Goal: Task Accomplishment & Management: Manage account settings

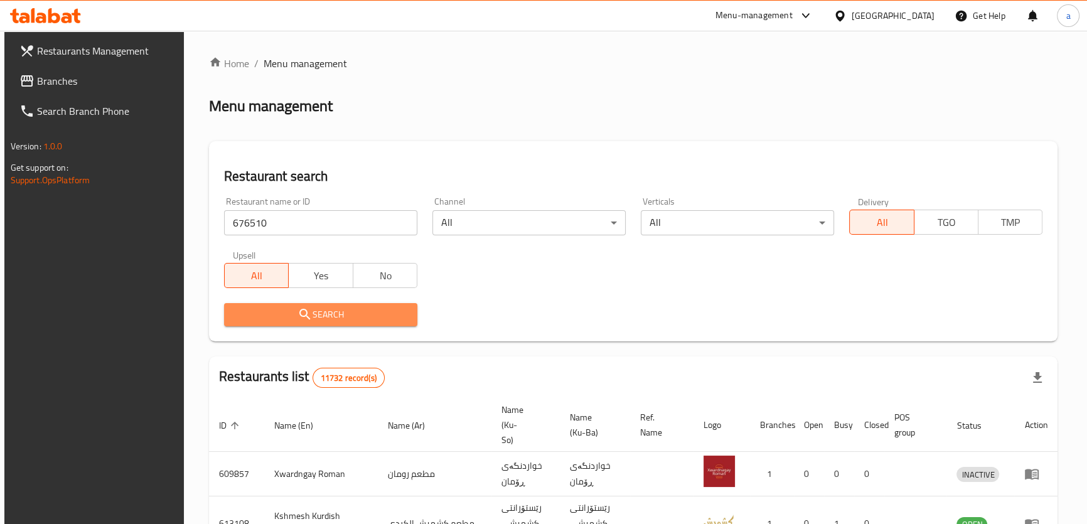
click at [300, 314] on icon "submit" at bounding box center [304, 314] width 15 height 15
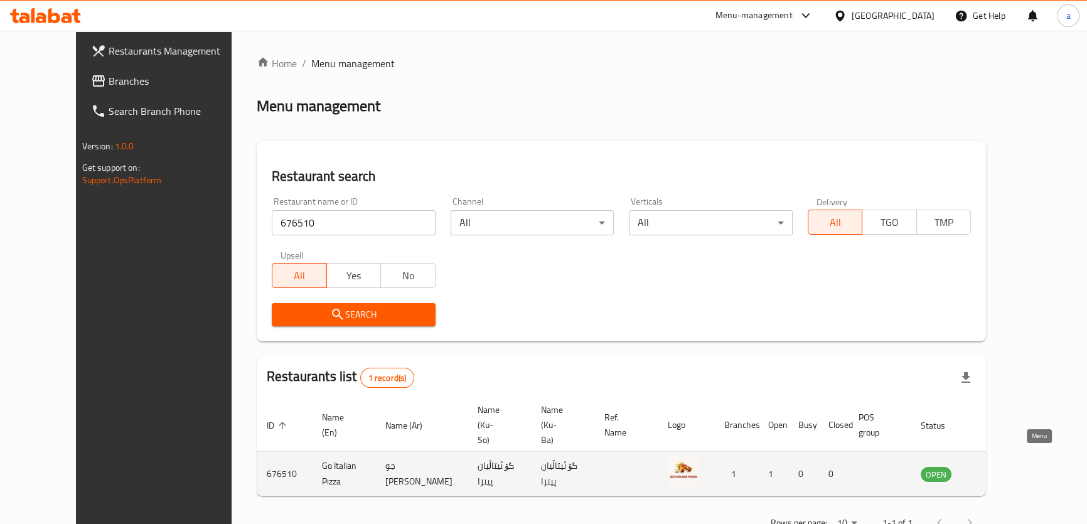
click at [1001, 469] on icon "enhanced table" at bounding box center [994, 474] width 14 height 11
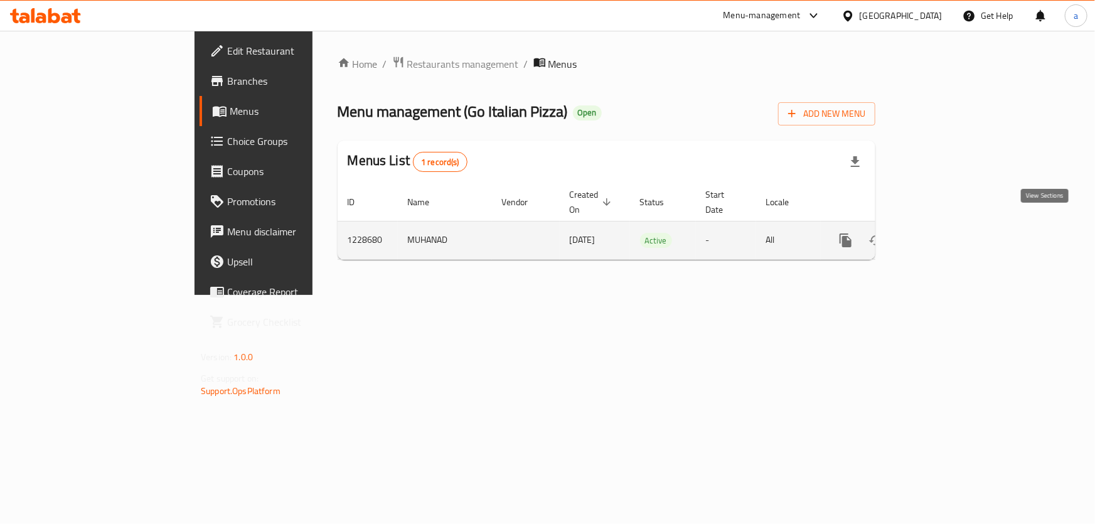
click at [942, 235] on icon "enhanced table" at bounding box center [936, 240] width 11 height 11
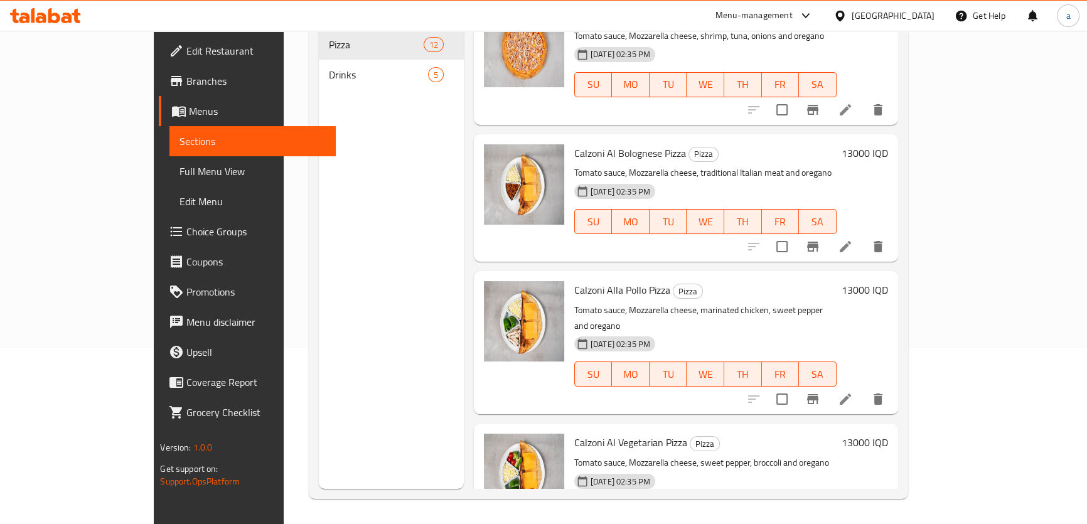
scroll to position [847, 0]
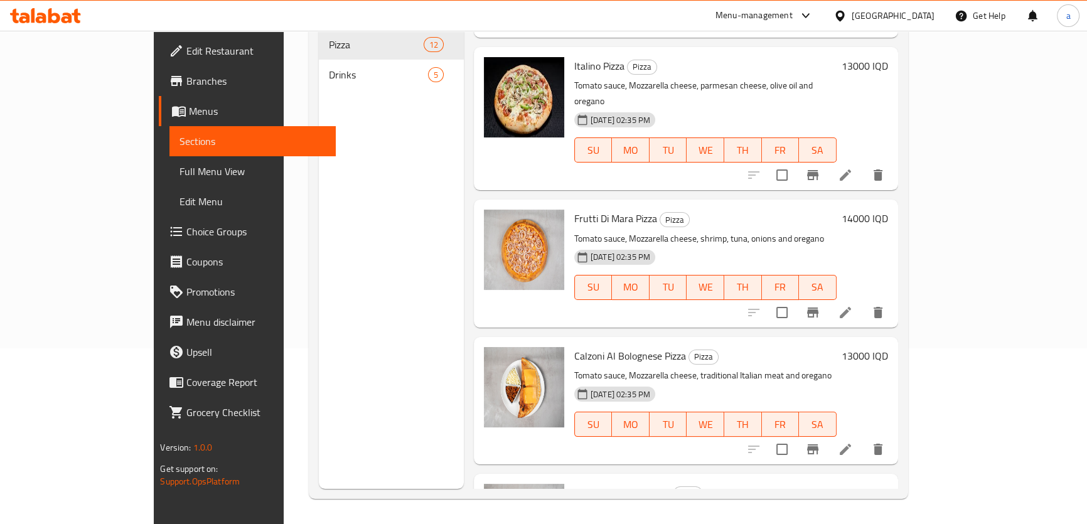
click at [179, 172] on span "Full Menu View" at bounding box center [252, 171] width 146 height 15
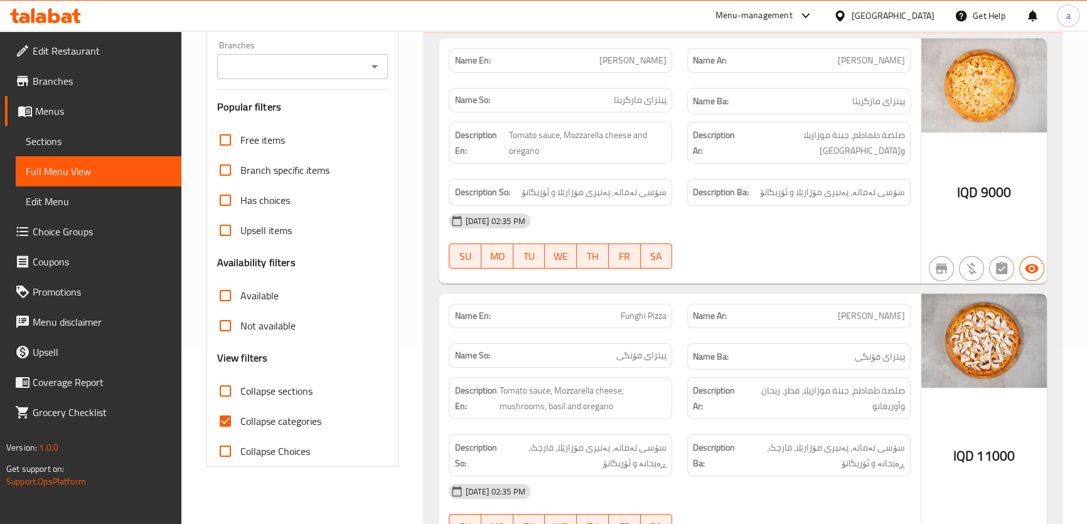
click at [375, 60] on icon "Open" at bounding box center [374, 66] width 15 height 15
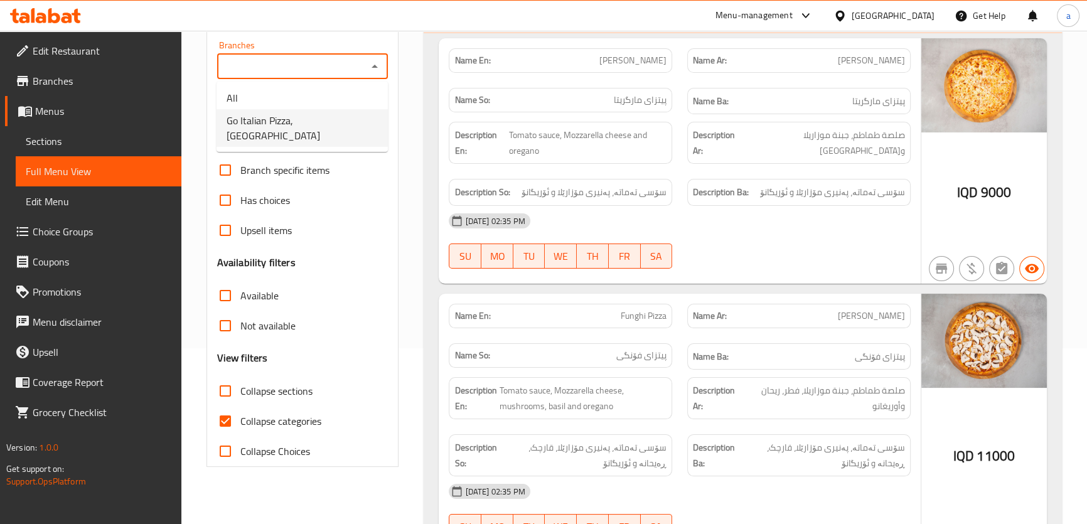
click at [357, 126] on li "Go Italian Pizza, Havalan" at bounding box center [301, 128] width 171 height 38
type input "Go Italian Pizza, Havalan"
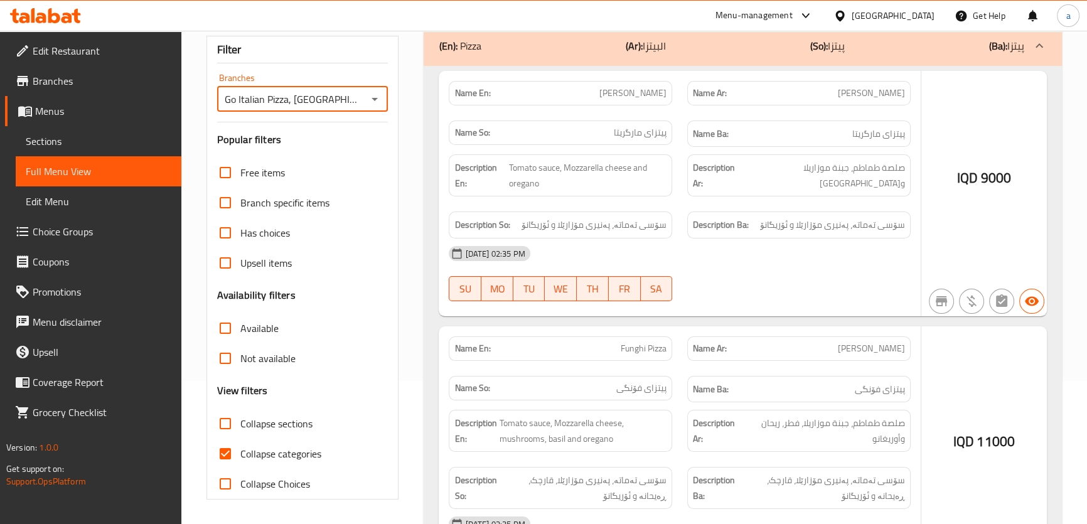
scroll to position [176, 0]
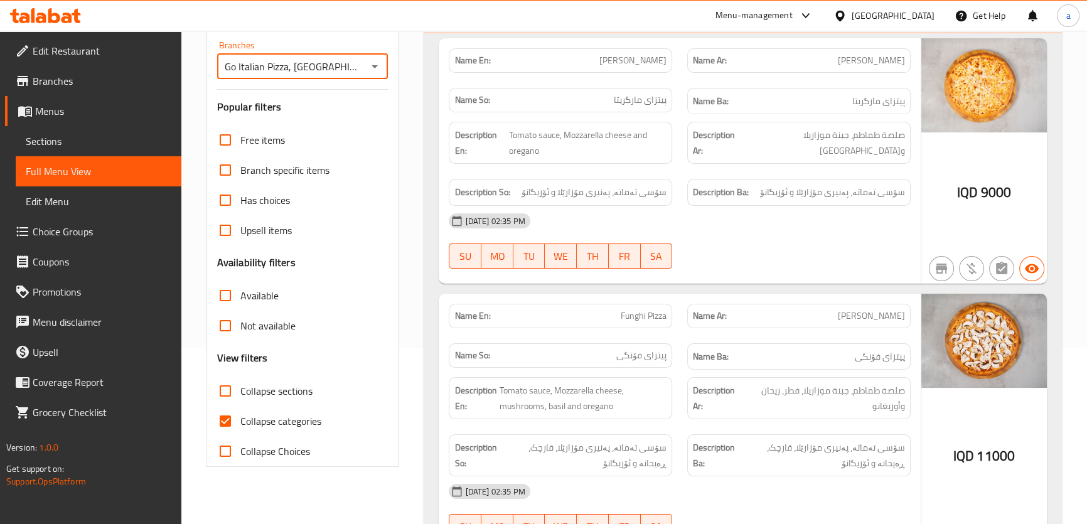
click at [276, 455] on span "Collapse Choices" at bounding box center [275, 451] width 70 height 15
click at [240, 455] on input "Collapse Choices" at bounding box center [225, 451] width 30 height 30
checkbox input "true"
click at [286, 415] on span "Collapse categories" at bounding box center [280, 421] width 81 height 15
click at [240, 415] on input "Collapse categories" at bounding box center [225, 421] width 30 height 30
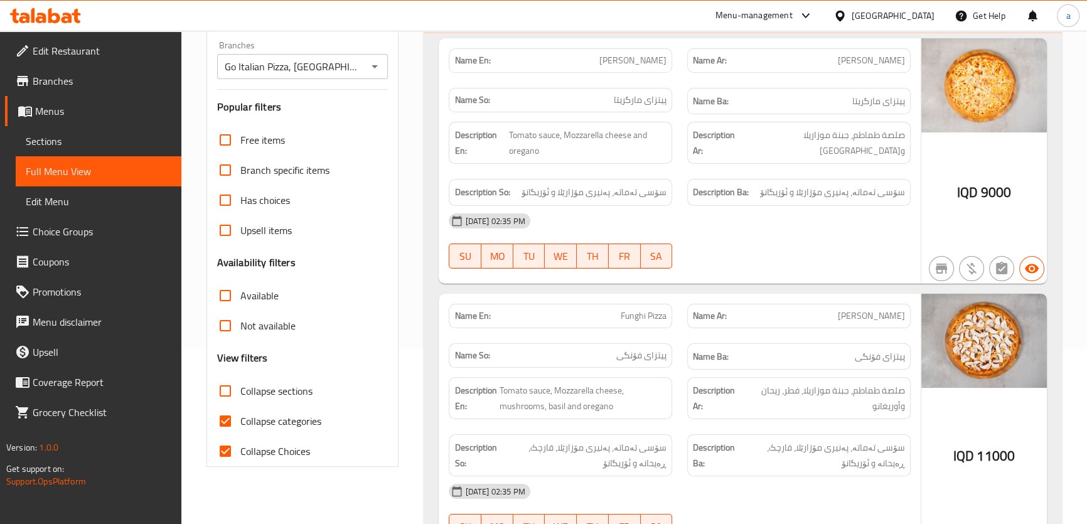
checkbox input "false"
click at [268, 446] on span "Collapse Choices" at bounding box center [275, 451] width 70 height 15
click at [240, 446] on input "Collapse Choices" at bounding box center [225, 451] width 30 height 30
checkbox input "false"
click at [290, 388] on span "Collapse sections" at bounding box center [276, 390] width 72 height 15
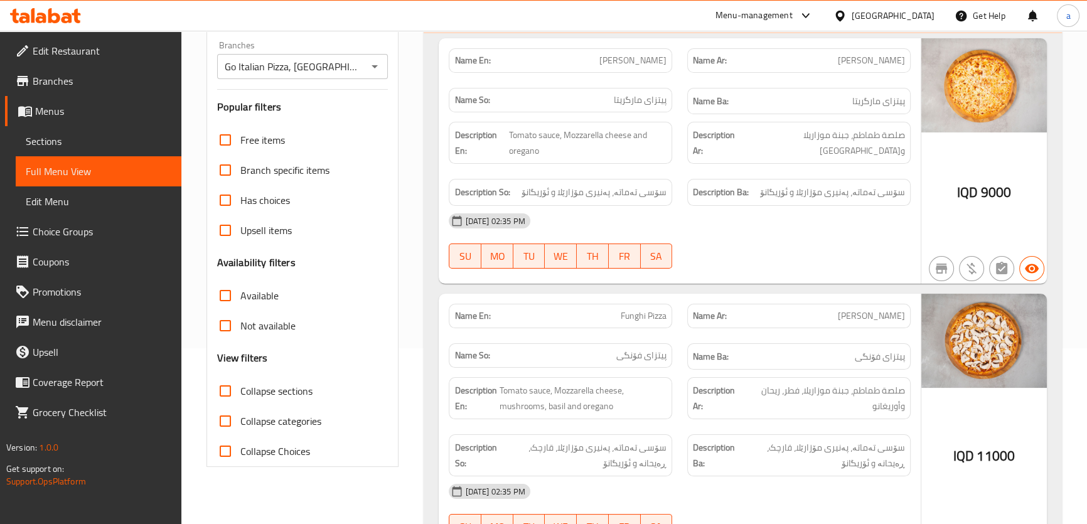
click at [240, 388] on input "Collapse sections" at bounding box center [225, 391] width 30 height 30
checkbox input "true"
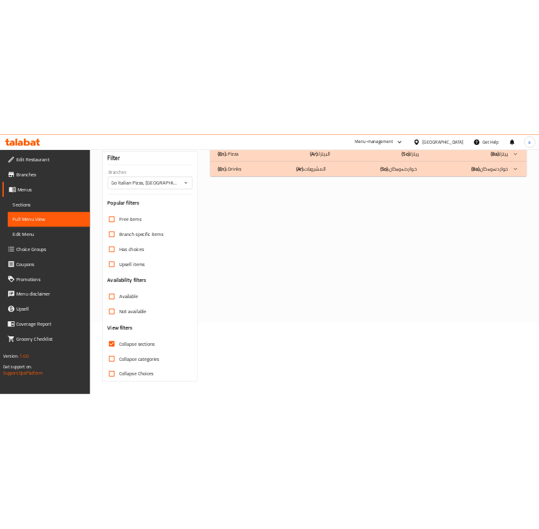
scroll to position [143, 0]
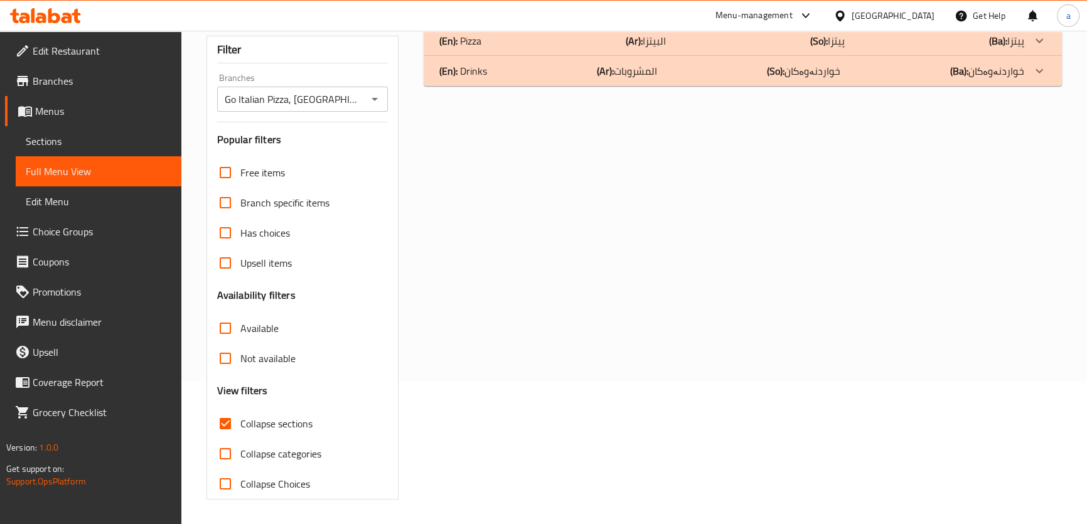
click at [850, 46] on div "(En): Pizza (Ar): البيتزا (So): پیتزا (Ba): پیتزا" at bounding box center [731, 40] width 585 height 15
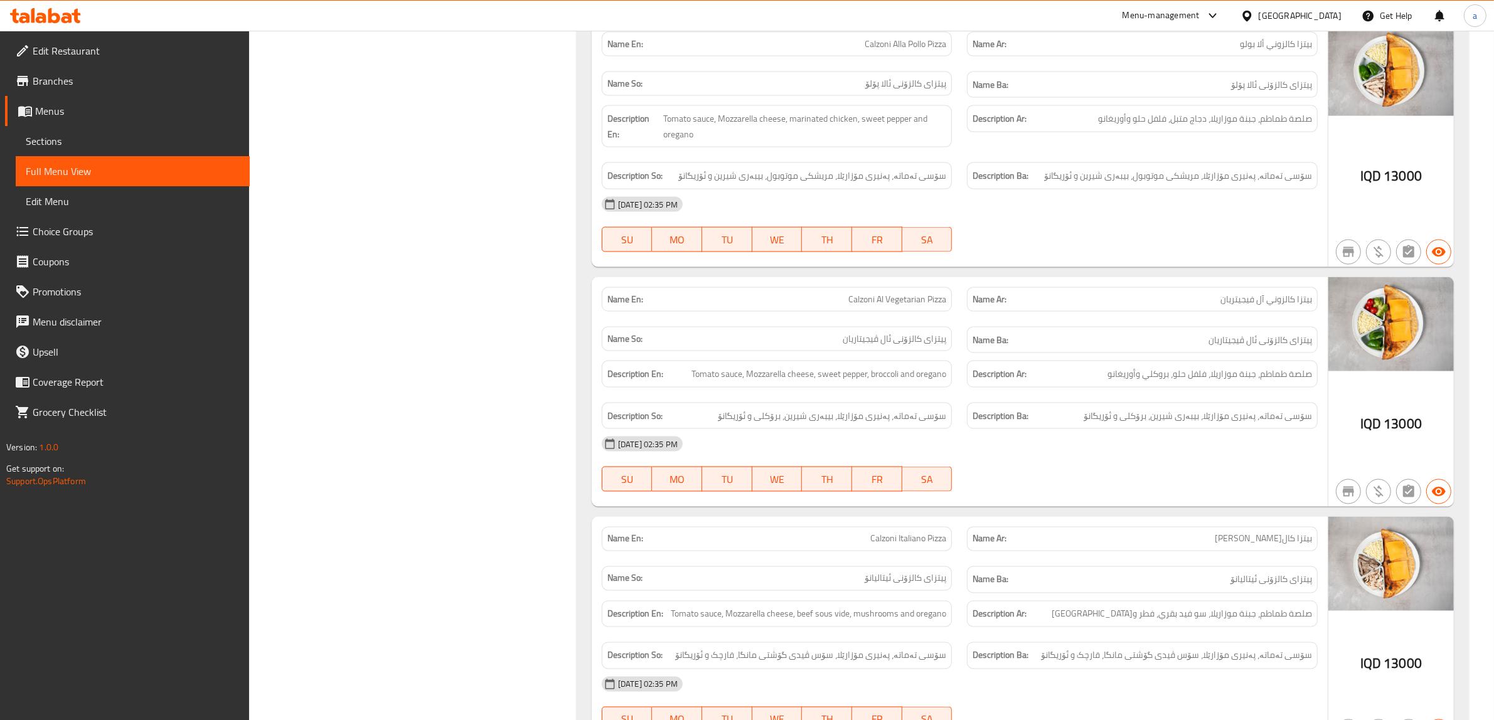
scroll to position [2350, 0]
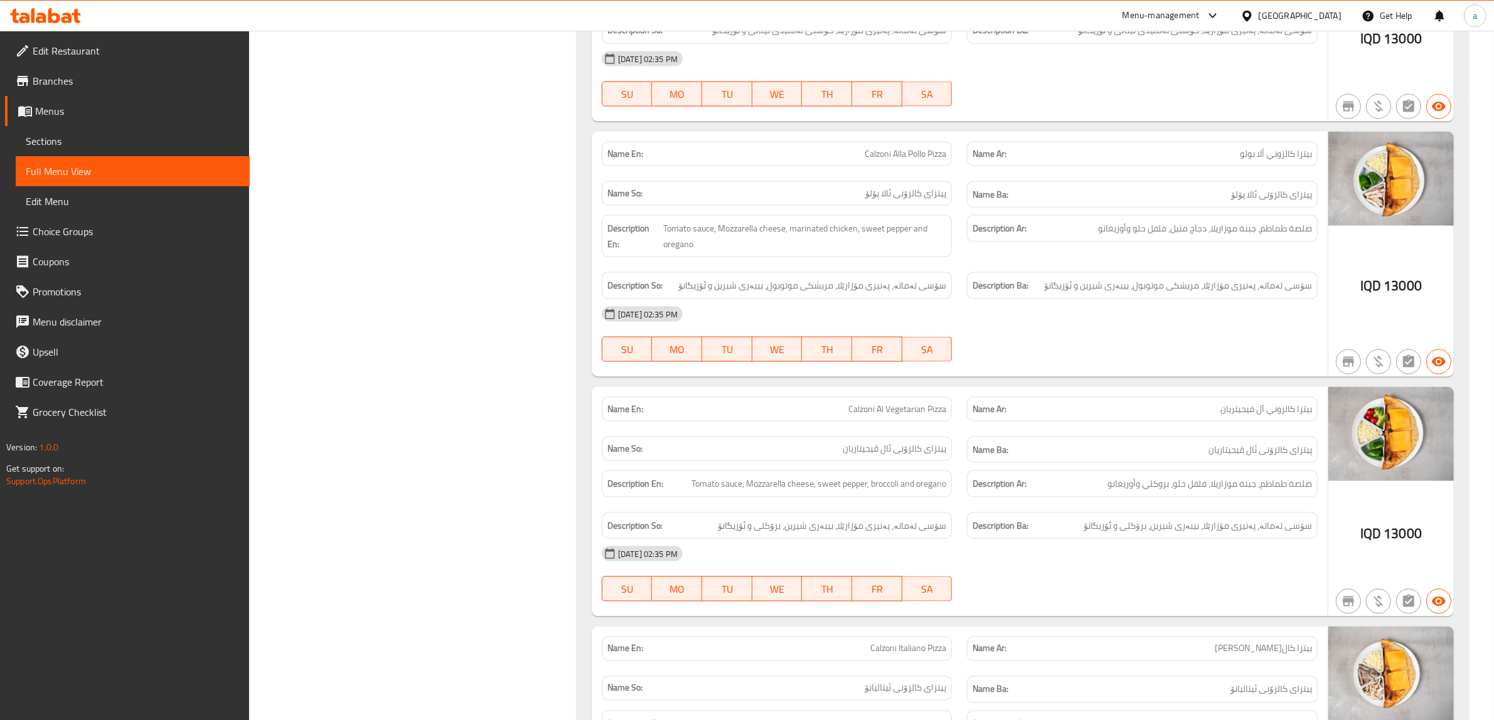
click at [55, 16] on icon at bounding box center [54, 15] width 12 height 15
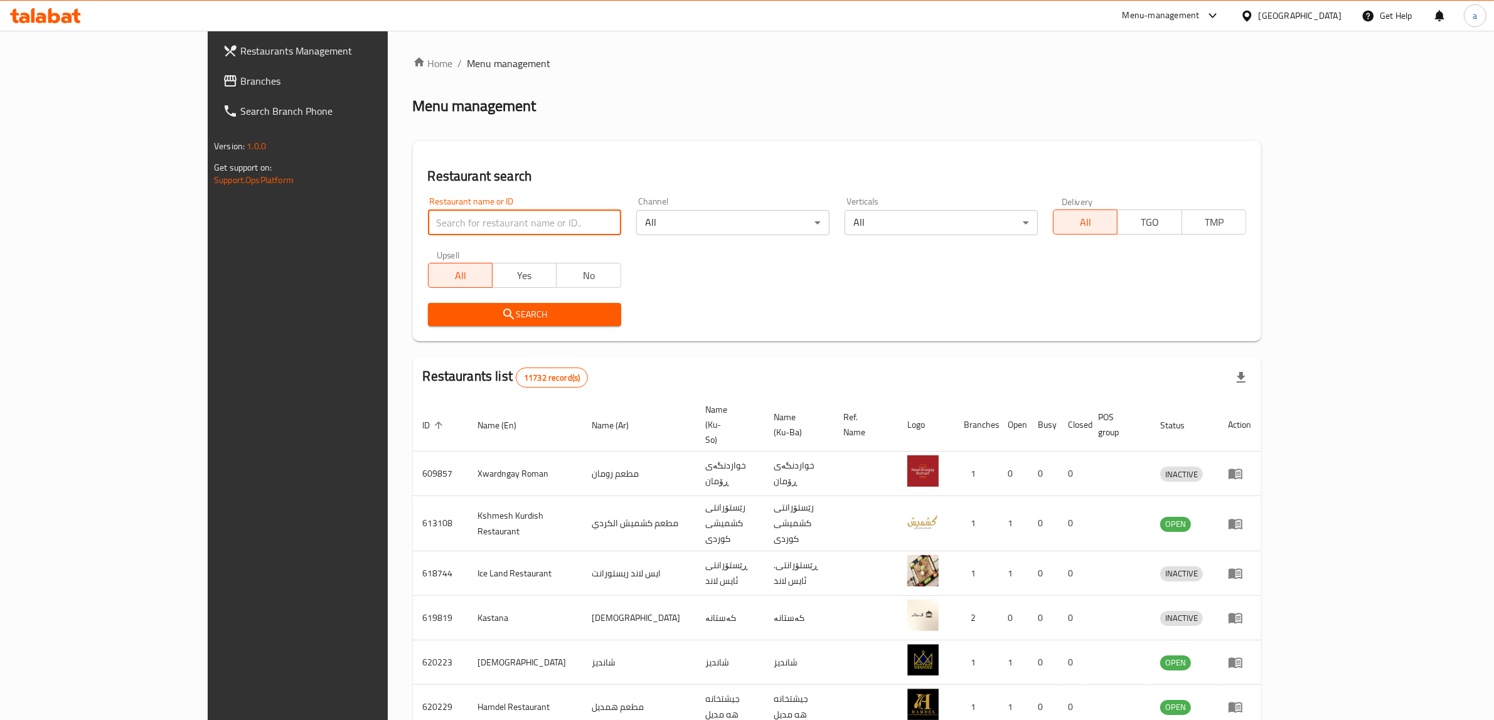
click at [468, 218] on input "search" at bounding box center [524, 222] width 193 height 25
paste input "Venezia Restaurant"
type input "Venezia Restaurant"
click at [469, 306] on button "Search" at bounding box center [524, 314] width 193 height 23
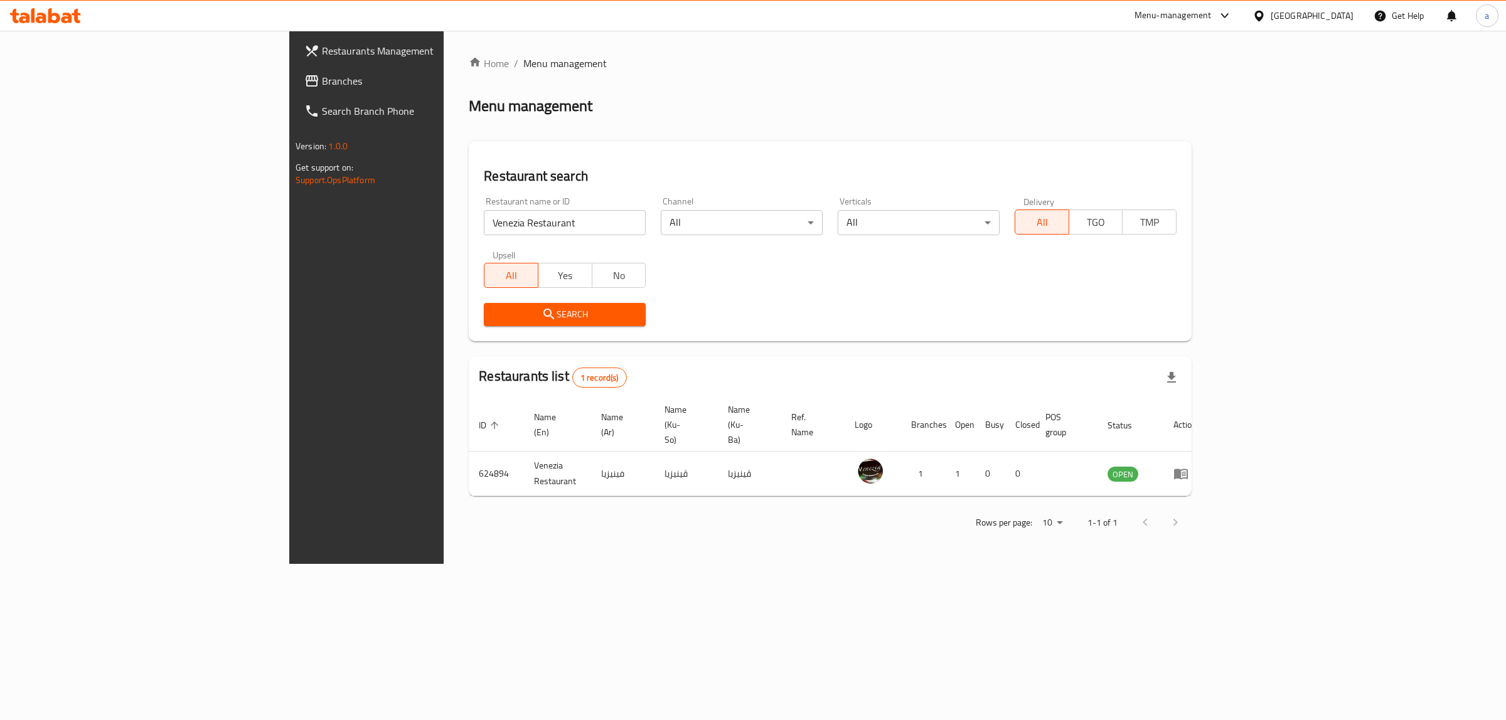
click at [51, 11] on icon at bounding box center [54, 15] width 12 height 15
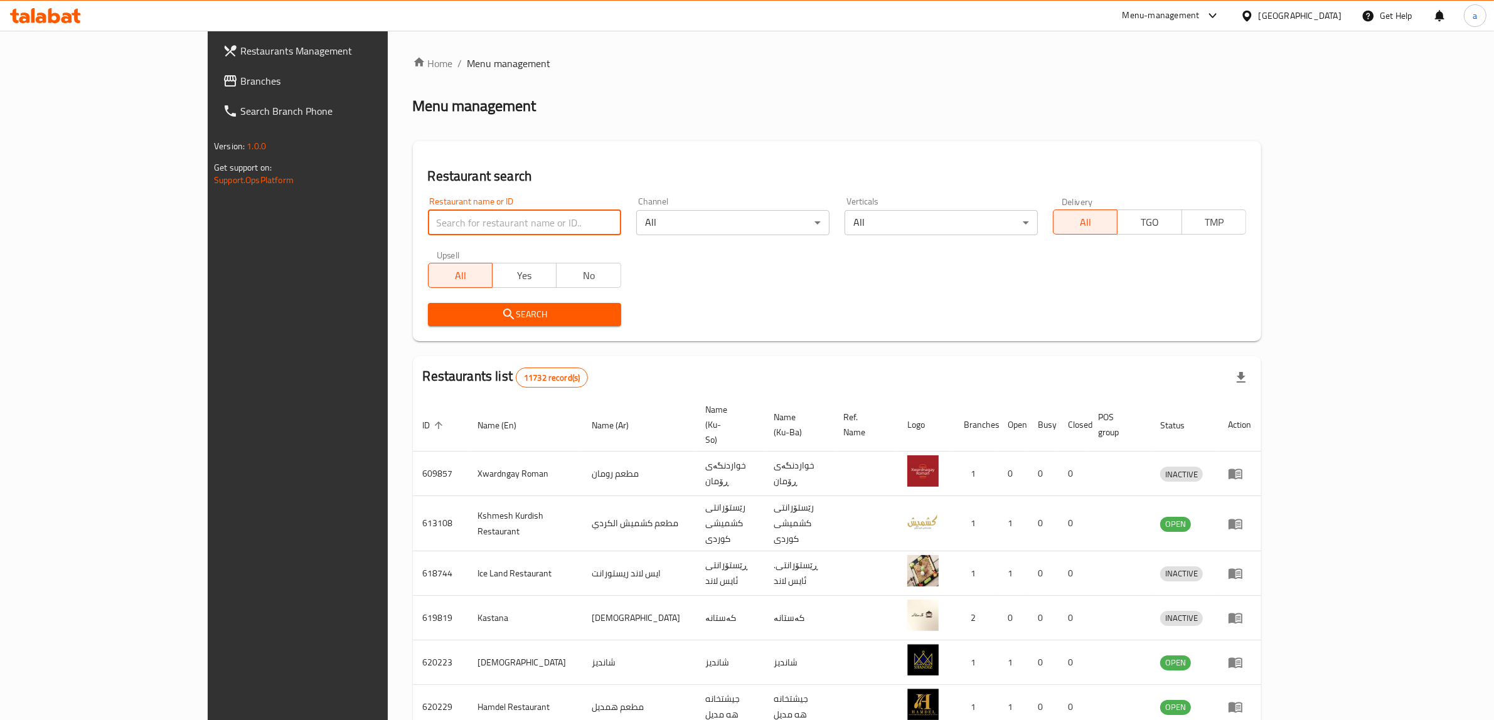
click at [430, 230] on input "search" at bounding box center [524, 222] width 193 height 25
paste input "676510"
type input "676510"
click at [492, 286] on button "Yes" at bounding box center [524, 275] width 65 height 25
drag, startPoint x: 440, startPoint y: 286, endPoint x: 441, endPoint y: 322, distance: 35.8
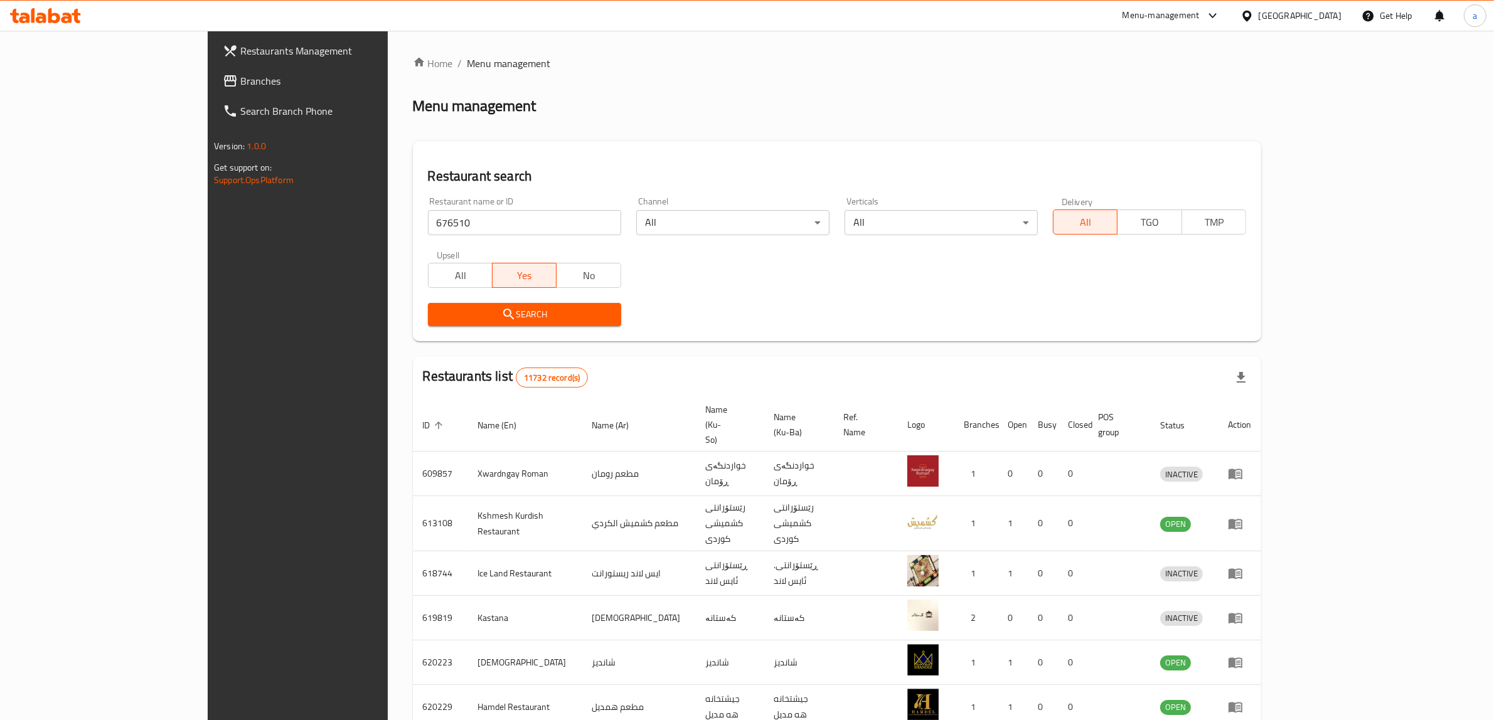
click at [441, 322] on button "Search" at bounding box center [524, 314] width 193 height 23
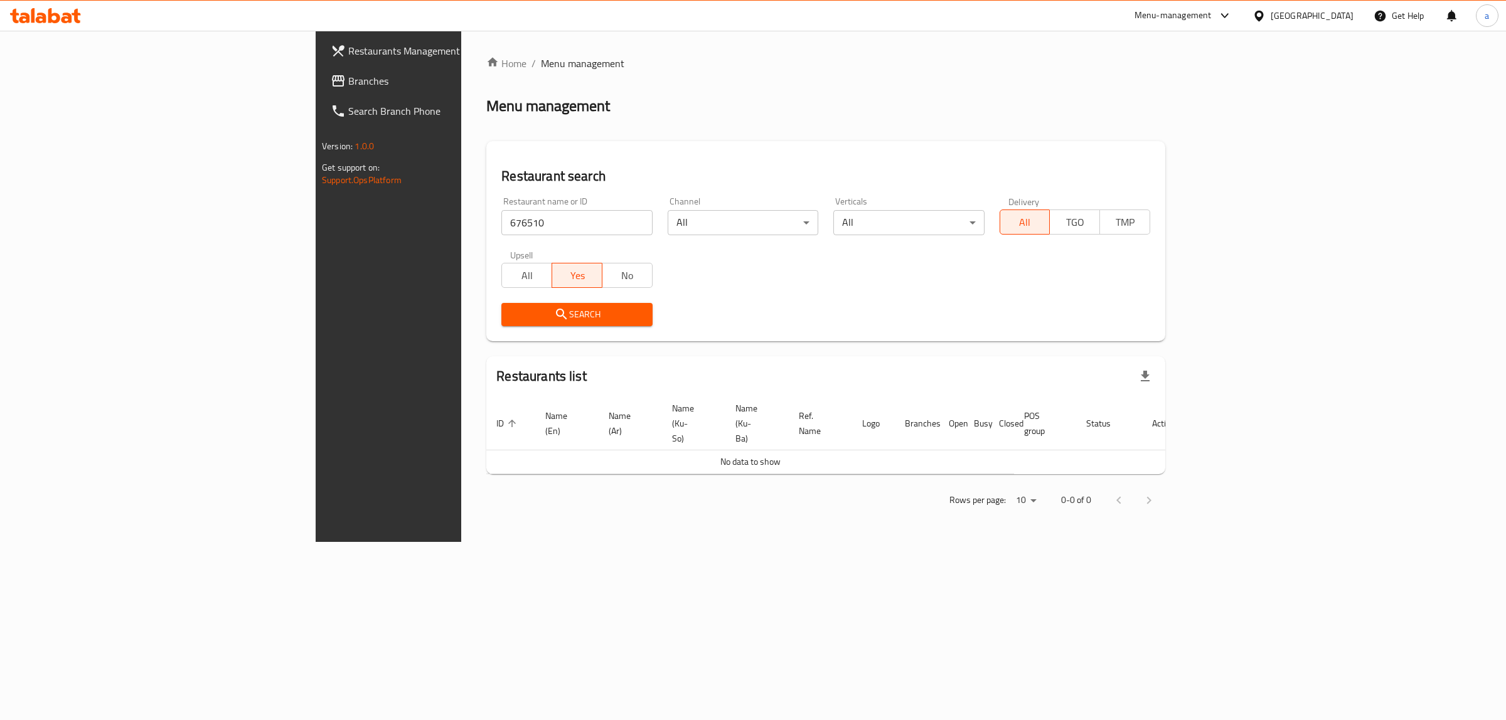
click at [507, 278] on span "All" at bounding box center [527, 276] width 40 height 18
click at [501, 306] on button "Search" at bounding box center [576, 314] width 151 height 23
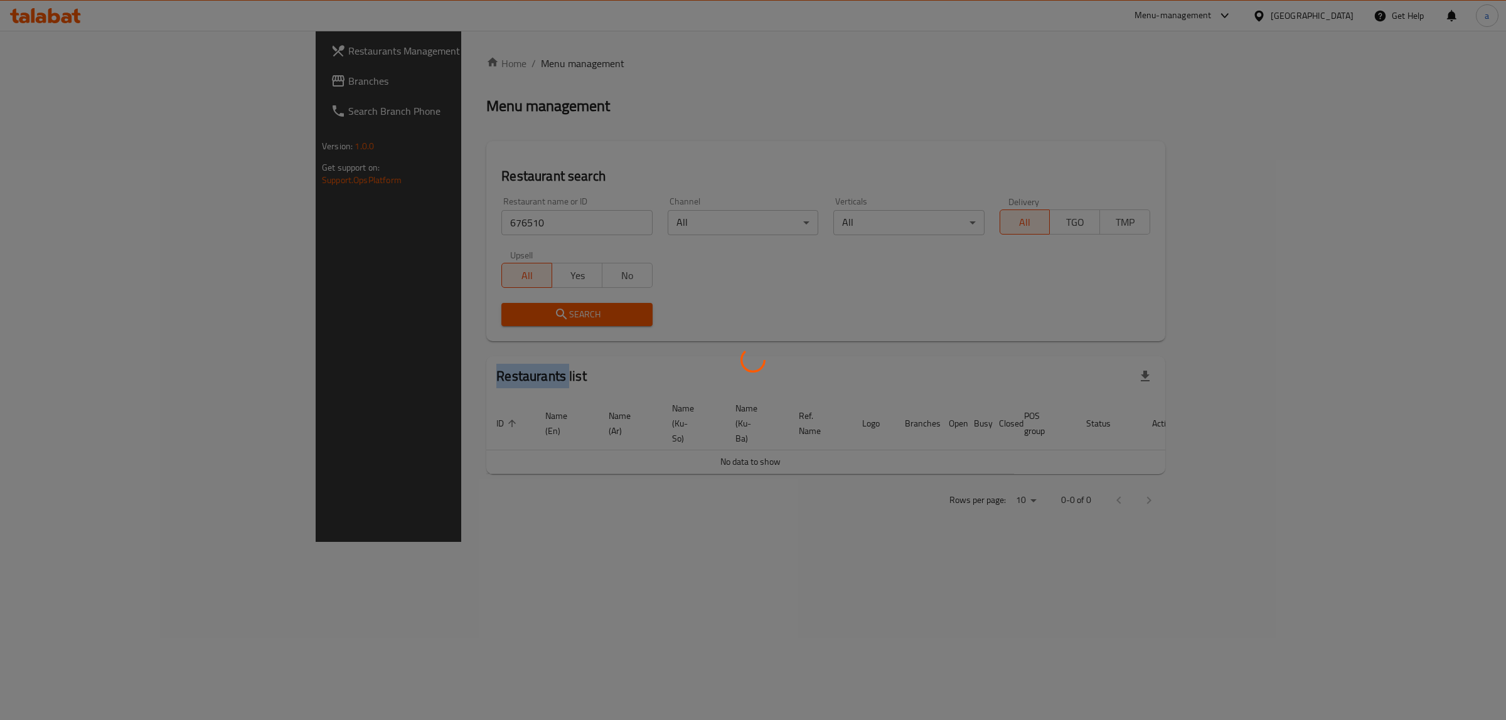
click at [399, 306] on div at bounding box center [753, 360] width 1506 height 720
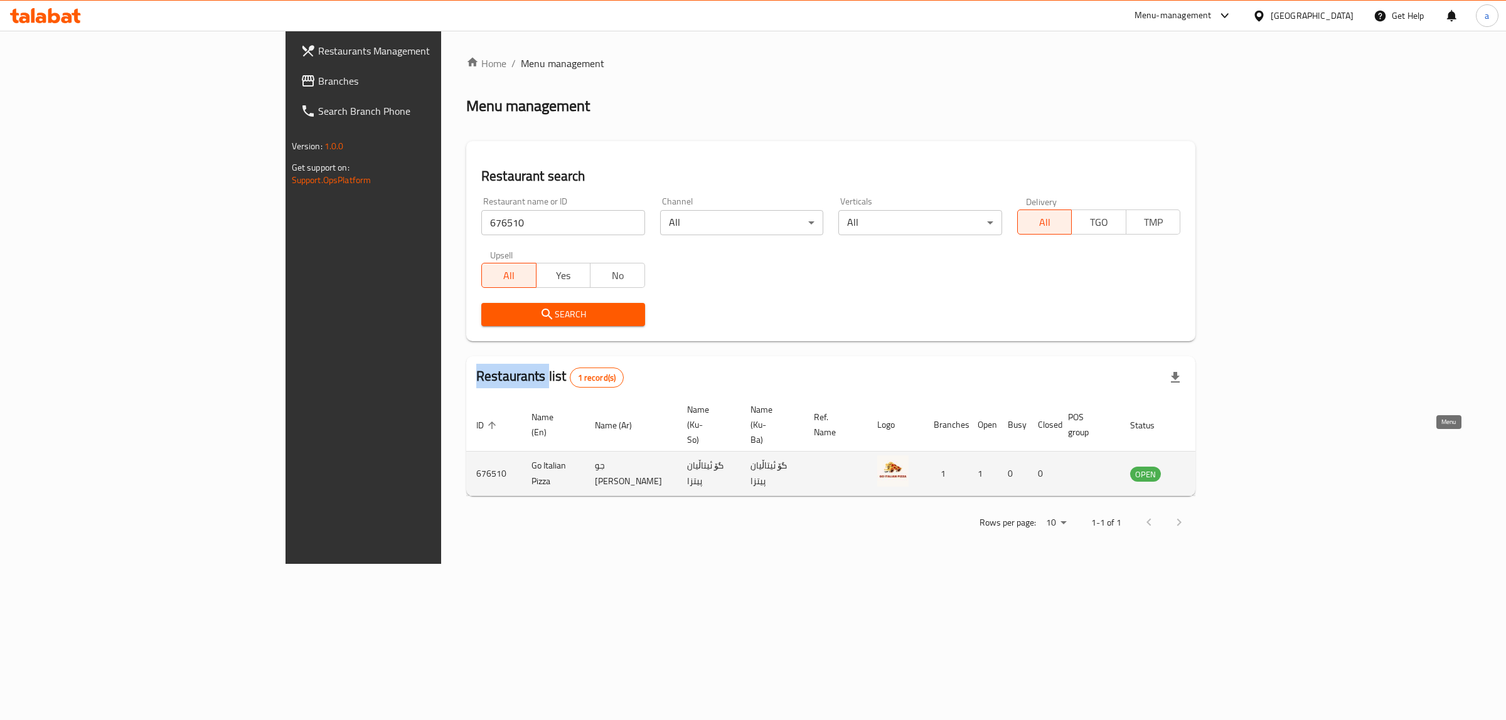
click at [1219, 466] on link "enhanced table" at bounding box center [1207, 473] width 23 height 15
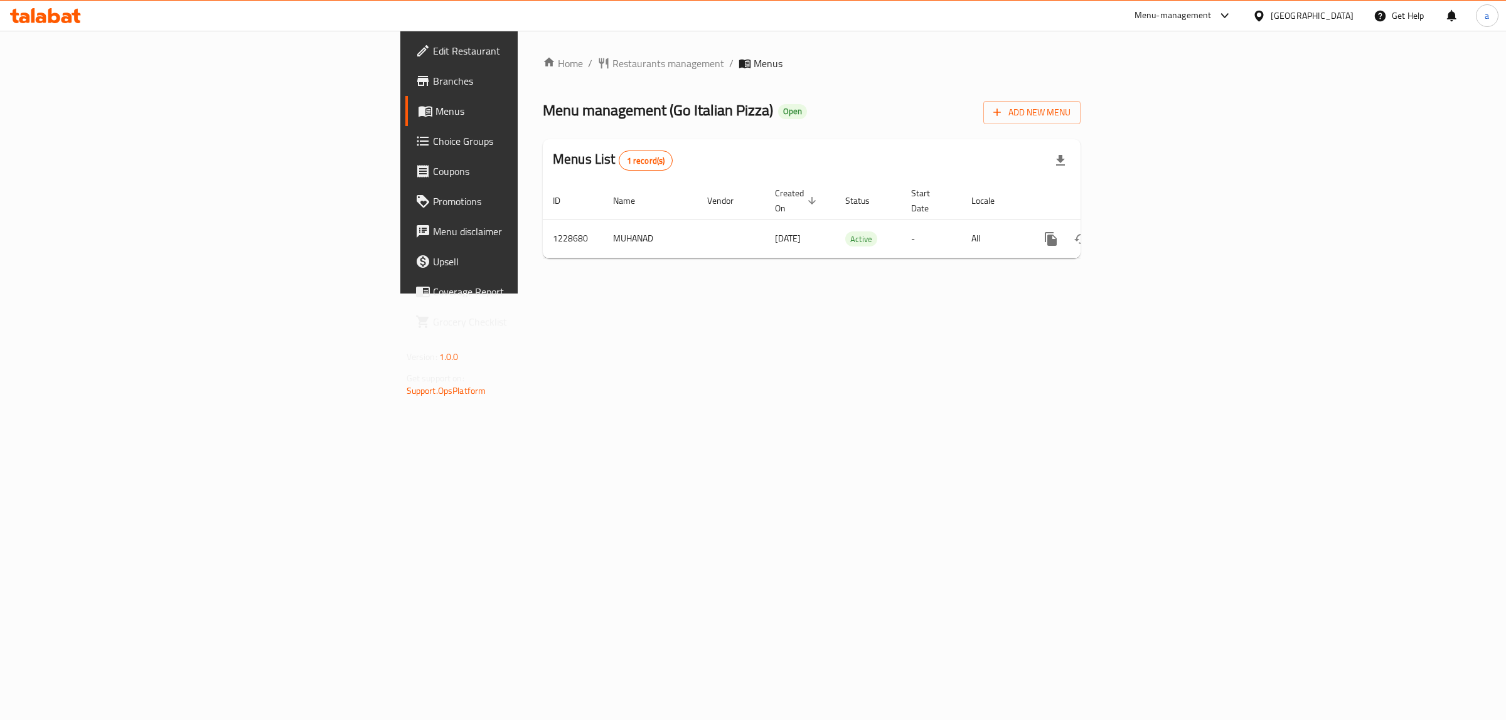
click at [71, 25] on div at bounding box center [45, 15] width 91 height 25
click at [69, 13] on icon at bounding box center [45, 15] width 71 height 15
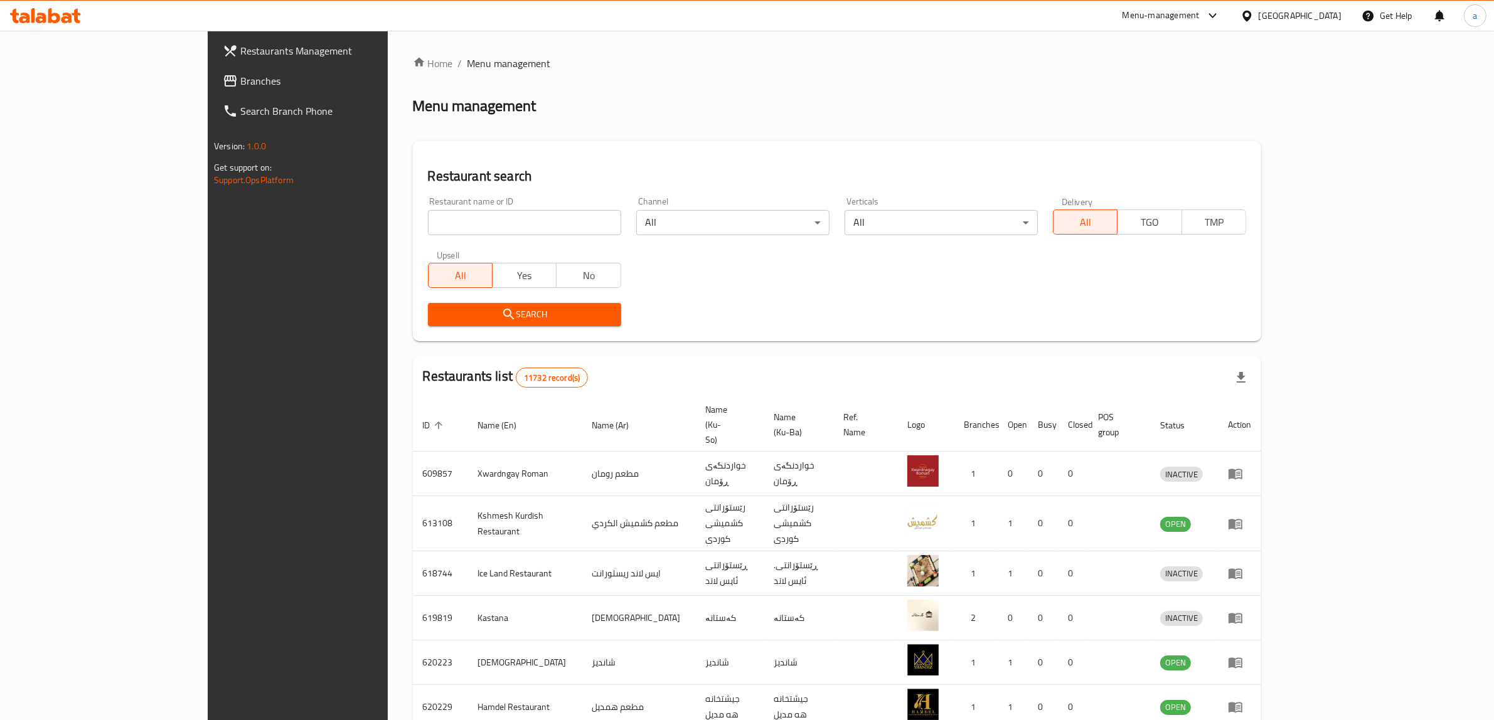
click at [464, 208] on div "Restaurant name or ID Restaurant name or ID" at bounding box center [524, 216] width 193 height 38
click at [449, 218] on input "search" at bounding box center [524, 222] width 193 height 25
paste input "676510"
type input "676510"
click at [447, 314] on span "Search" at bounding box center [524, 315] width 173 height 16
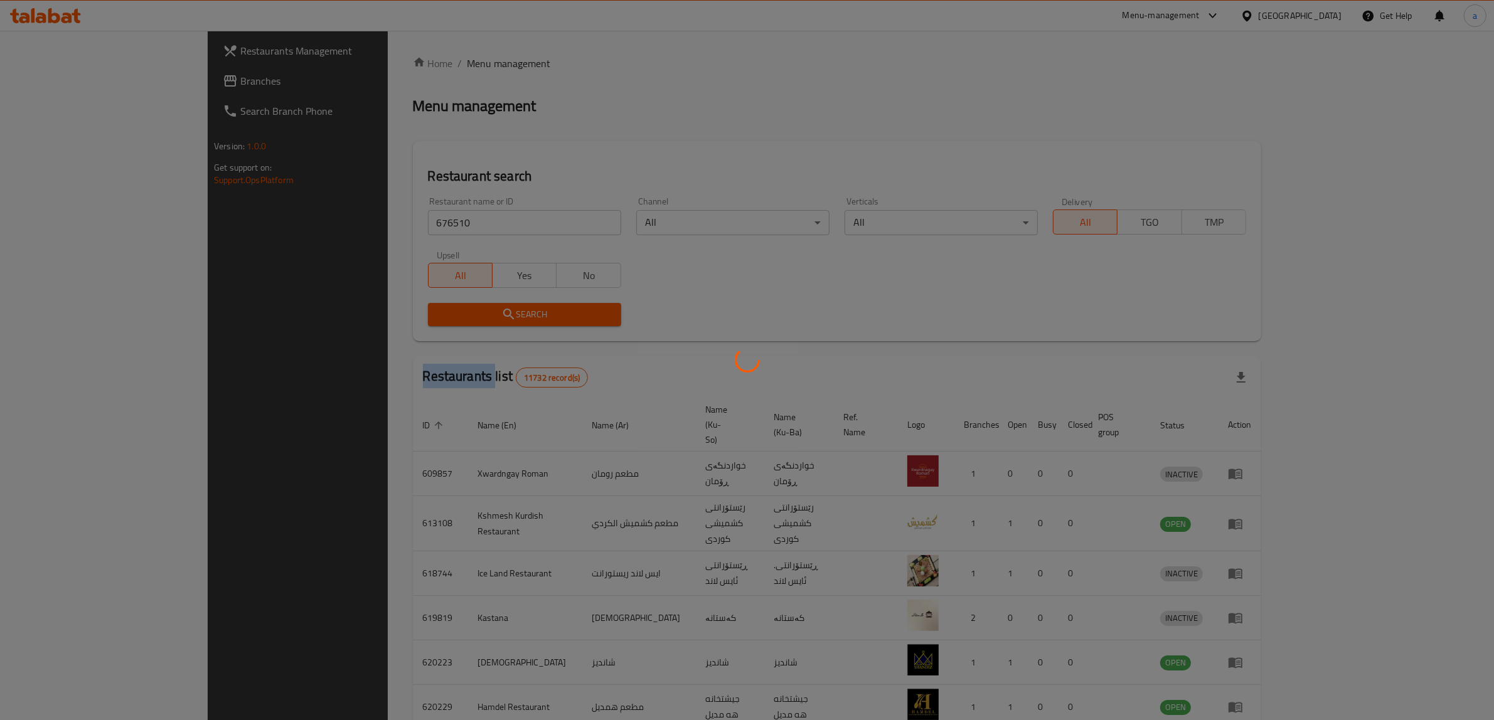
click at [447, 314] on div at bounding box center [747, 360] width 1494 height 720
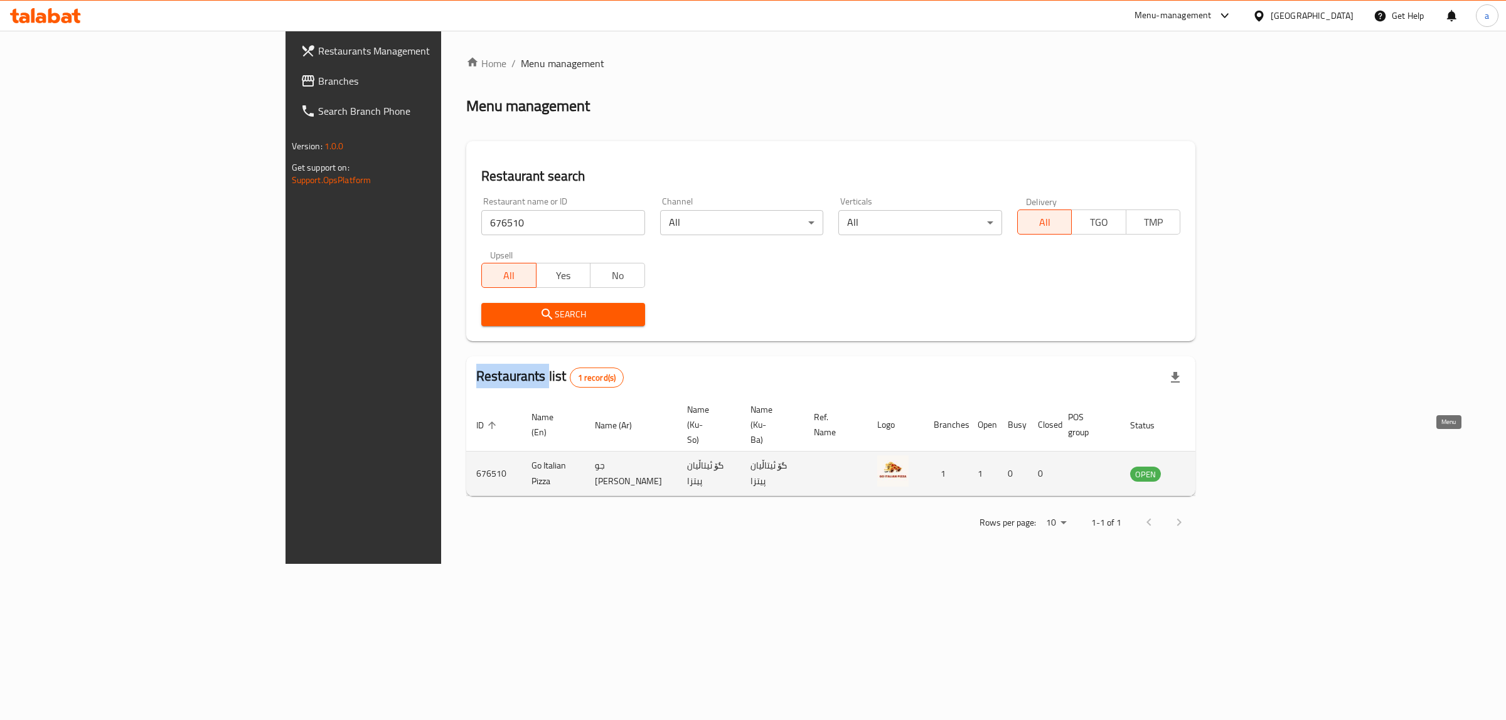
click at [1210, 469] on icon "enhanced table" at bounding box center [1204, 474] width 14 height 11
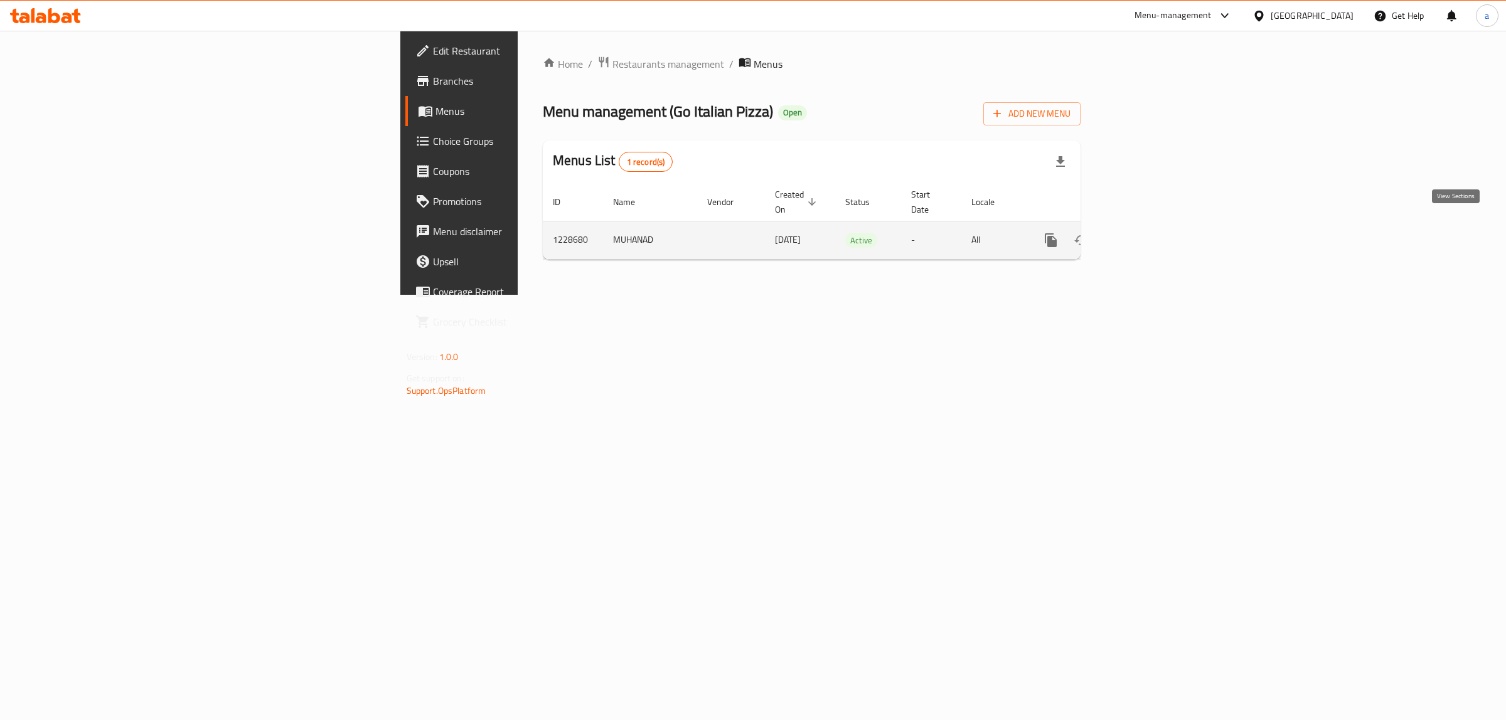
click at [1149, 233] on icon "enhanced table" at bounding box center [1141, 240] width 15 height 15
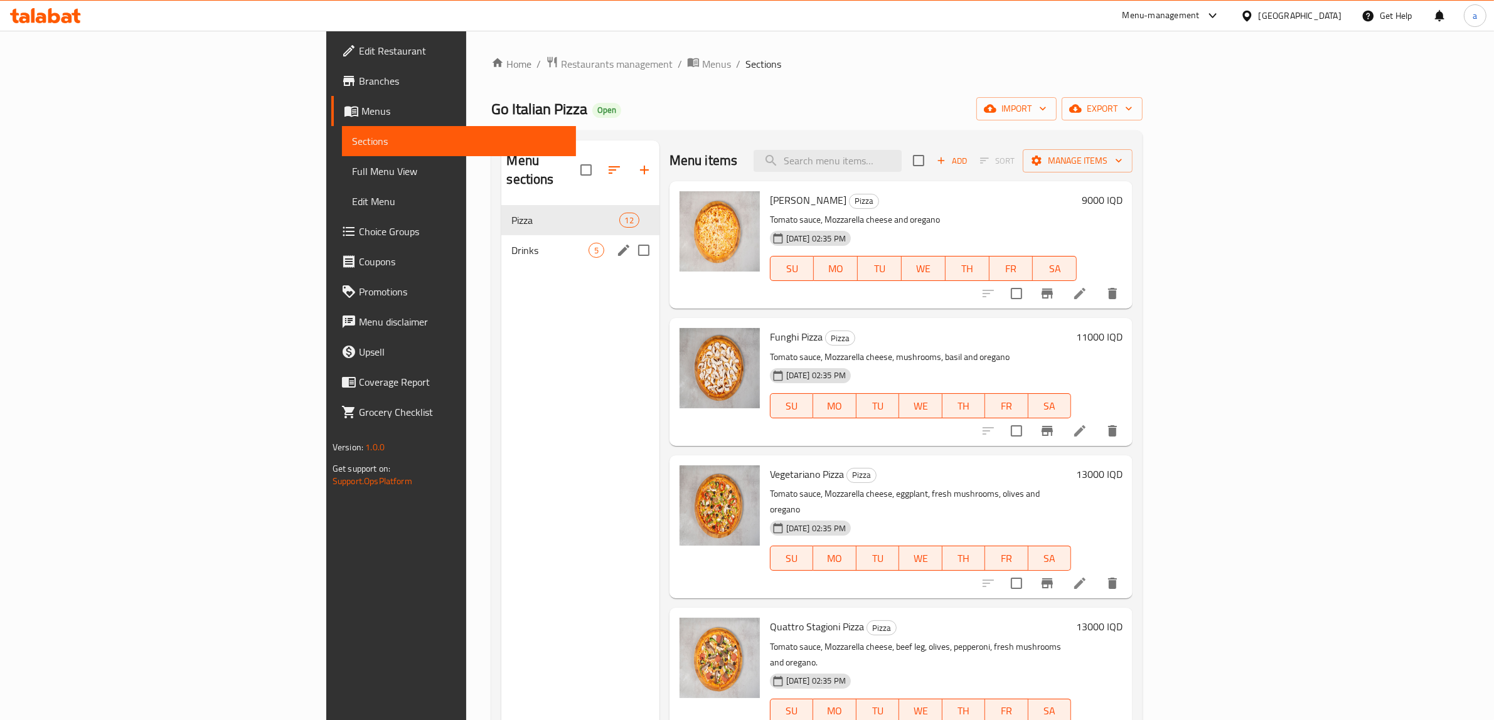
click at [501, 235] on div "Drinks 5" at bounding box center [580, 250] width 158 height 30
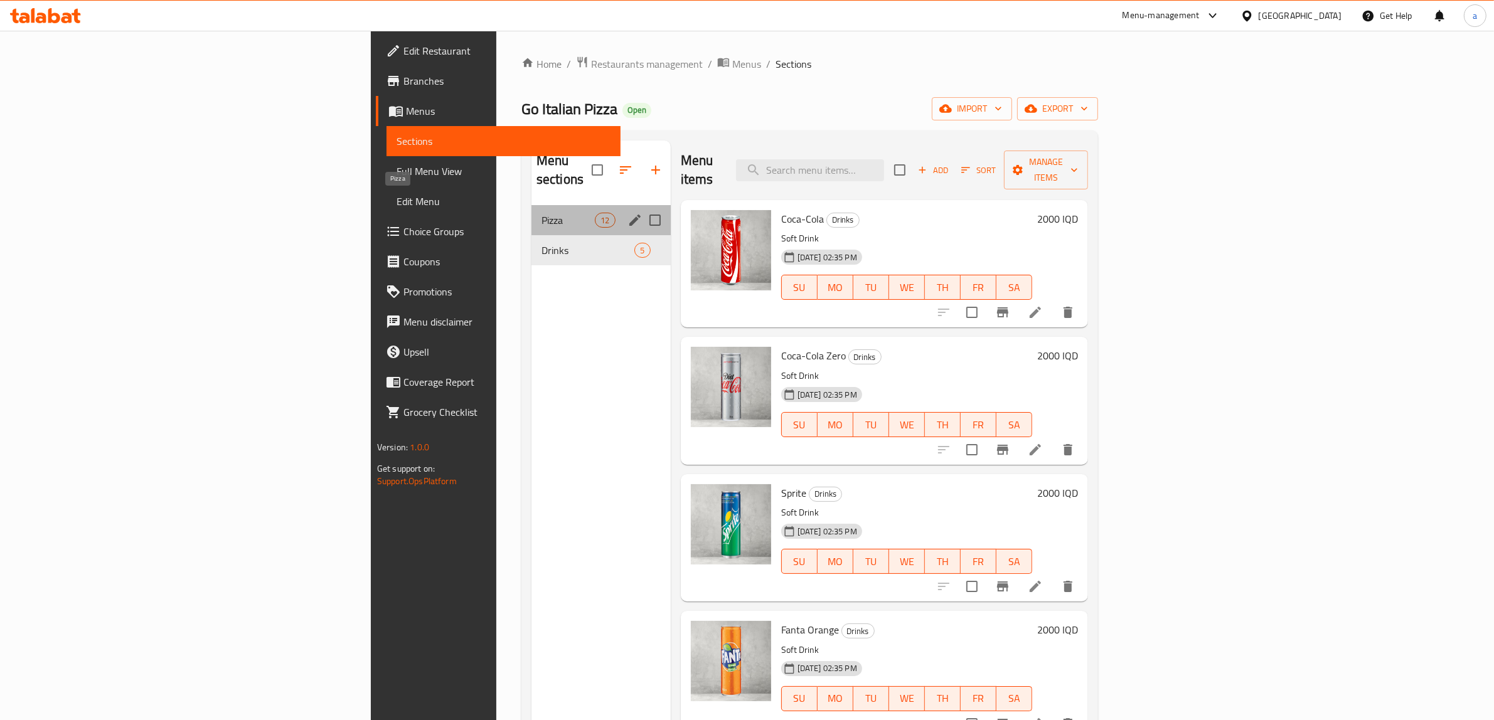
click at [542, 213] on span "Pizza" at bounding box center [568, 220] width 53 height 15
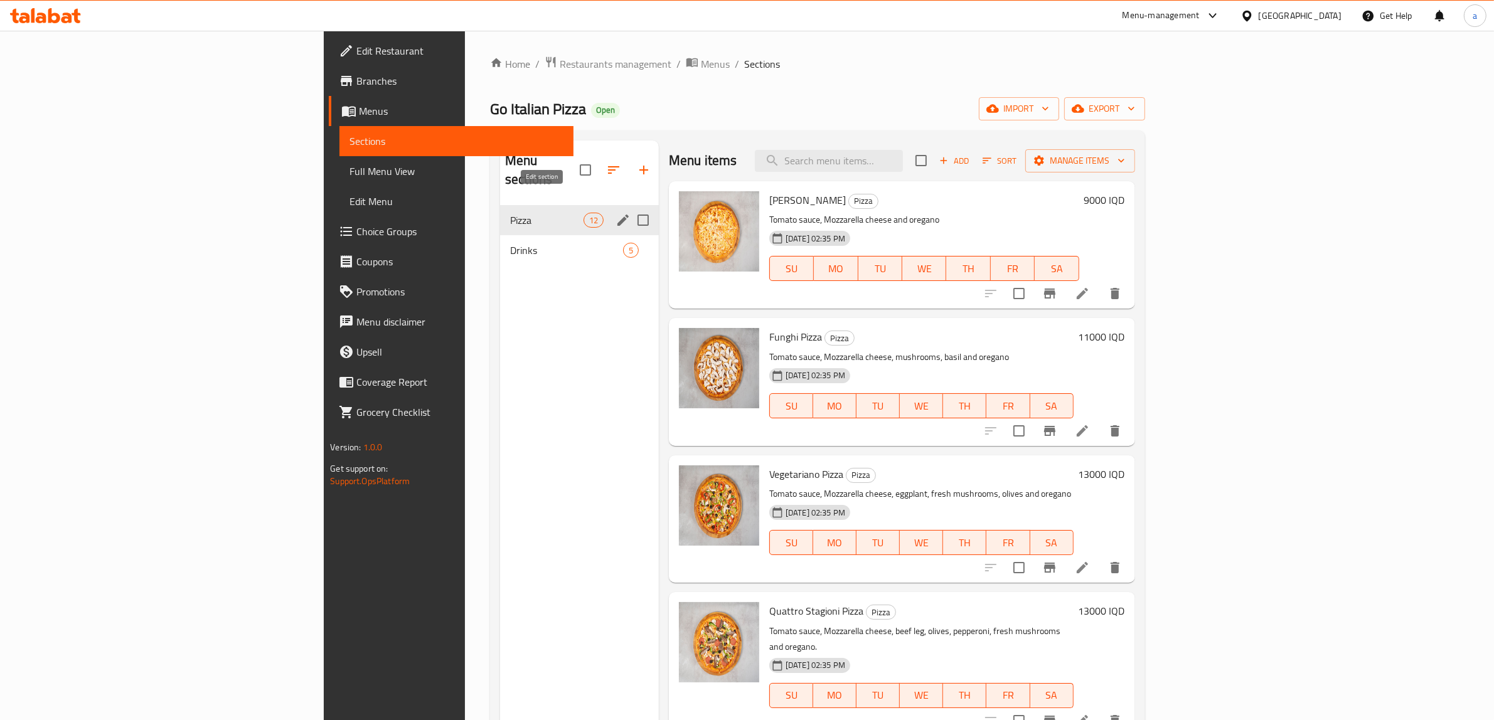
click at [616, 213] on icon "edit" at bounding box center [623, 220] width 15 height 15
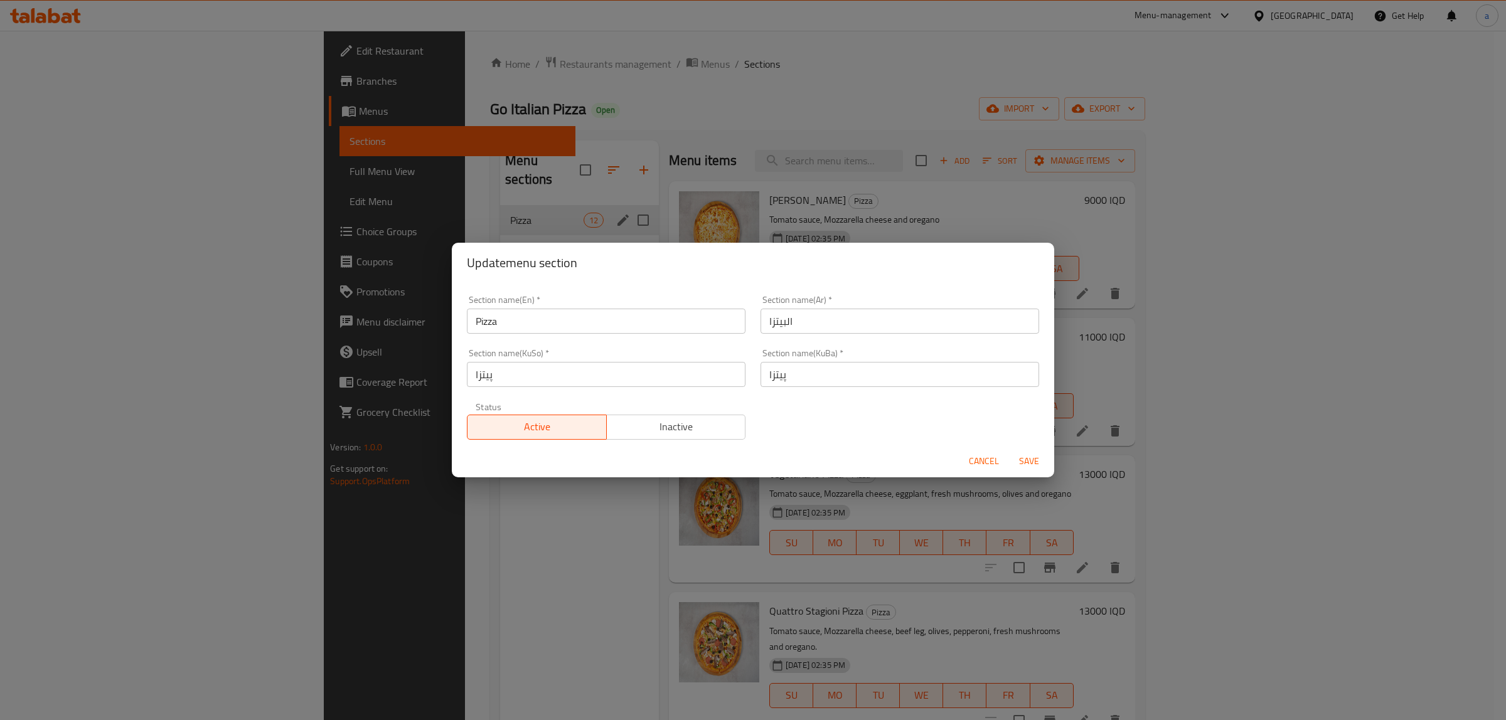
click at [966, 454] on button "Cancel" at bounding box center [984, 461] width 40 height 23
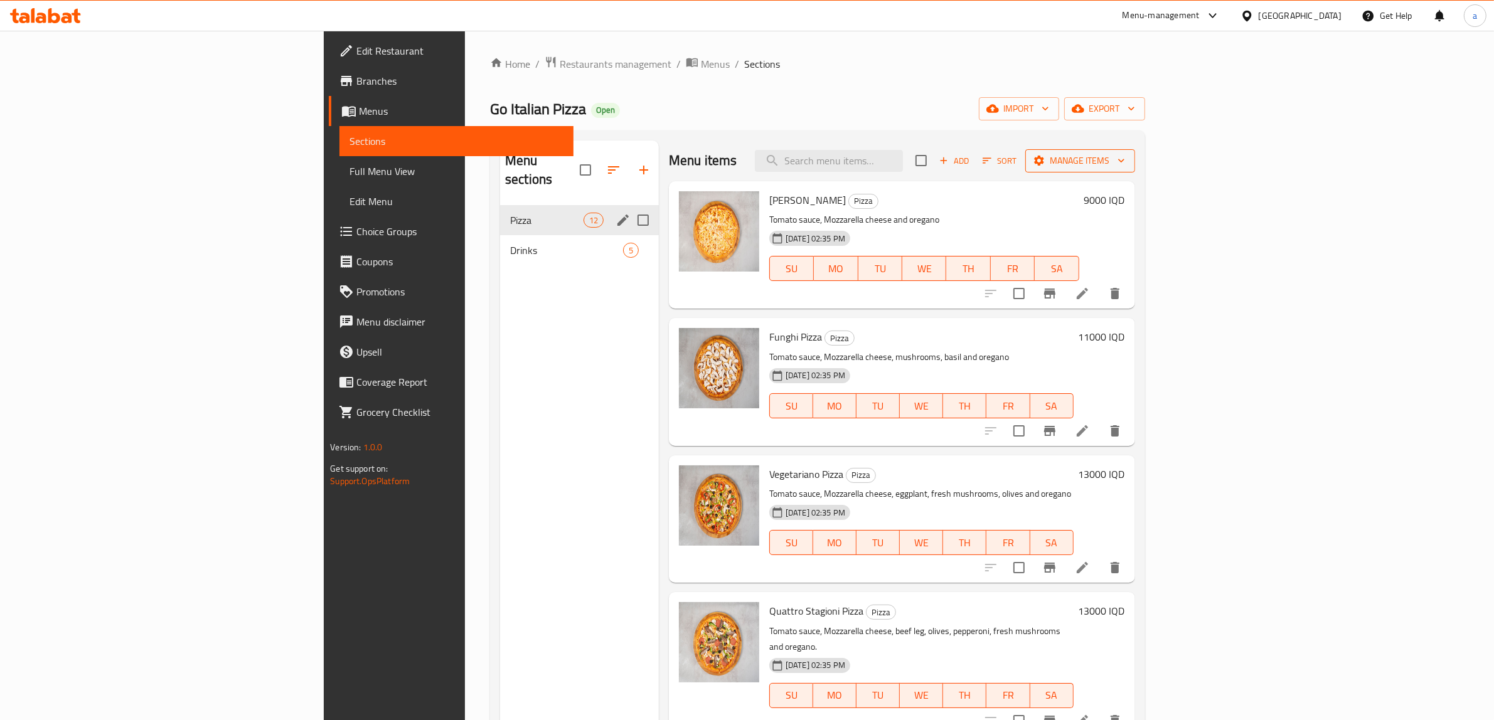
click at [1125, 168] on span "Manage items" at bounding box center [1080, 161] width 90 height 16
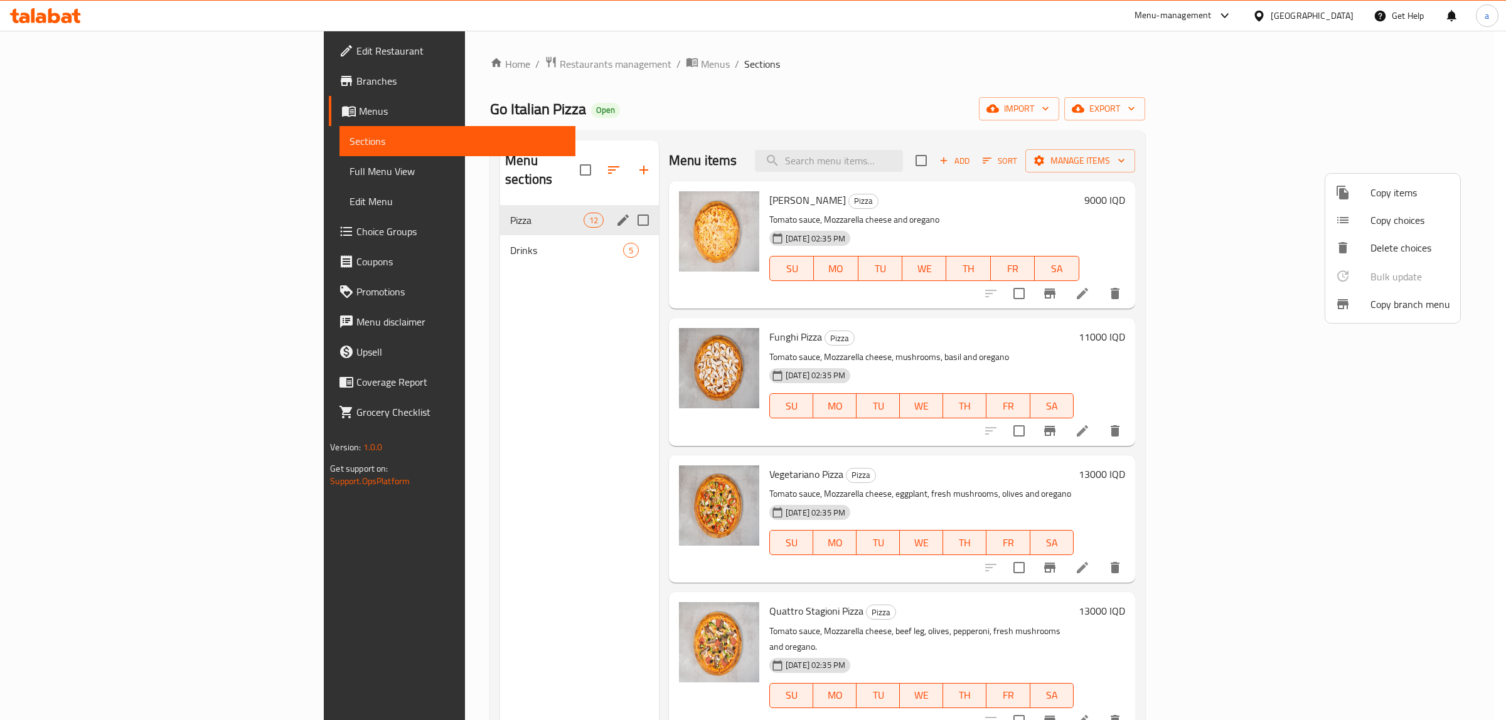
click at [1074, 110] on div at bounding box center [753, 360] width 1506 height 720
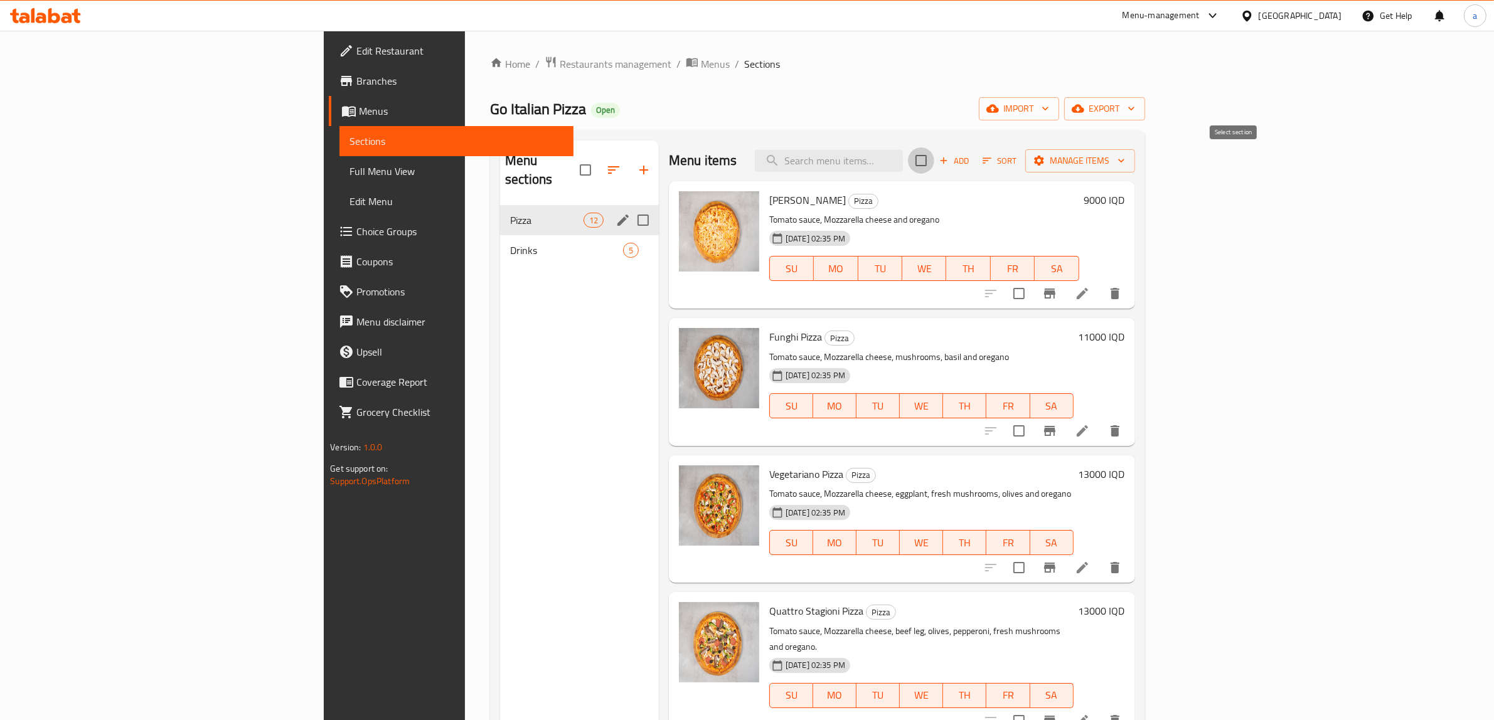
click at [934, 161] on input "checkbox" at bounding box center [921, 160] width 26 height 26
checkbox input "true"
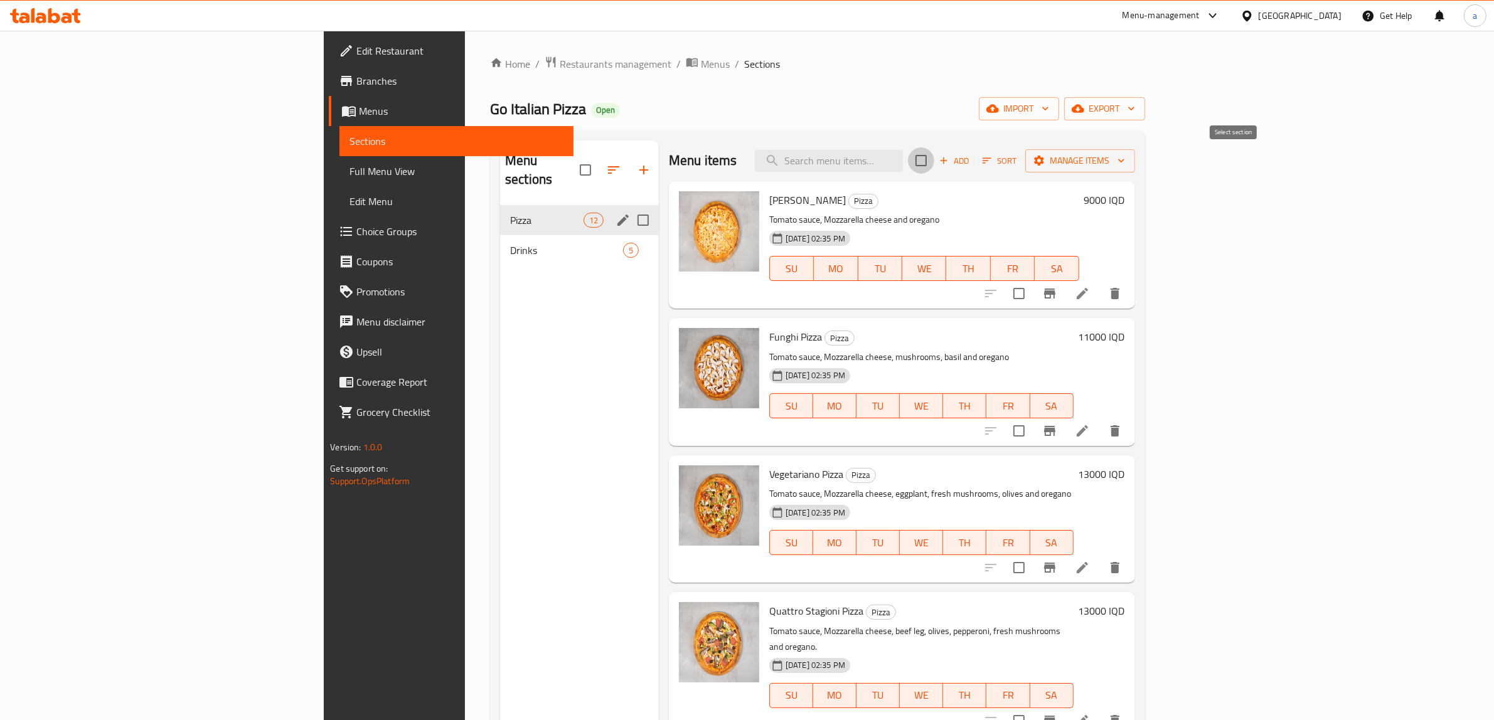
checkbox input "true"
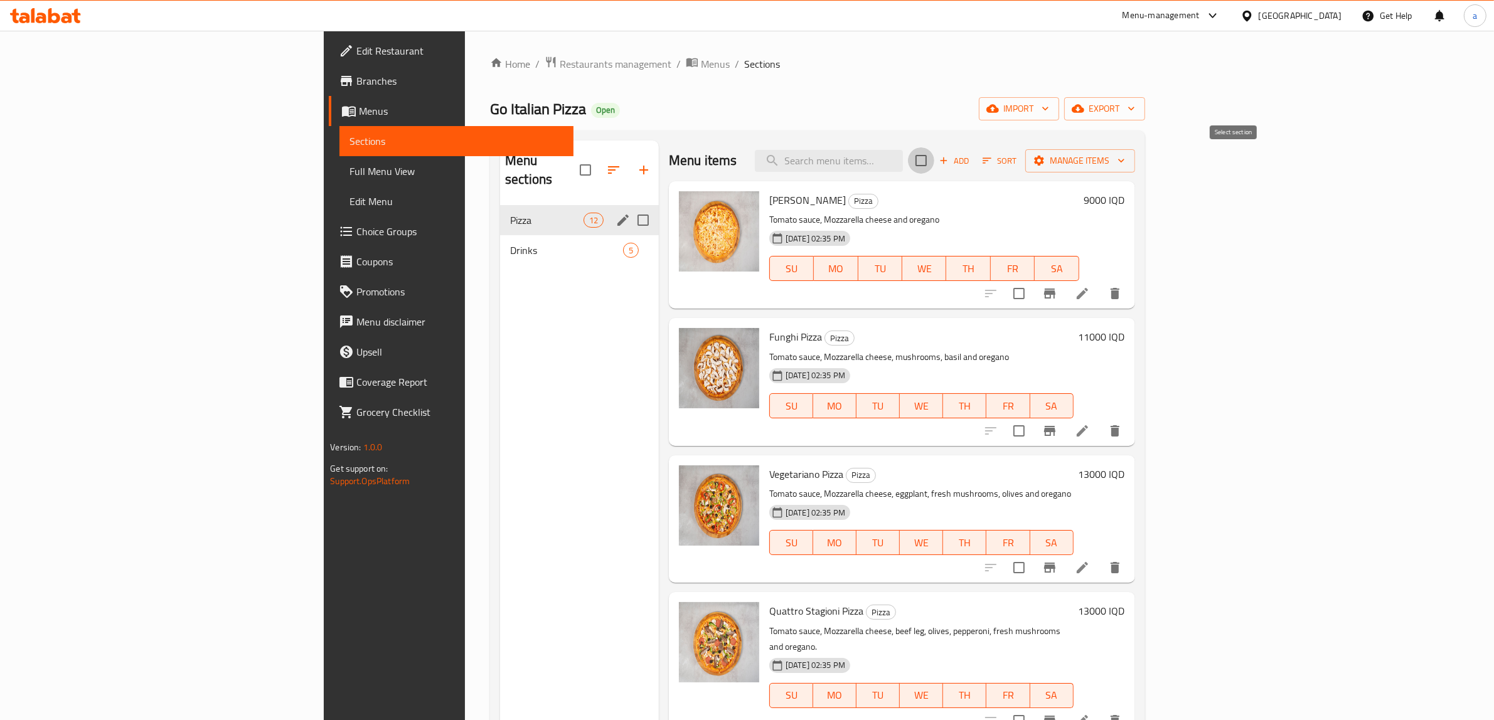
checkbox input "true"
click at [1135, 151] on button "Manage items" at bounding box center [1080, 160] width 110 height 23
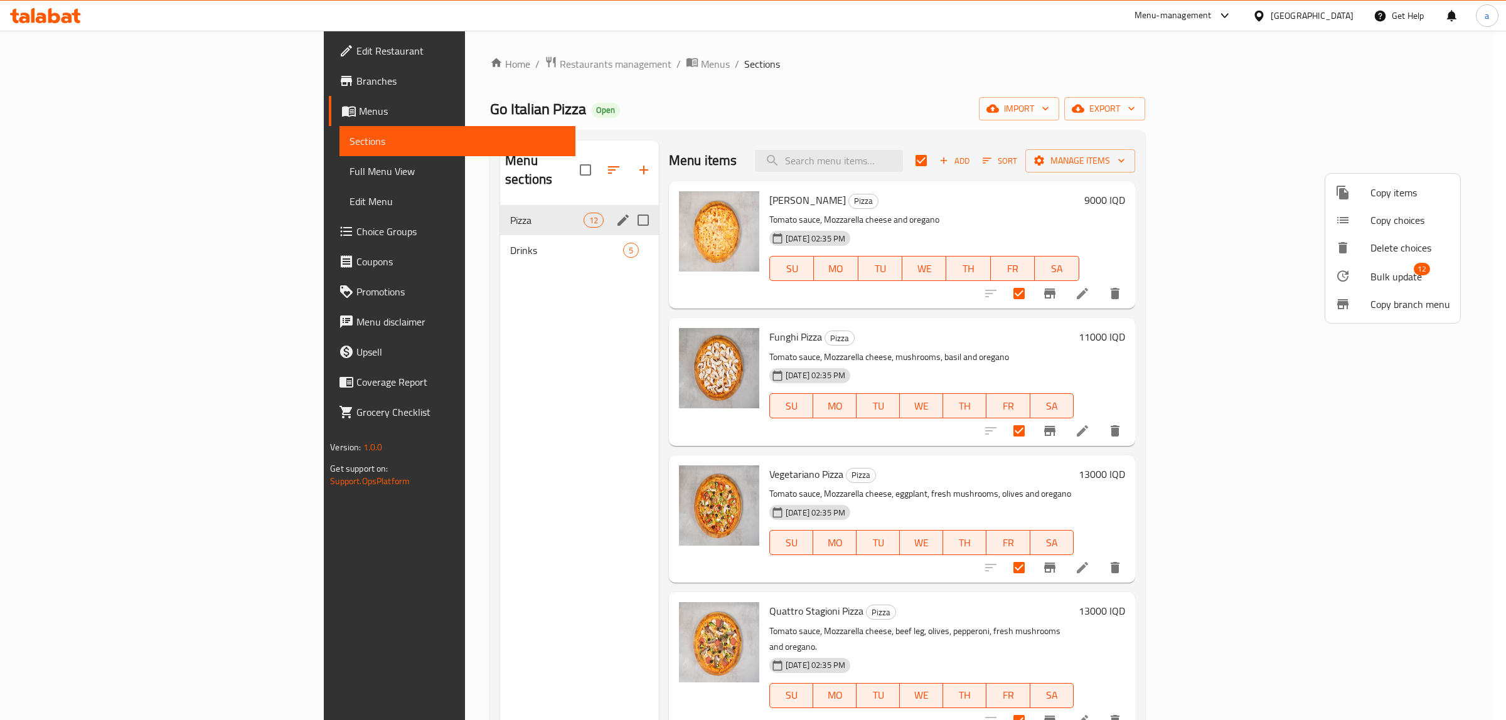
click at [1117, 137] on div at bounding box center [753, 360] width 1506 height 720
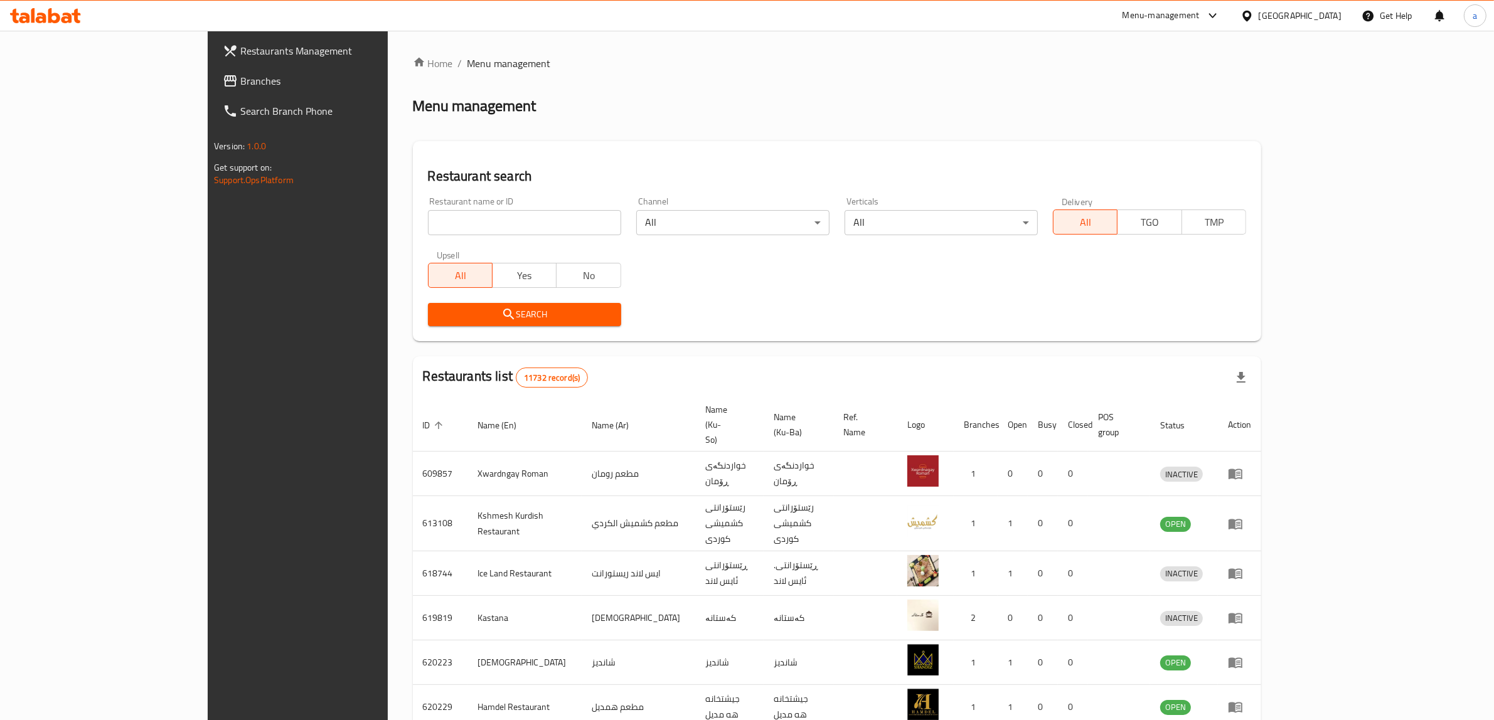
click at [428, 222] on input "search" at bounding box center [524, 222] width 193 height 25
paste input "Venezia Restaurant"
type input "Venezia Restaurant"
click at [428, 306] on button "Search" at bounding box center [524, 314] width 193 height 23
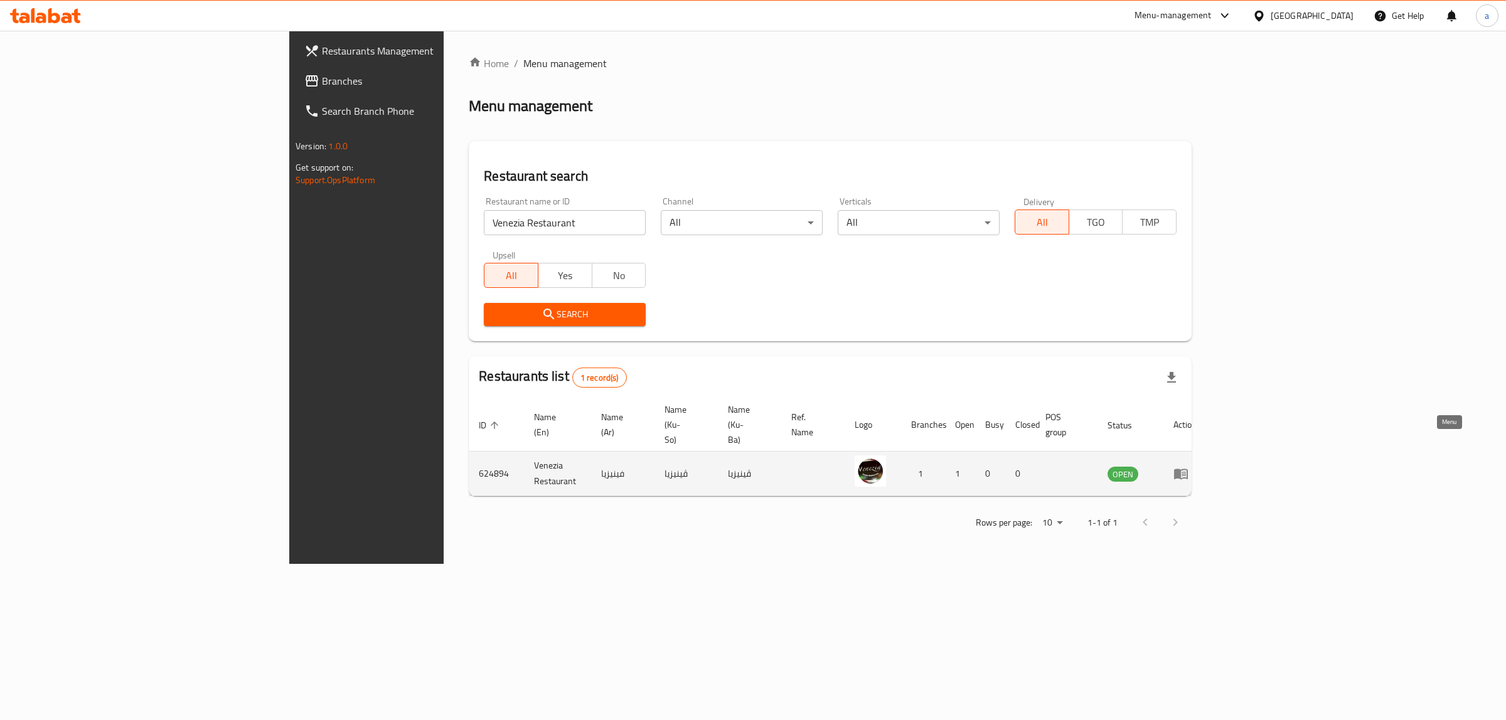
click at [1188, 469] on icon "enhanced table" at bounding box center [1181, 474] width 14 height 11
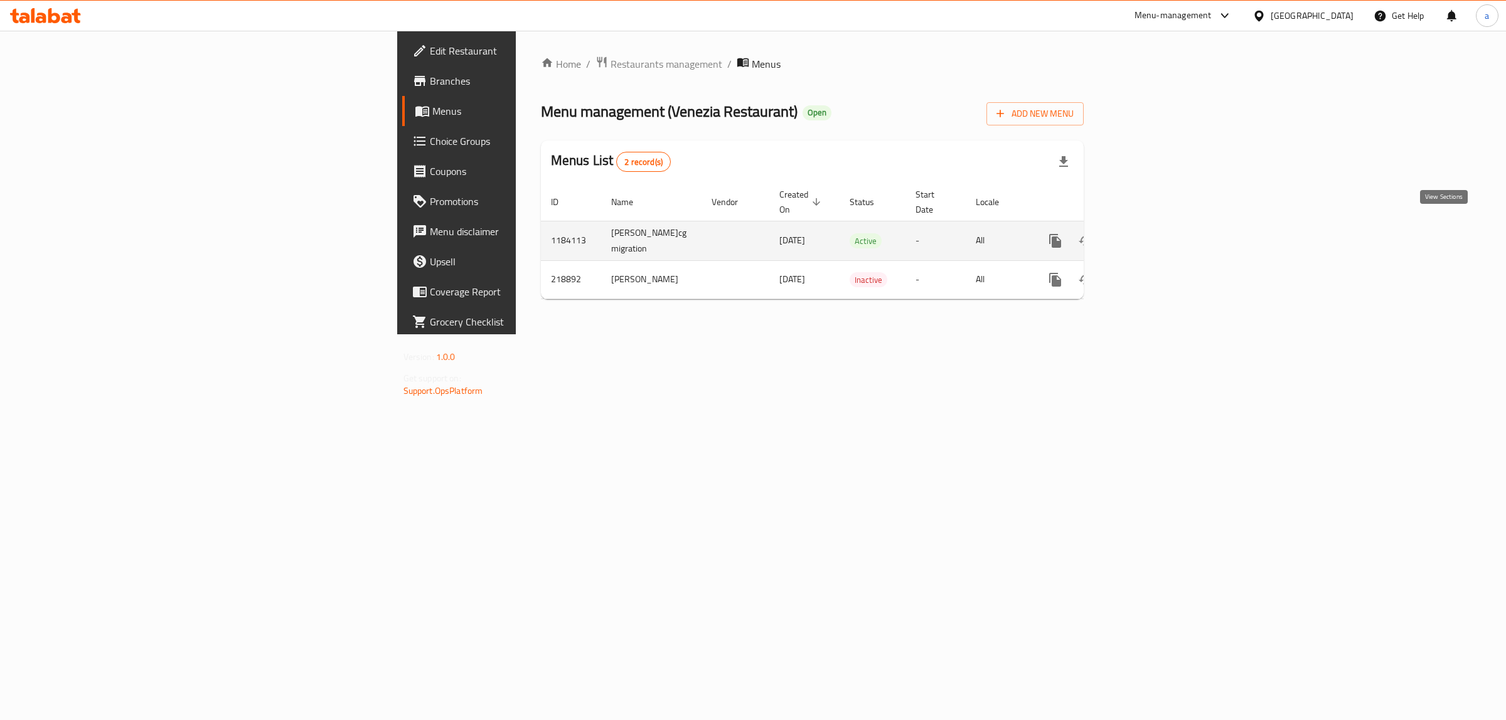
click at [1153, 233] on icon "enhanced table" at bounding box center [1145, 240] width 15 height 15
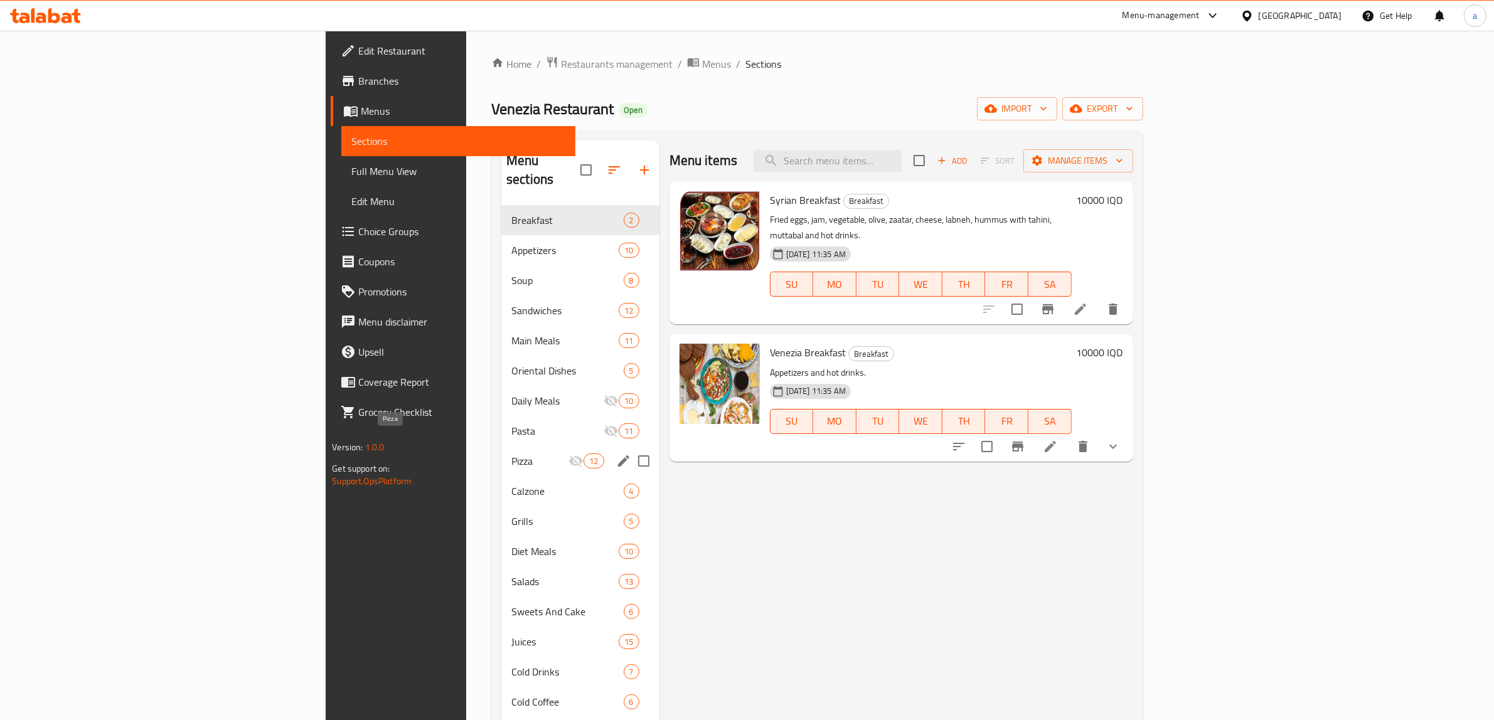
click at [511, 454] on span "Pizza" at bounding box center [539, 461] width 57 height 15
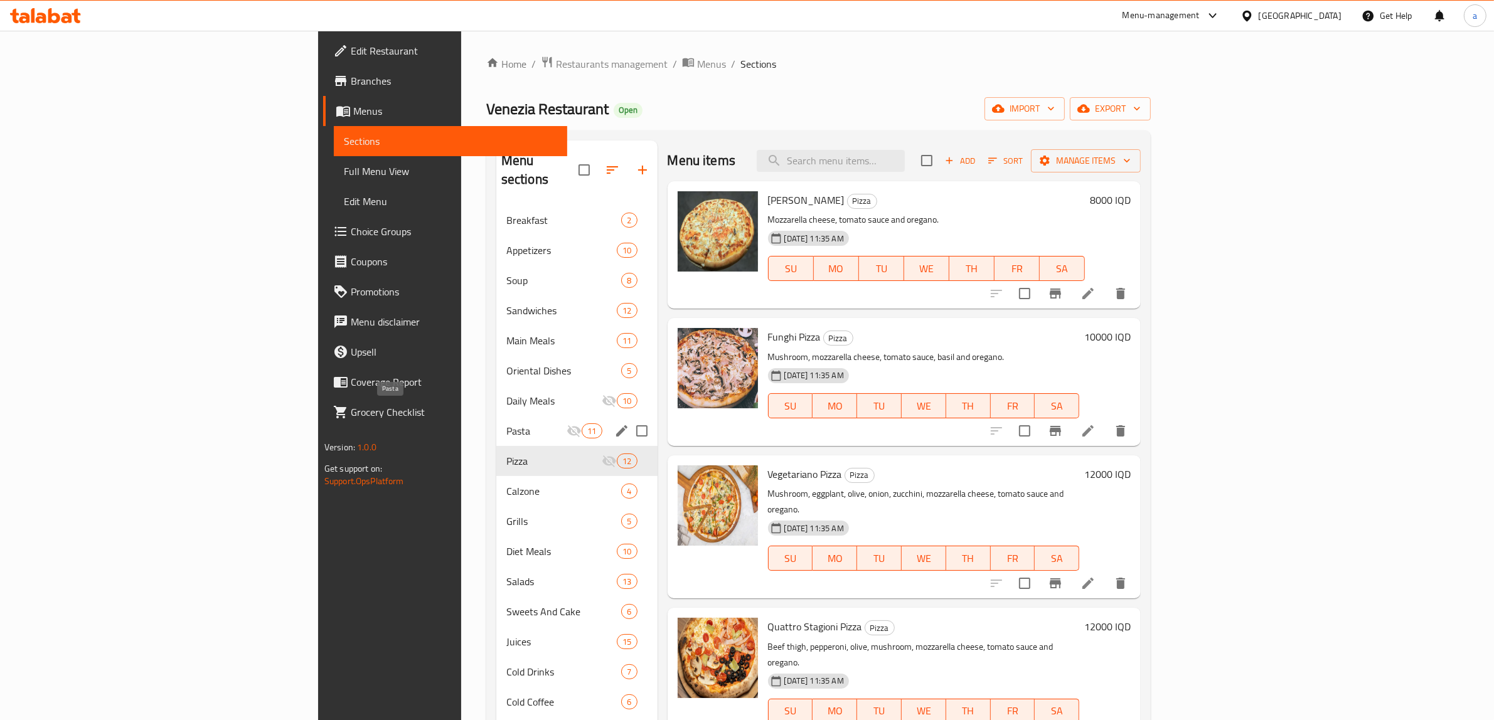
click at [506, 424] on span "Pasta" at bounding box center [536, 431] width 61 height 15
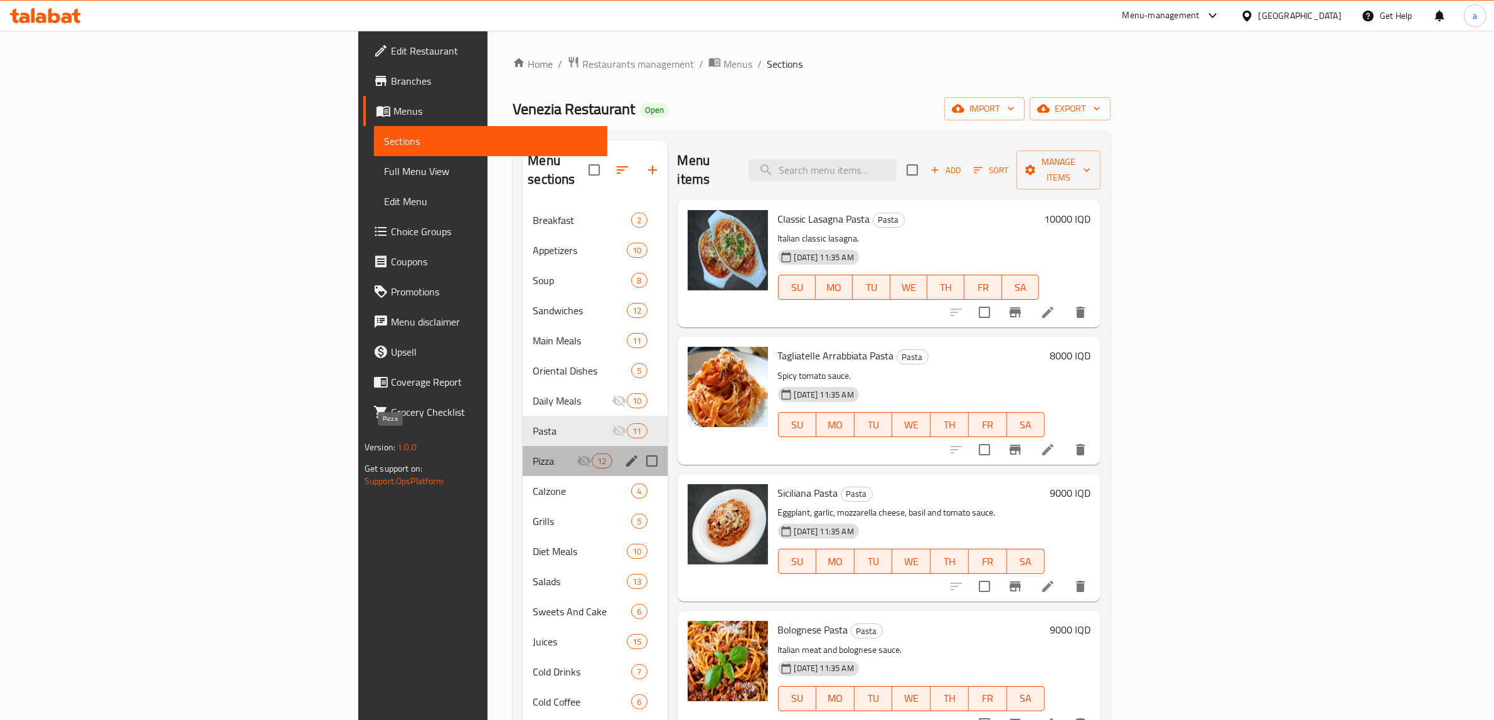
click at [533, 454] on span "Pizza" at bounding box center [555, 461] width 44 height 15
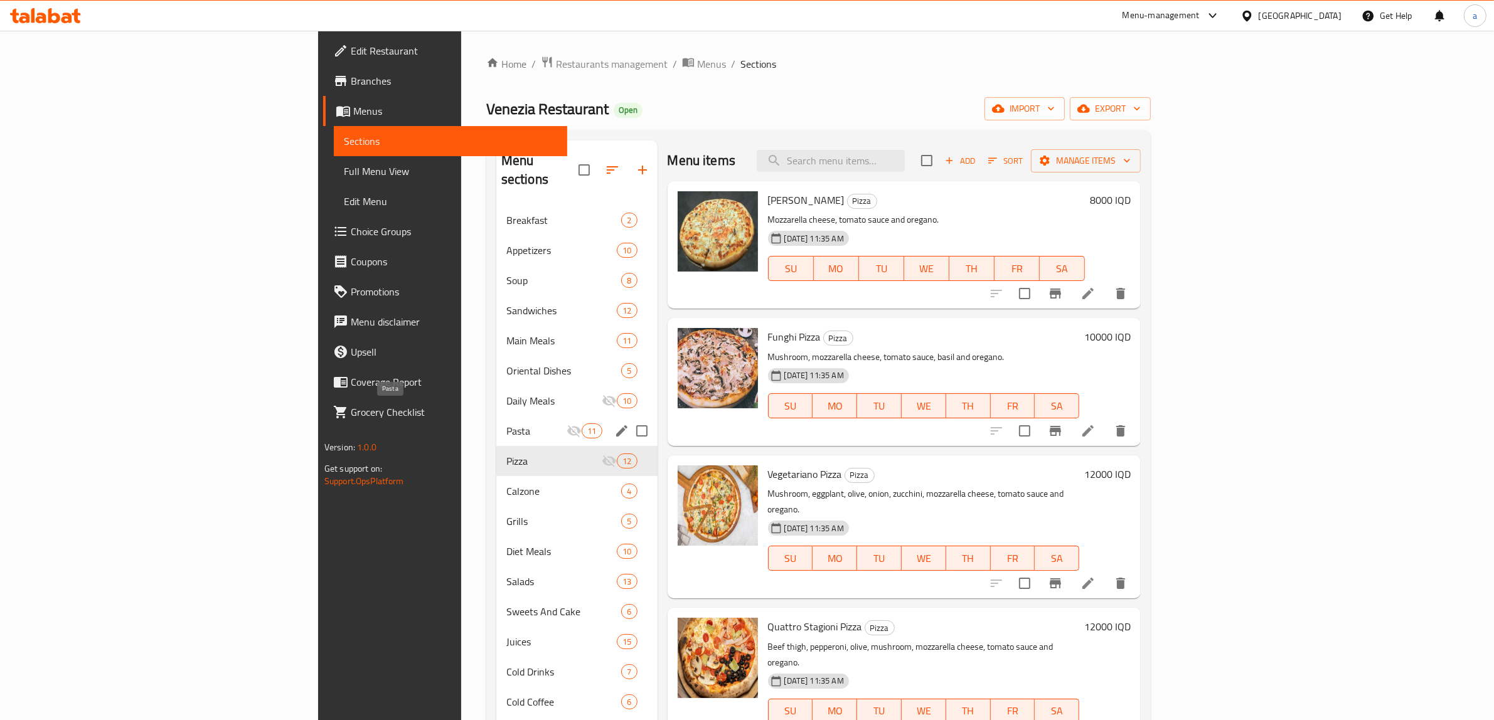
click at [506, 424] on span "Pasta" at bounding box center [536, 431] width 61 height 15
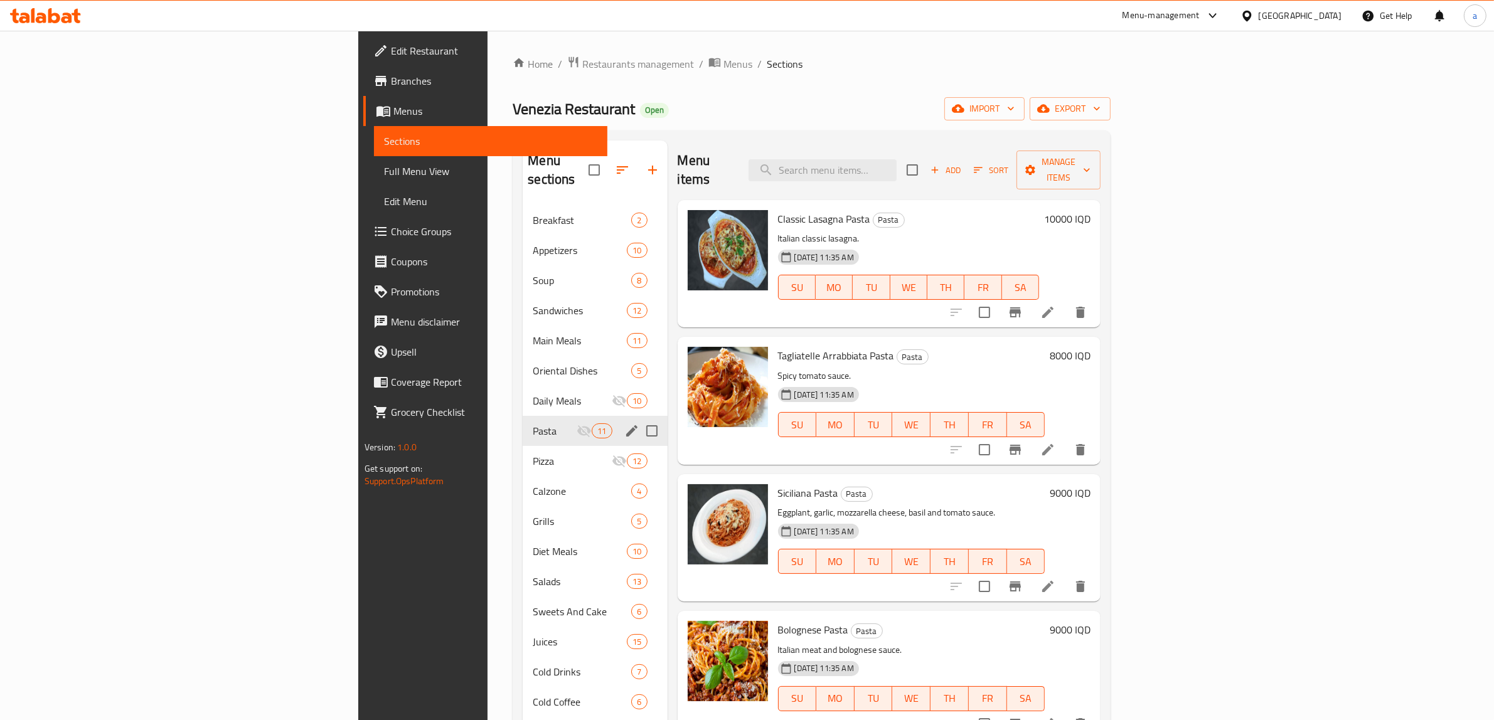
click at [523, 446] on div "Pizza 12" at bounding box center [595, 461] width 144 height 30
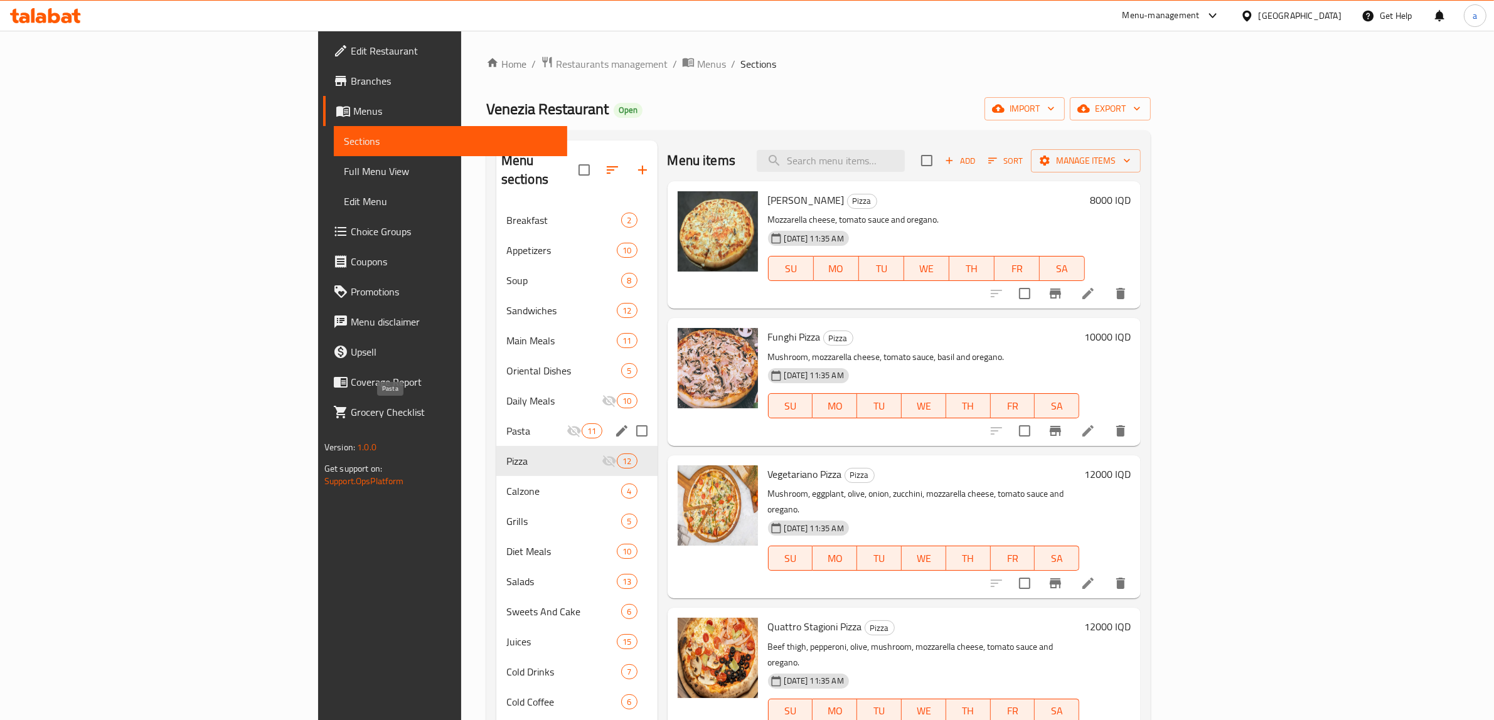
click at [506, 424] on span "Pasta" at bounding box center [536, 431] width 61 height 15
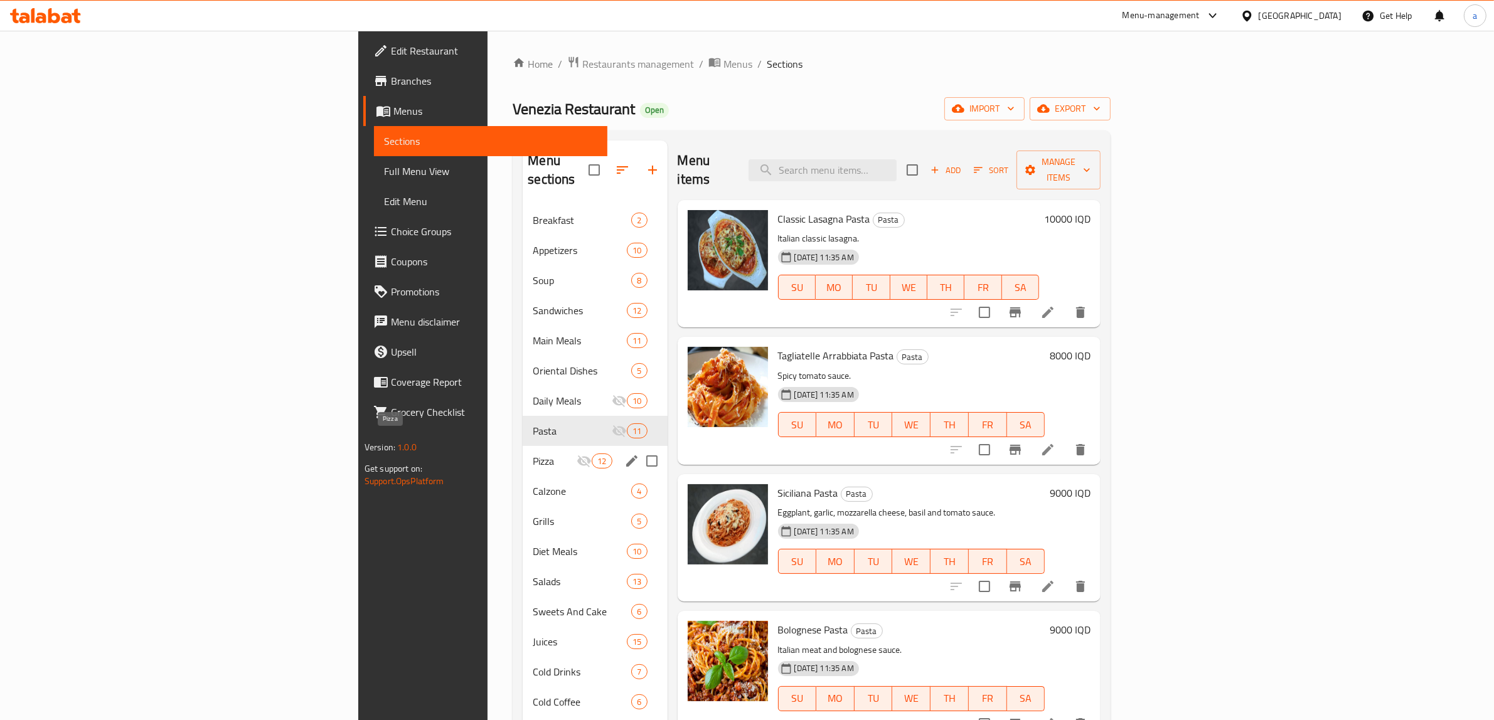
click at [533, 454] on span "Pizza" at bounding box center [555, 461] width 44 height 15
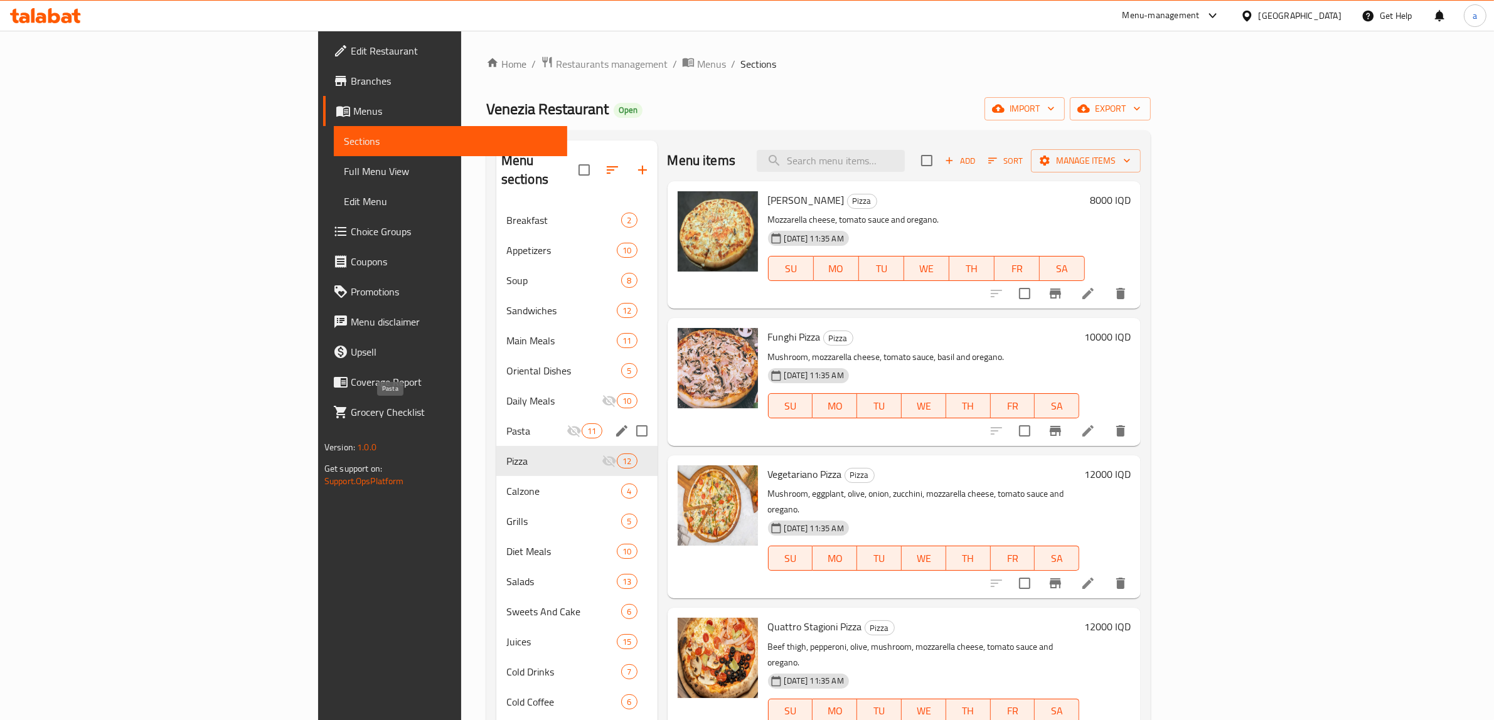
click at [506, 424] on span "Pasta" at bounding box center [536, 431] width 61 height 15
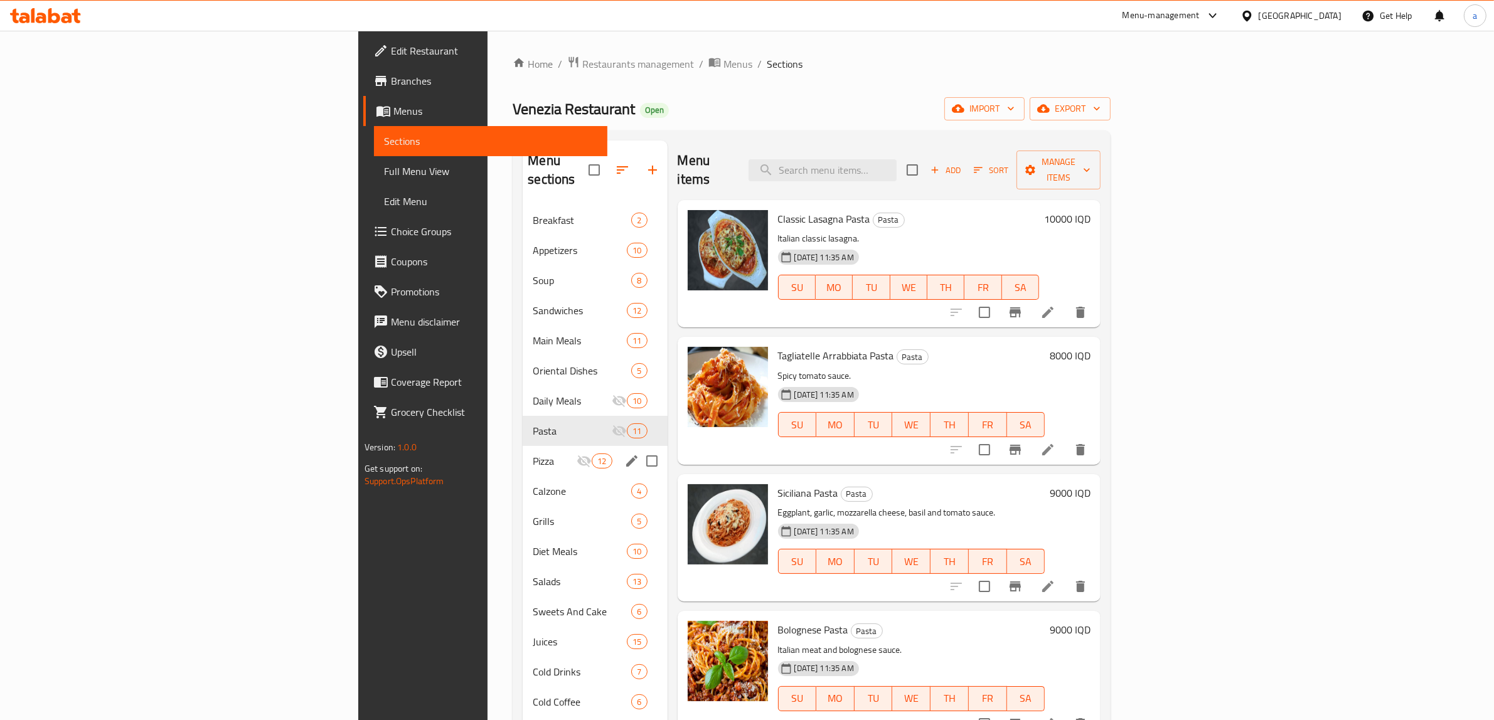
click at [523, 446] on div "Pizza 12" at bounding box center [595, 461] width 144 height 30
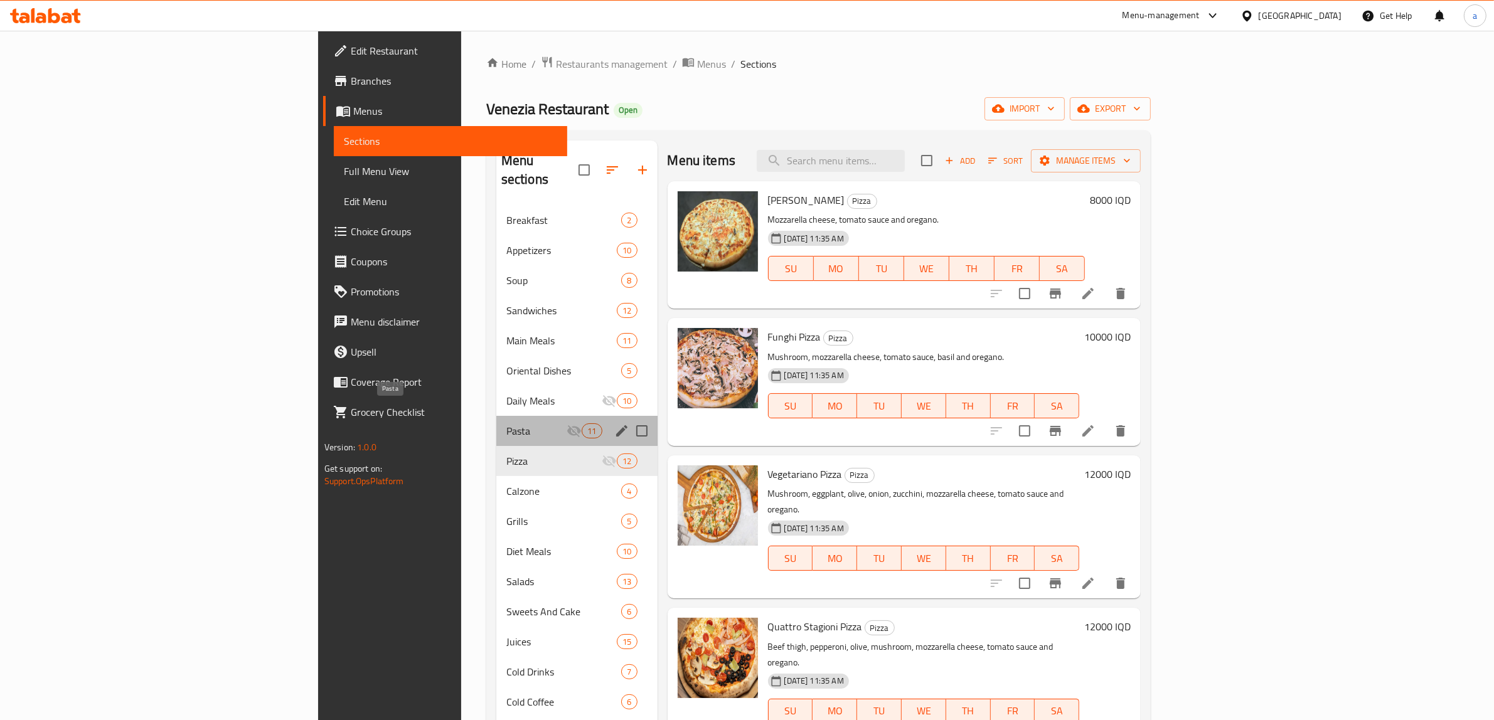
click at [506, 424] on span "Pasta" at bounding box center [536, 431] width 61 height 15
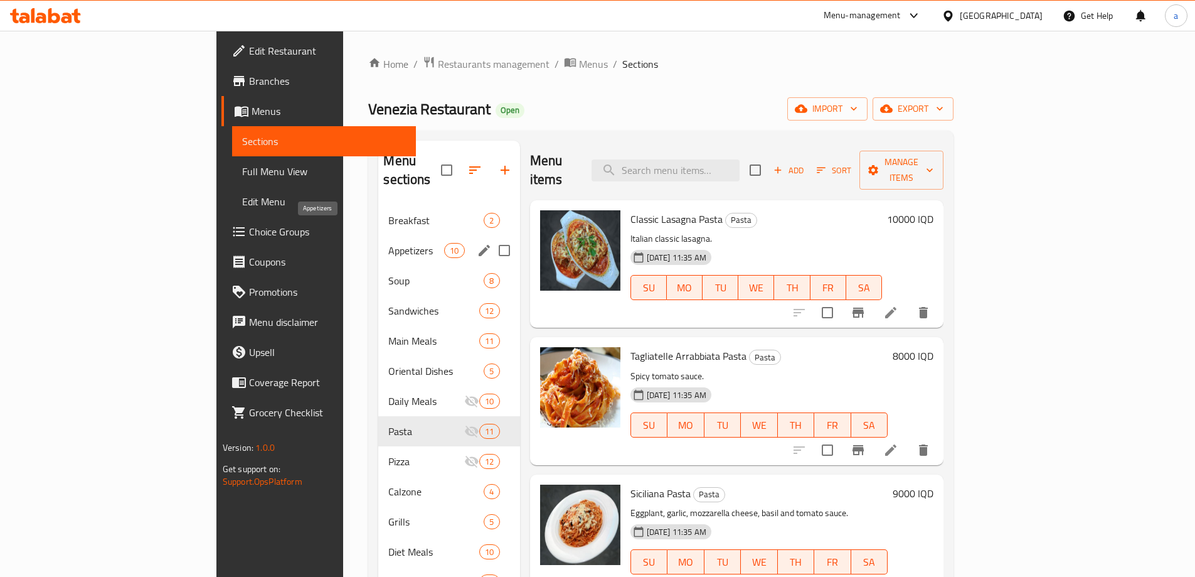
click at [388, 243] on span "Appetizers" at bounding box center [416, 250] width 56 height 15
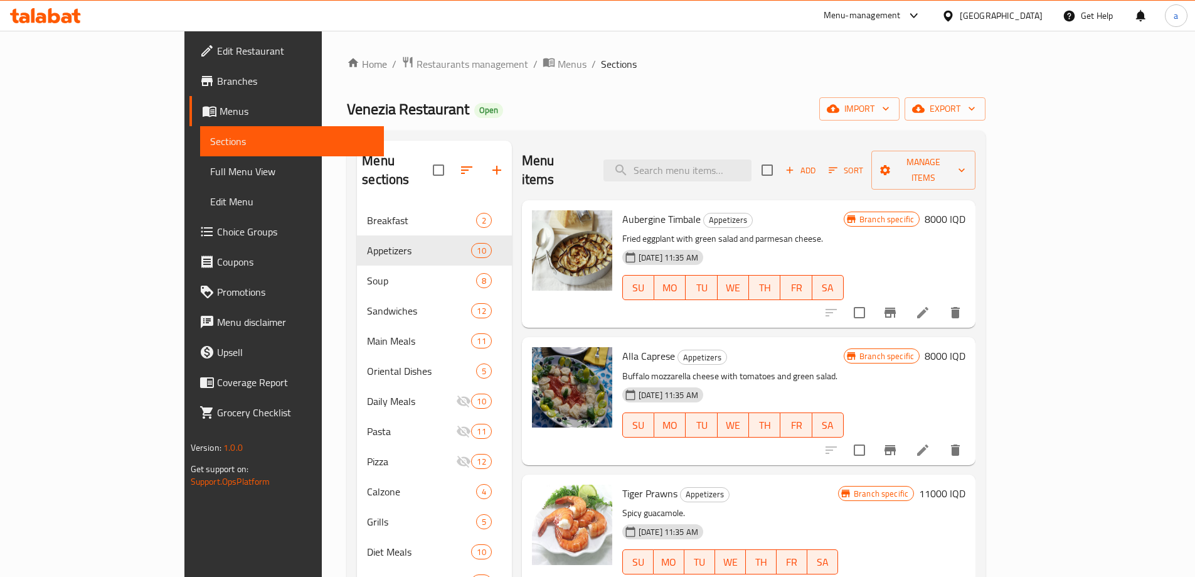
click at [200, 158] on link "Full Menu View" at bounding box center [292, 171] width 184 height 30
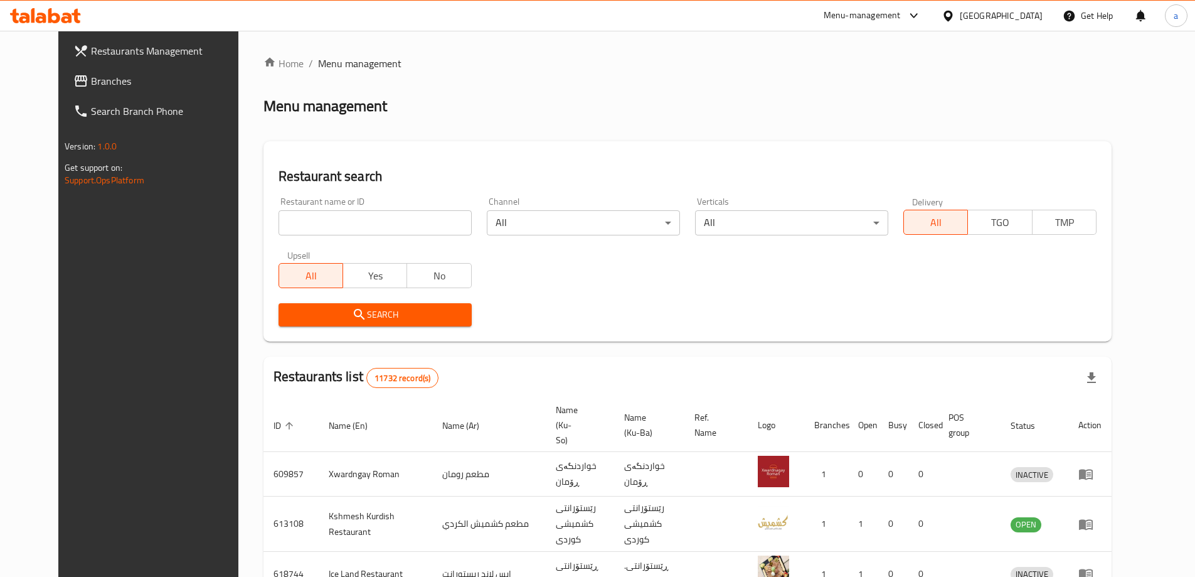
click at [108, 84] on span "Branches" at bounding box center [169, 80] width 157 height 15
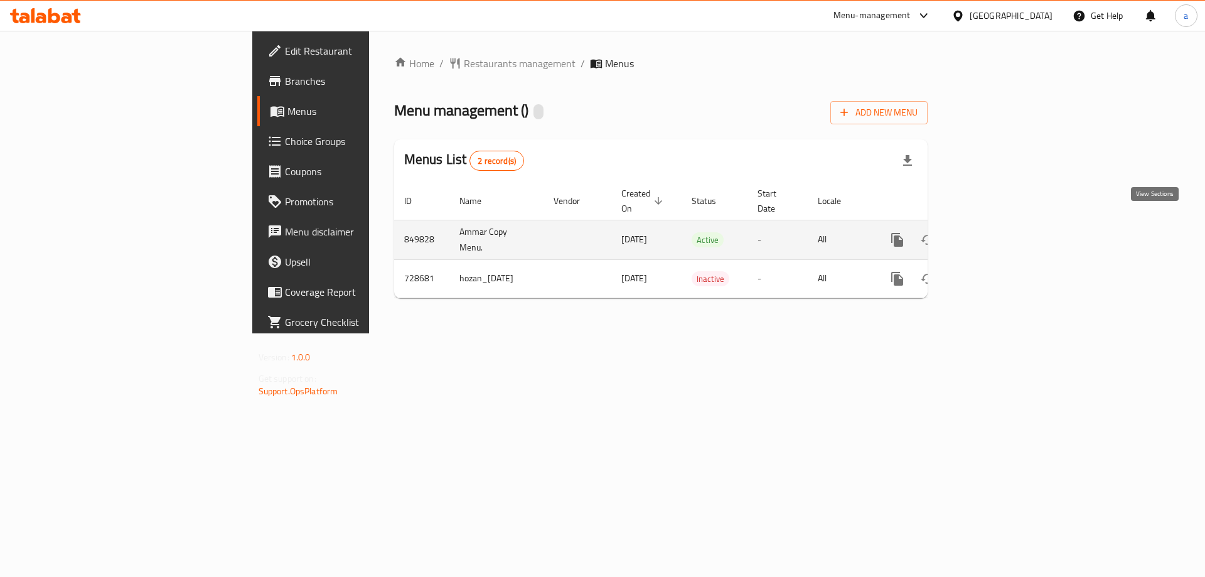
click at [995, 232] on icon "enhanced table" at bounding box center [987, 239] width 15 height 15
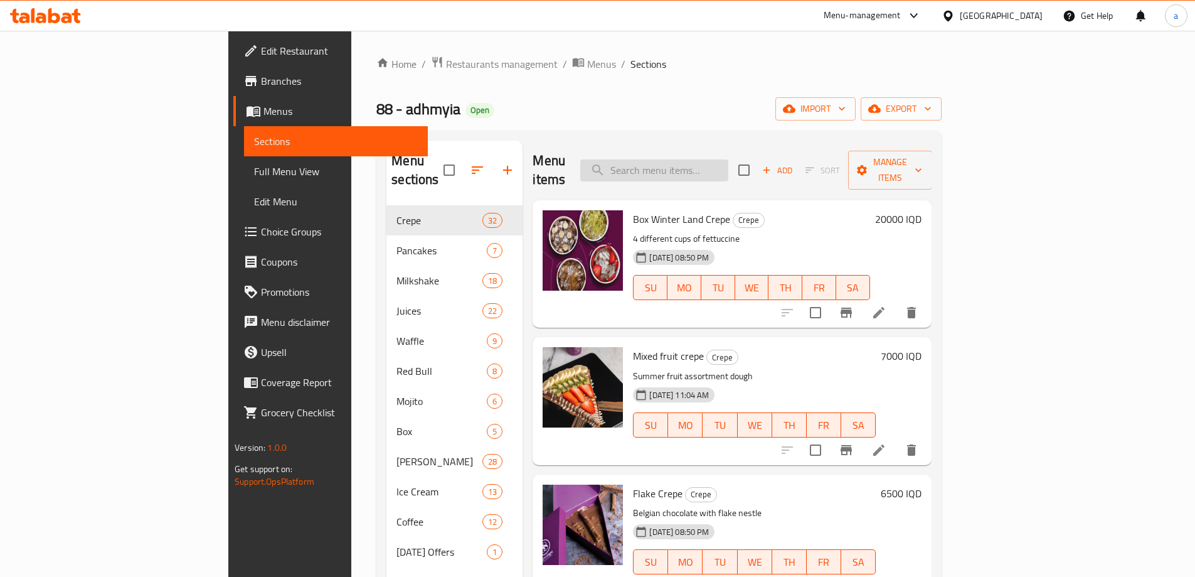
click at [729, 164] on input "search" at bounding box center [654, 170] width 148 height 22
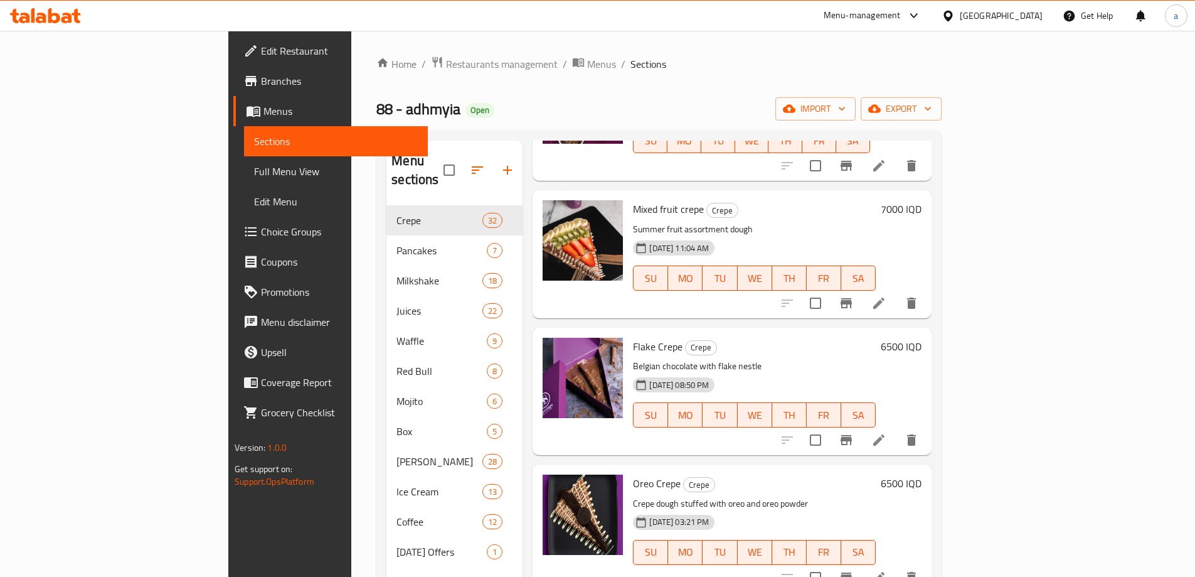
scroll to position [168, 0]
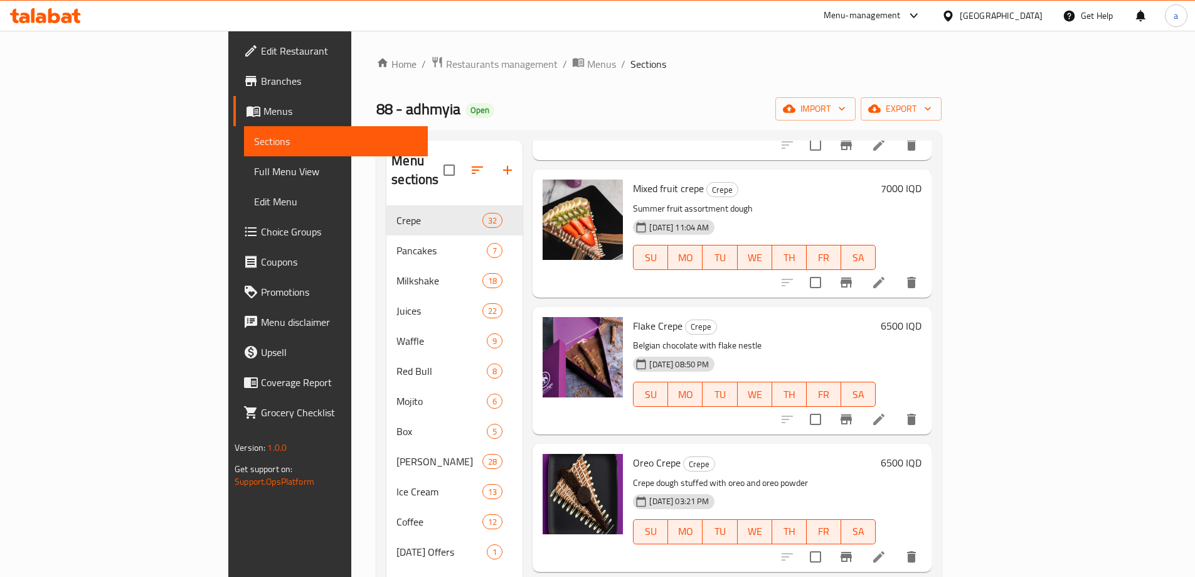
type input "crepe"
click at [254, 173] on span "Full Menu View" at bounding box center [336, 171] width 164 height 15
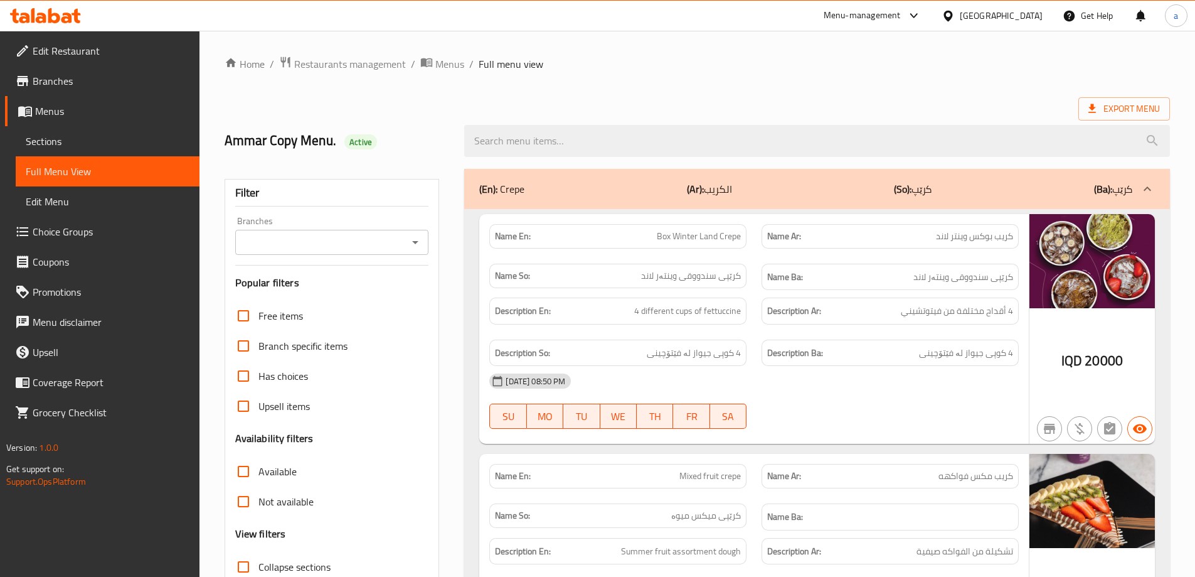
click at [415, 240] on icon "Open" at bounding box center [415, 242] width 15 height 15
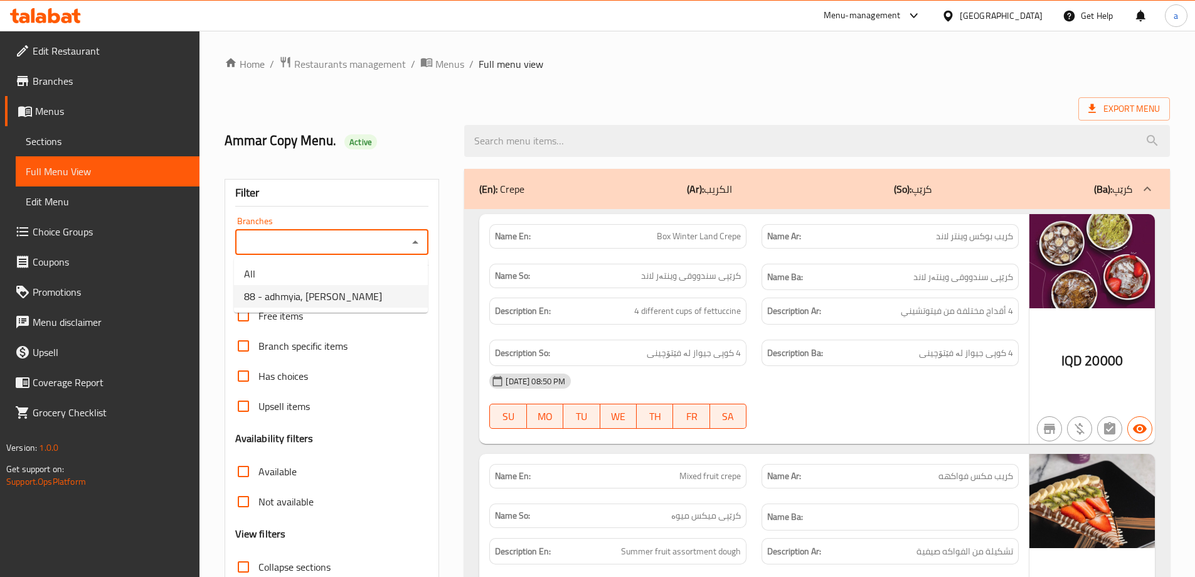
click at [391, 297] on li "88 - adhmyia, Al Aathameya" at bounding box center [331, 296] width 194 height 23
type input "88 - adhmyia, Al Aathameya"
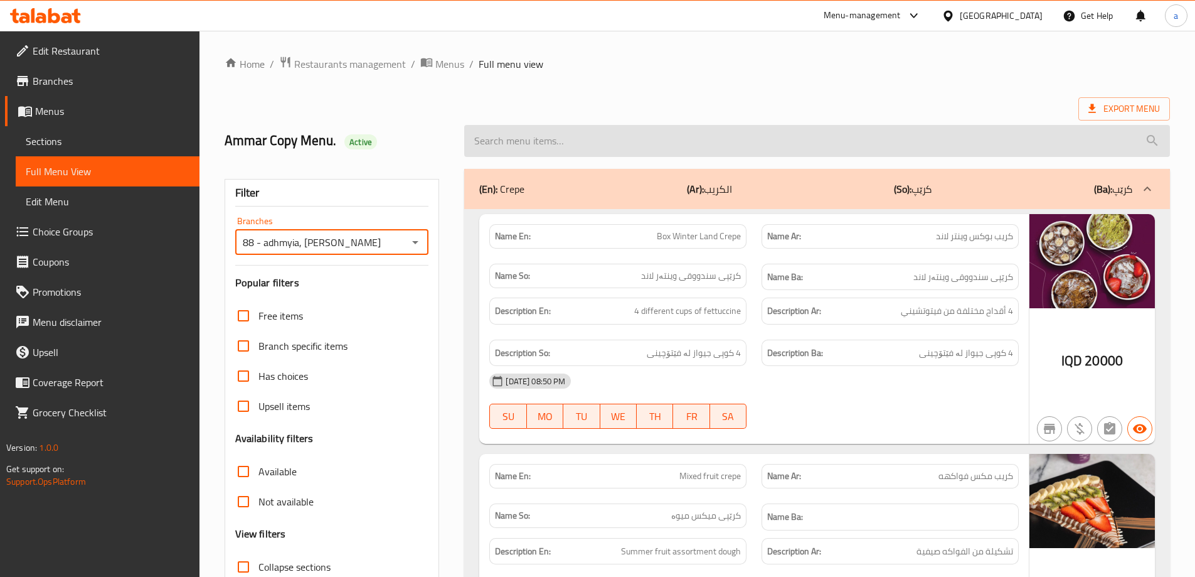
click at [570, 144] on input "search" at bounding box center [817, 141] width 706 height 32
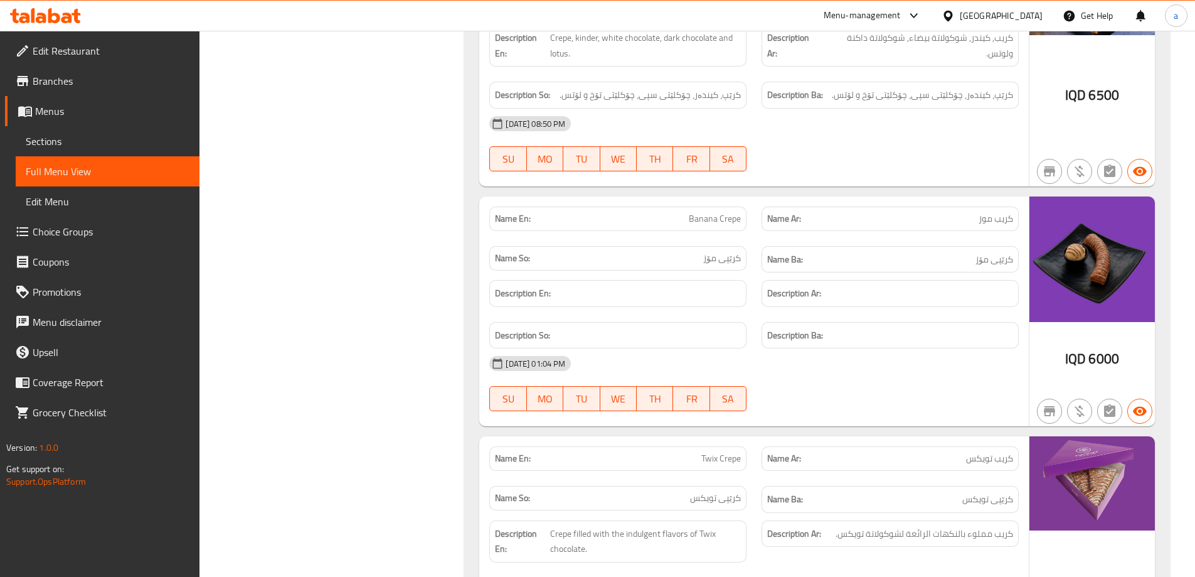
scroll to position [2844, 0]
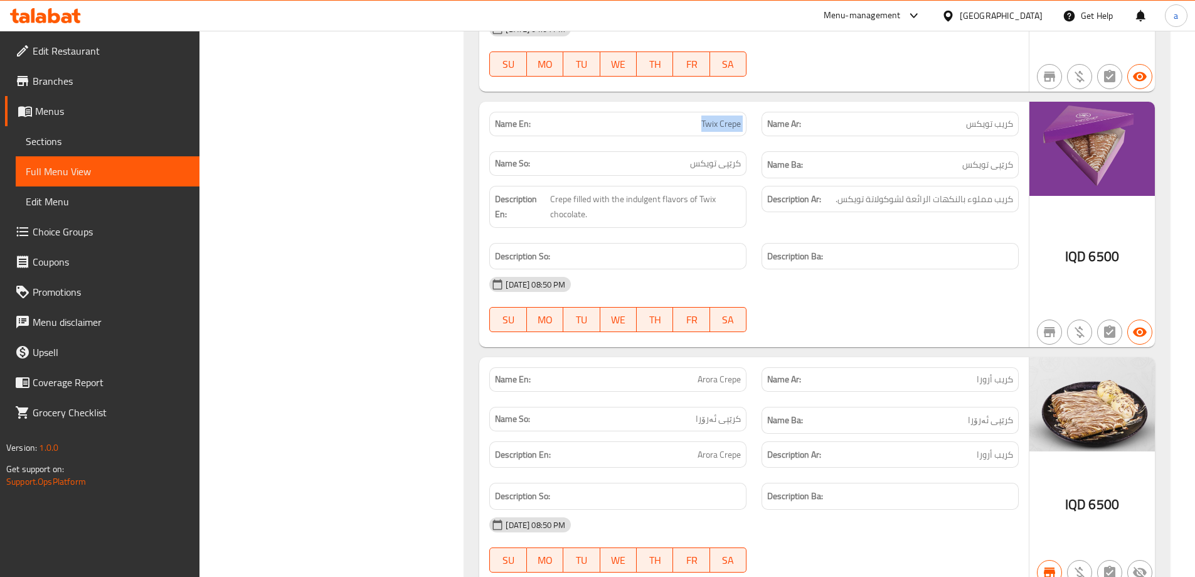
drag, startPoint x: 701, startPoint y: 122, endPoint x: 757, endPoint y: 121, distance: 55.9
click at [757, 121] on div "Name En: Twix Crepe Name Ar: كريب تويكس Name So: کرێپی تویکس Name Ba: کرێپی توی…" at bounding box center [754, 145] width 545 height 82
copy span "Twix Crepe"
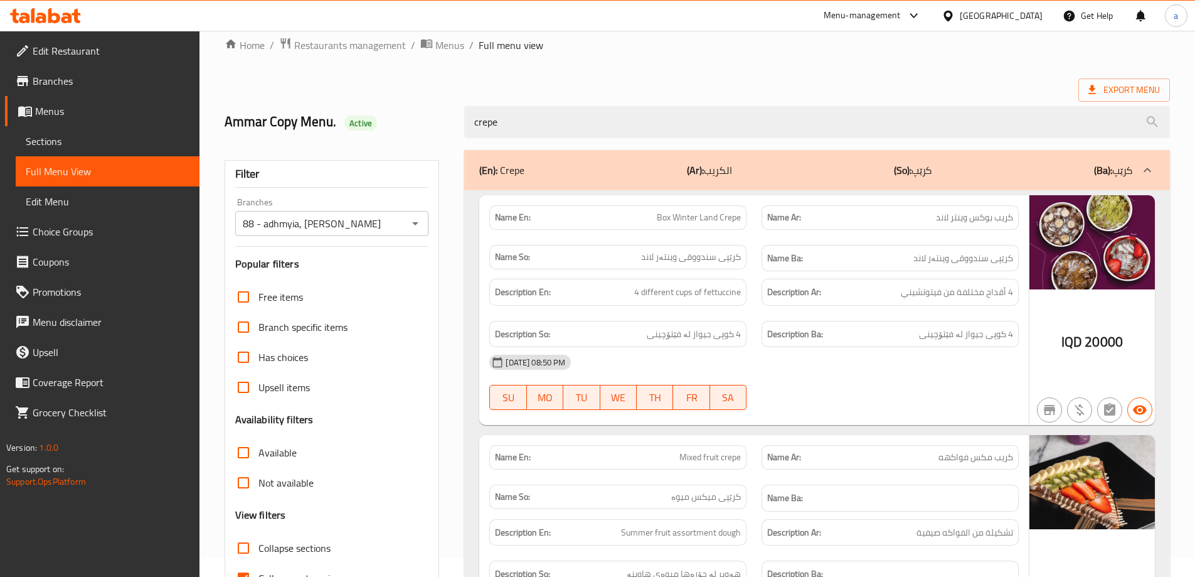
scroll to position [0, 0]
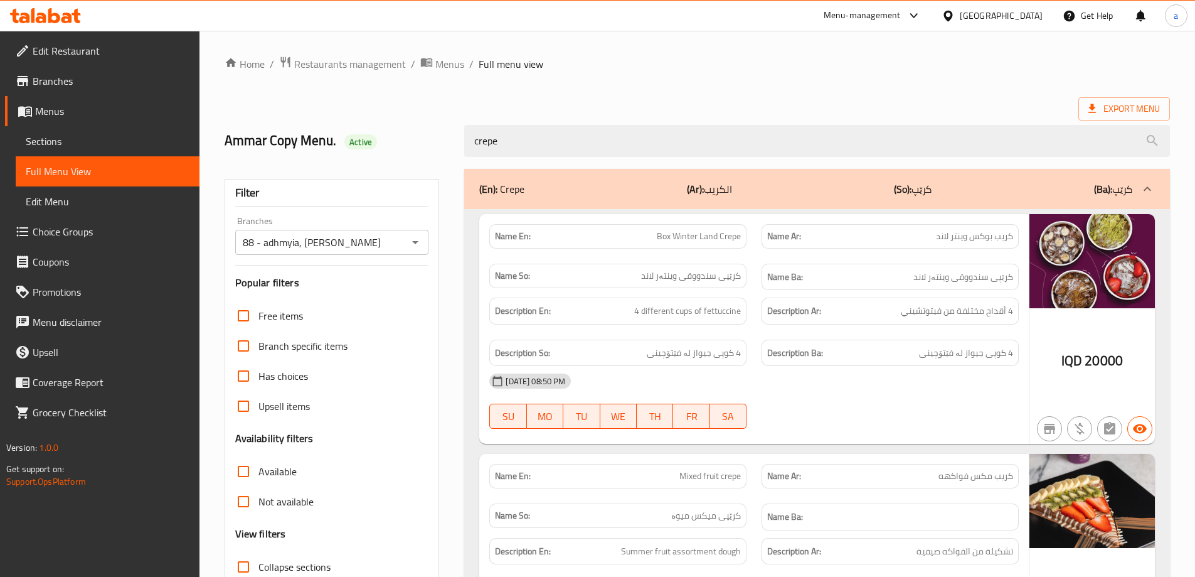
drag, startPoint x: 529, startPoint y: 139, endPoint x: 384, endPoint y: 149, distance: 145.3
click at [384, 149] on div "Ammar Copy Menu. Active crepe" at bounding box center [697, 141] width 961 height 56
paste input "Twix Crepe"
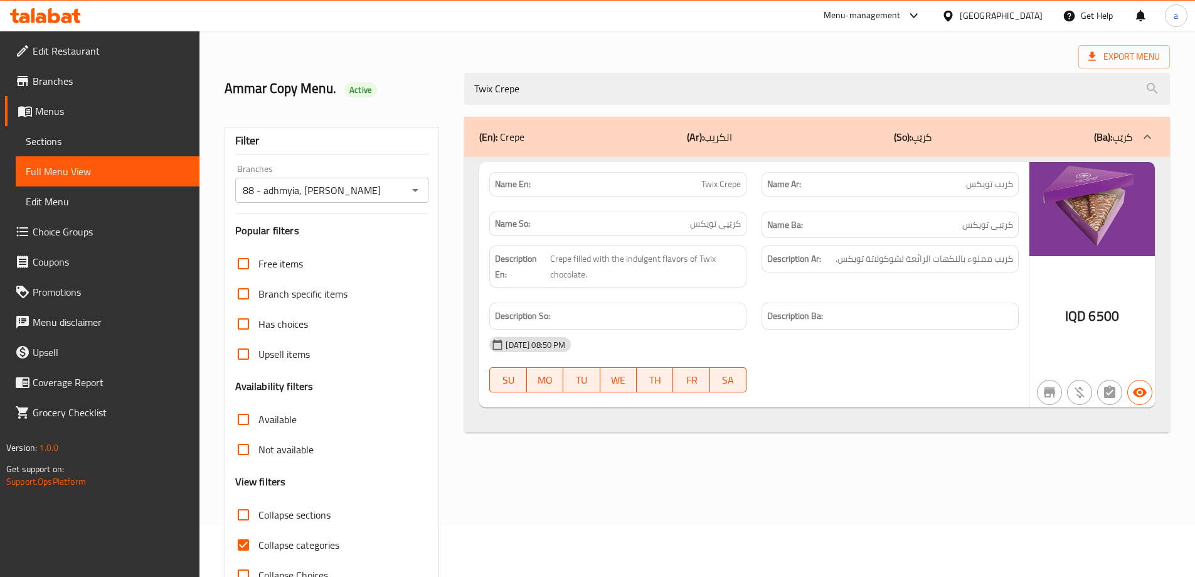
scroll to position [91, 0]
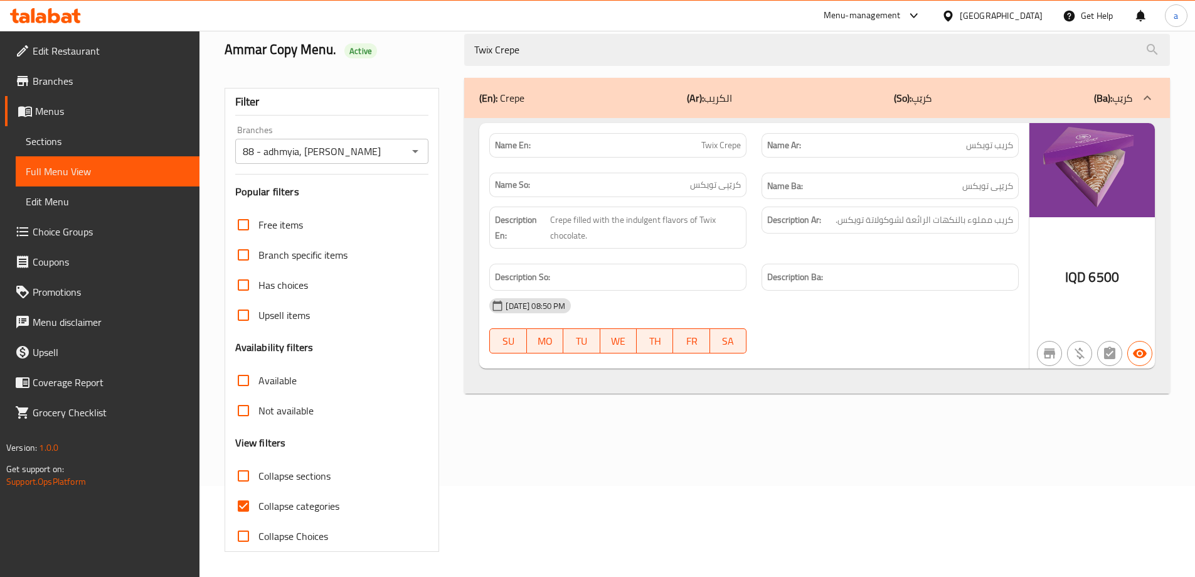
type input "Twix Crepe"
click at [319, 513] on span "Collapse categories" at bounding box center [299, 505] width 81 height 15
click at [259, 513] on input "Collapse categories" at bounding box center [243, 506] width 30 height 30
checkbox input "false"
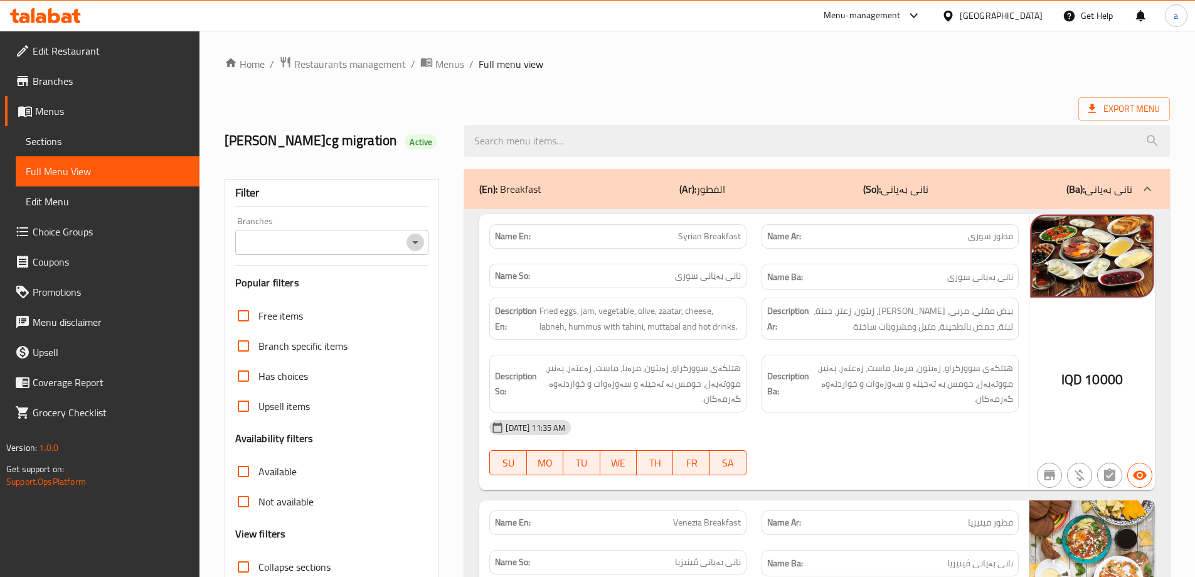
click at [414, 246] on icon "Open" at bounding box center [415, 242] width 15 height 15
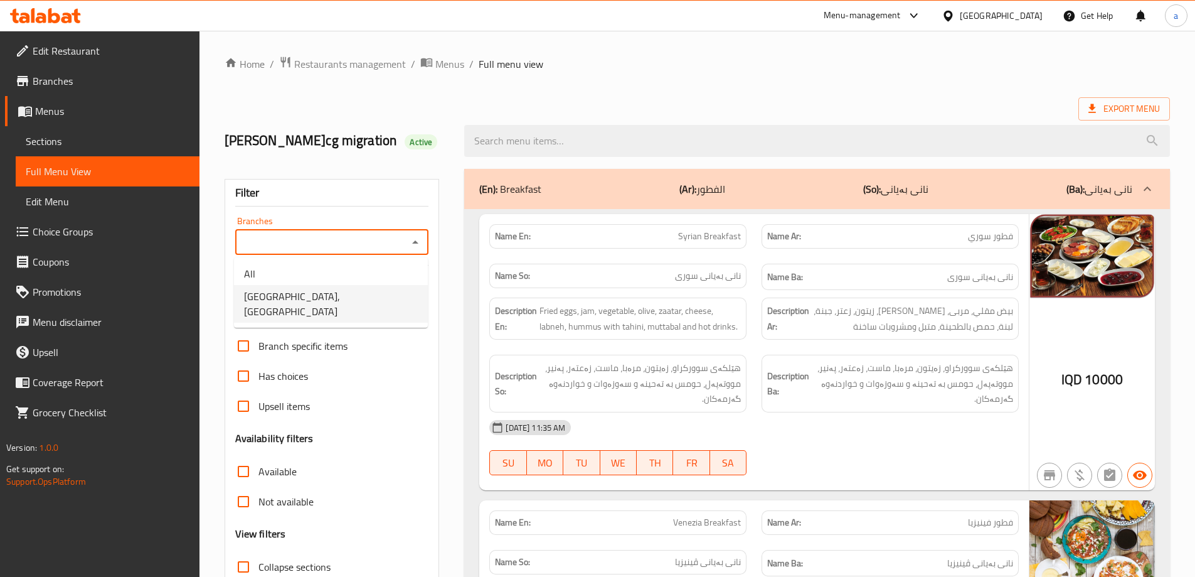
click at [373, 294] on li "Venezia Restaurant, Havalan" at bounding box center [331, 304] width 194 height 38
type input "Venezia Restaurant, Havalan"
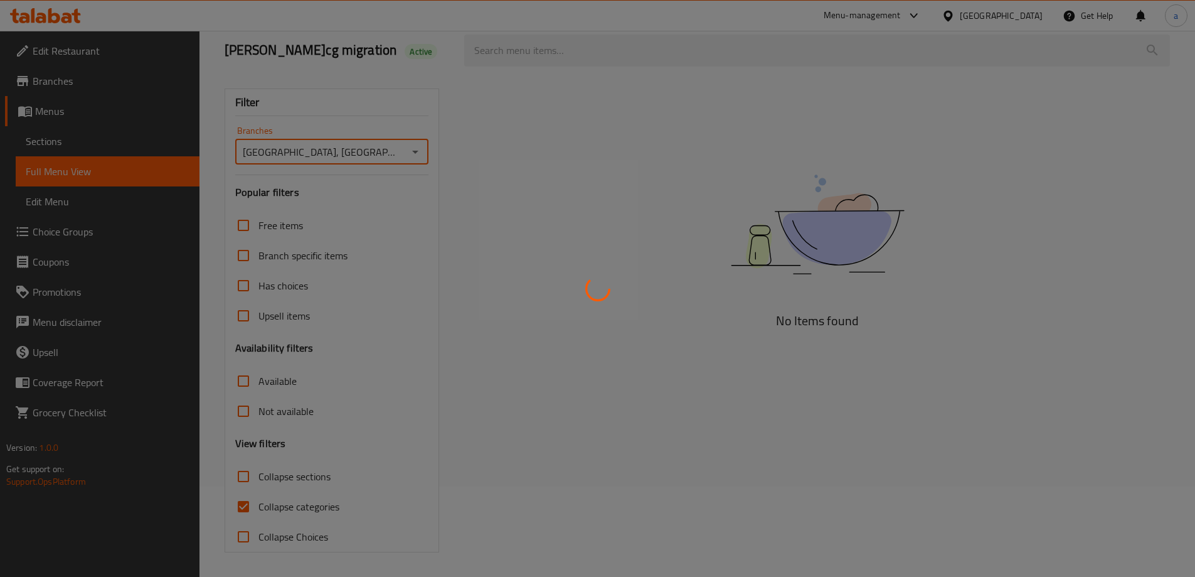
scroll to position [91, 0]
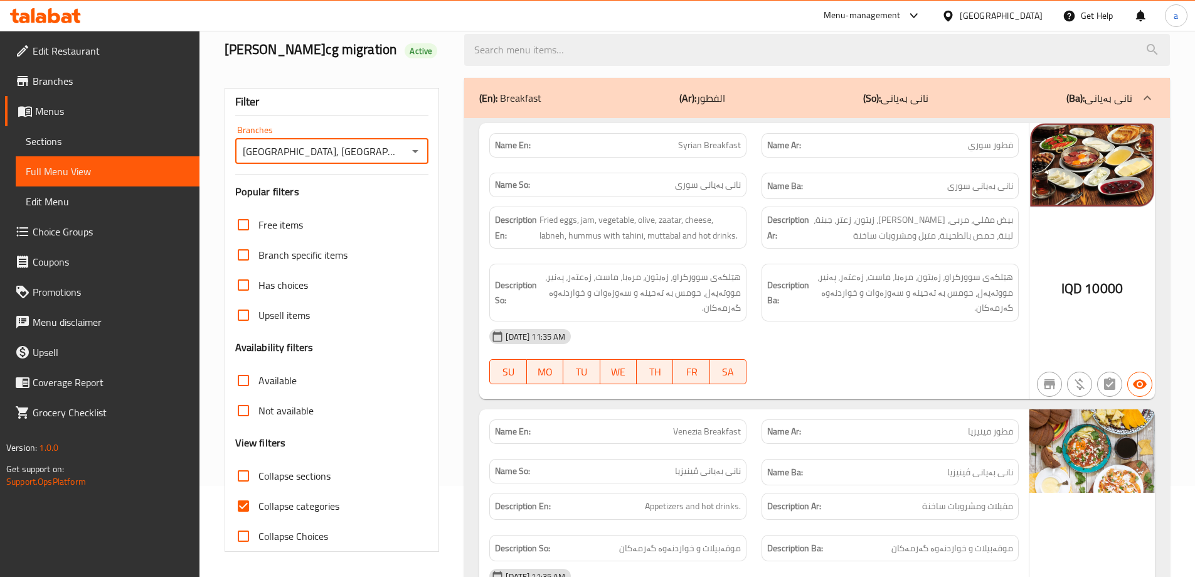
click at [287, 513] on span "Collapse categories" at bounding box center [299, 505] width 81 height 15
click at [259, 514] on input "Collapse categories" at bounding box center [243, 506] width 30 height 30
checkbox input "false"
click at [292, 485] on label "Collapse sections" at bounding box center [279, 476] width 102 height 30
click at [259, 485] on input "Collapse sections" at bounding box center [243, 476] width 30 height 30
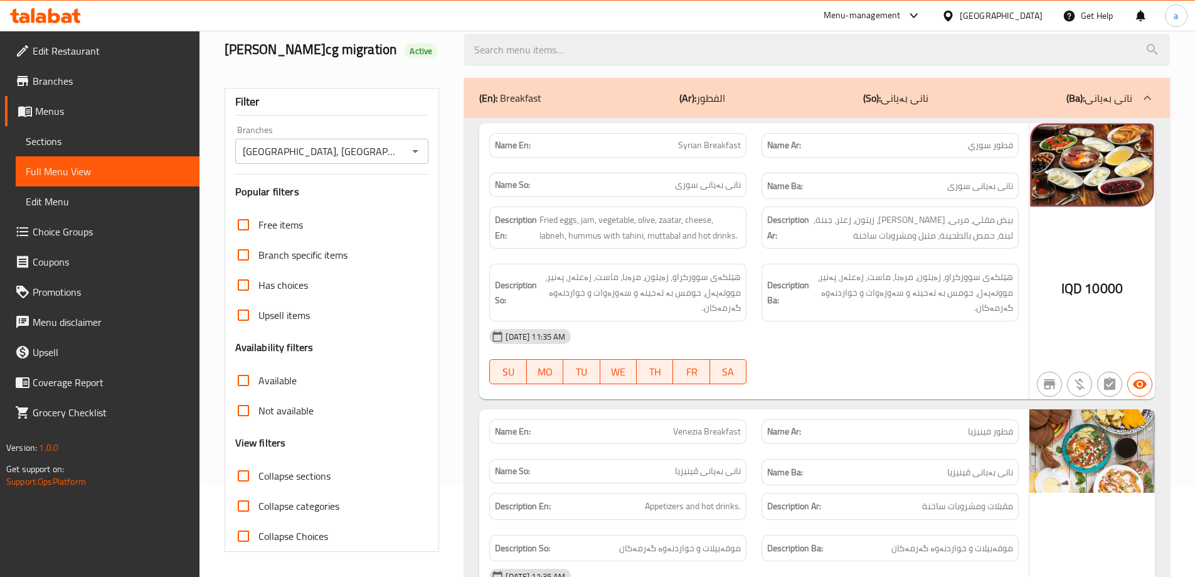
checkbox input "true"
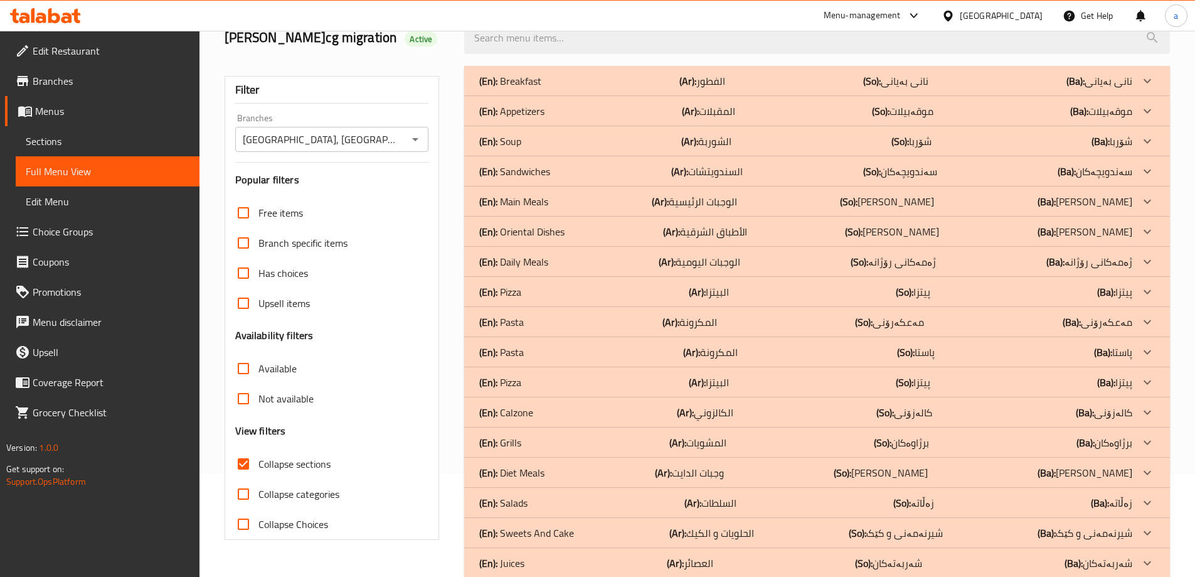
scroll to position [174, 0]
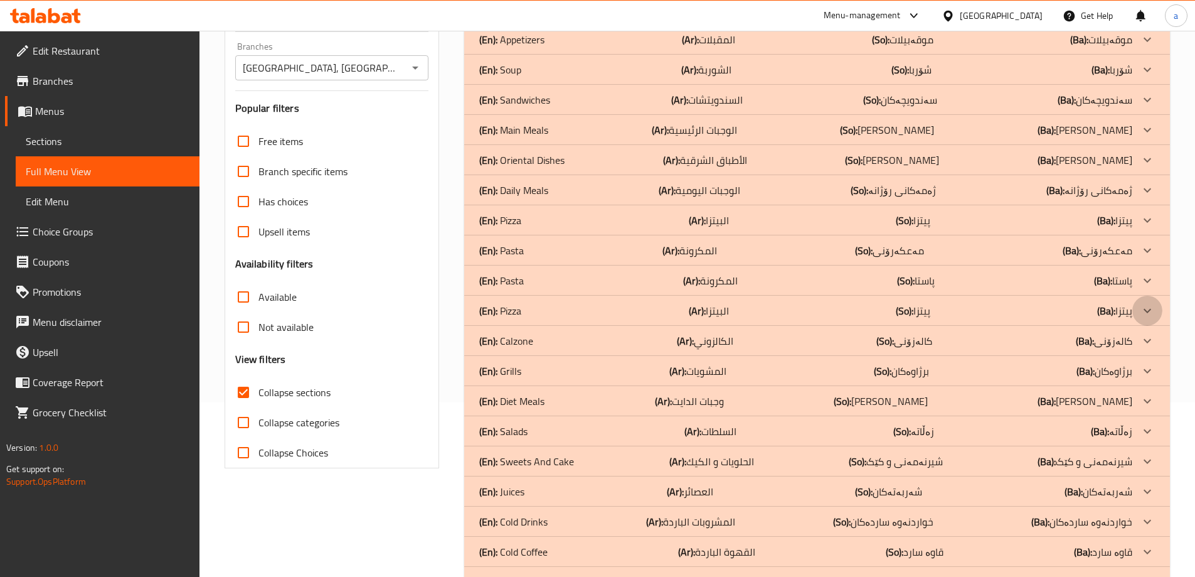
click at [1140, 307] on div at bounding box center [1148, 311] width 30 height 30
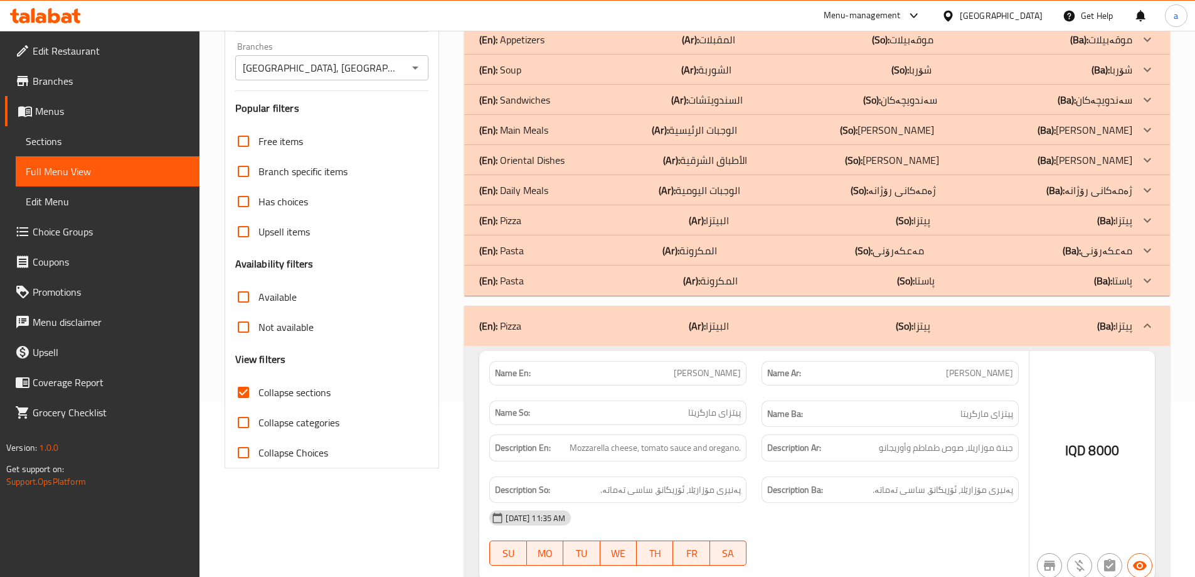
click at [1140, 275] on icon at bounding box center [1147, 280] width 15 height 15
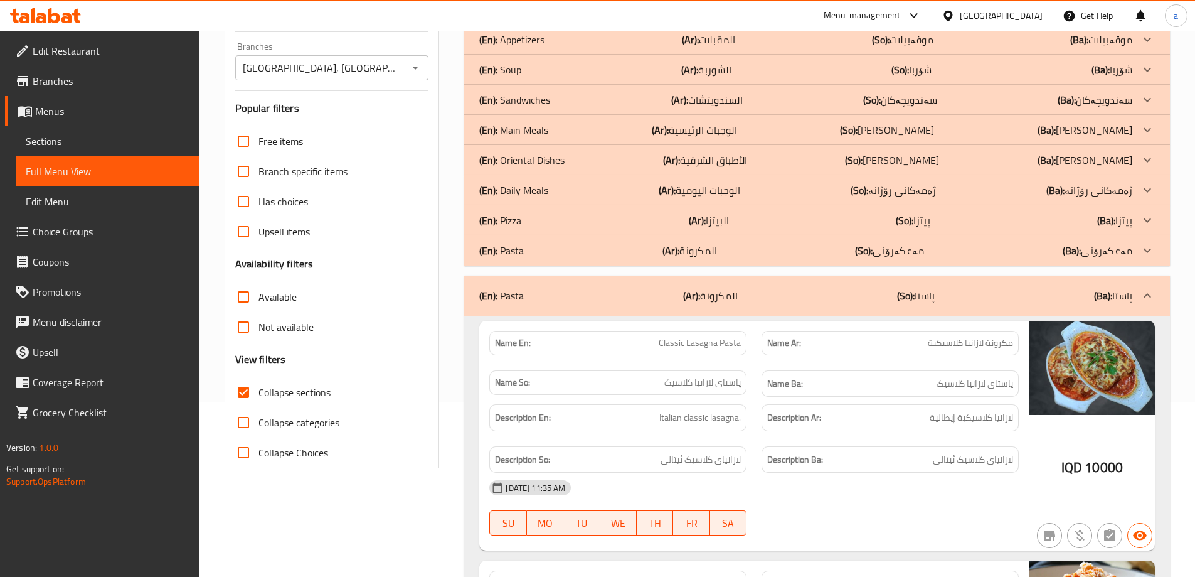
click at [1125, 219] on p "(Ba): پیتزا" at bounding box center [1114, 220] width 35 height 15
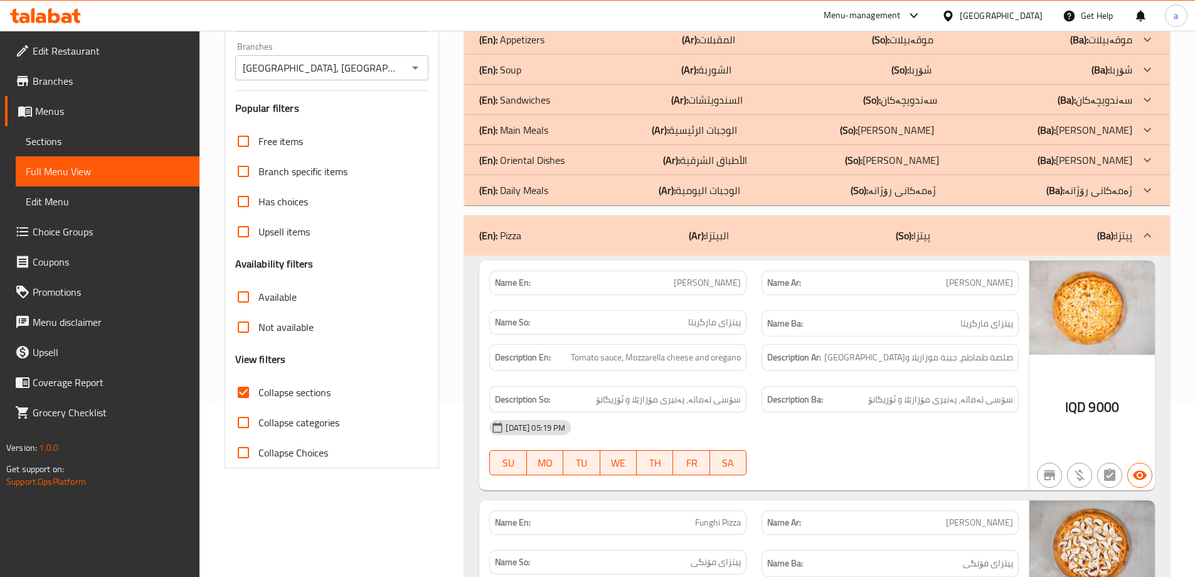
click at [1125, 219] on div "(En): Pizza (Ar): البيتزا (So): پیتزا (Ba): پیتزا" at bounding box center [817, 235] width 706 height 40
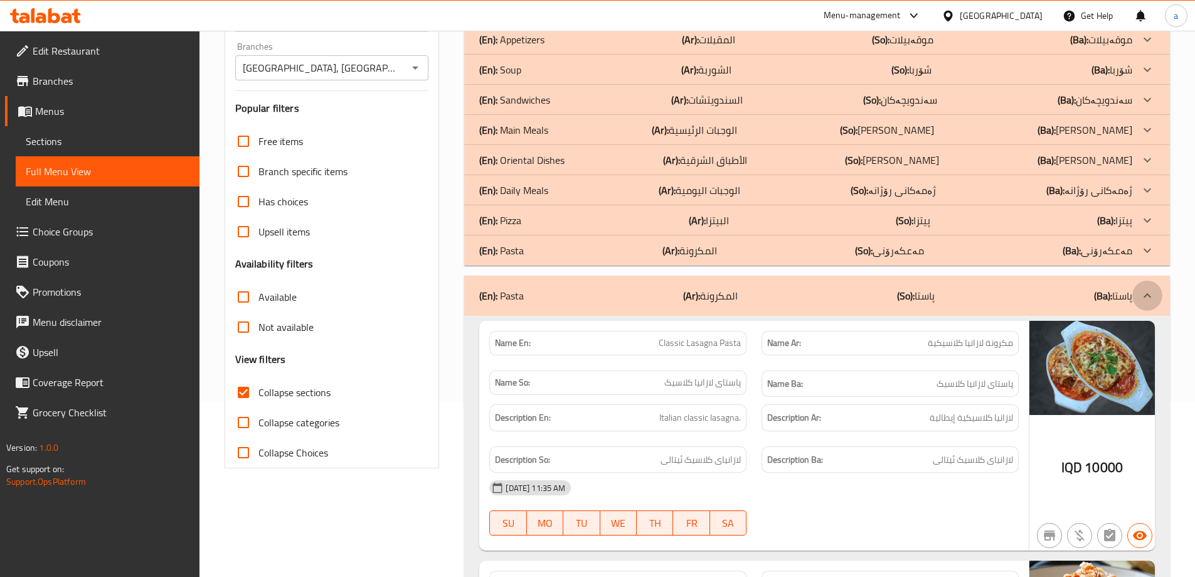
click at [1149, 290] on icon at bounding box center [1147, 295] width 15 height 15
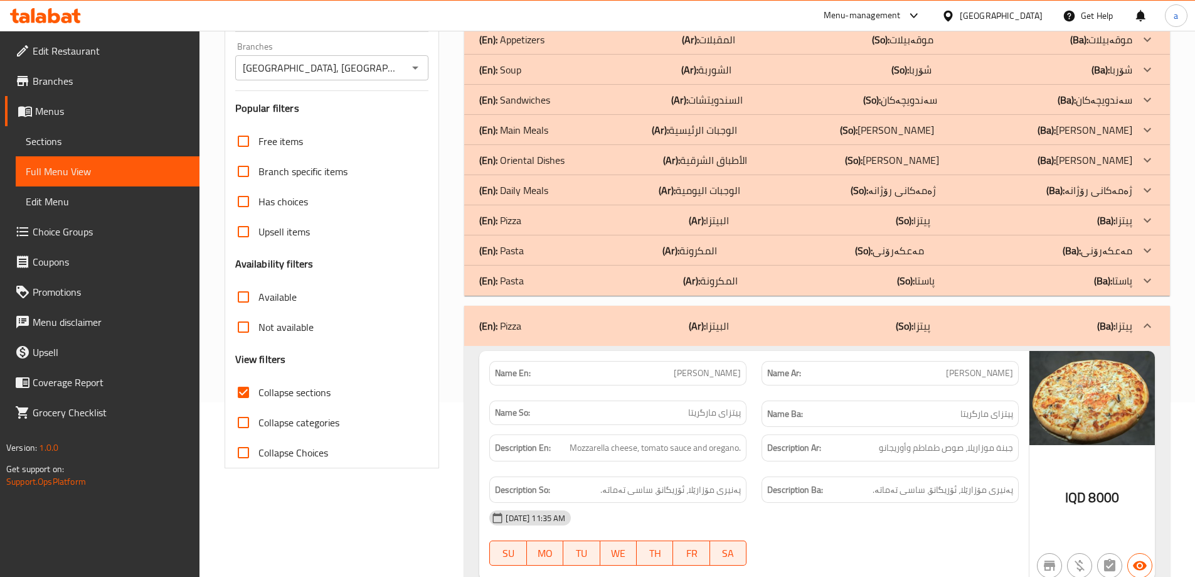
scroll to position [259, 0]
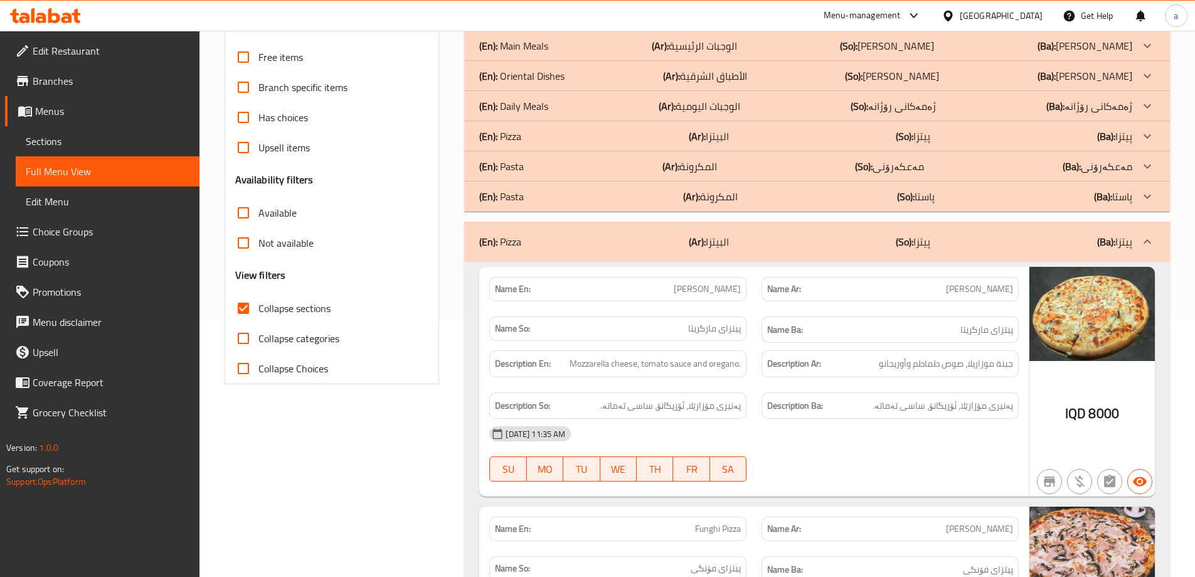
click at [1137, 136] on div at bounding box center [1148, 136] width 30 height 30
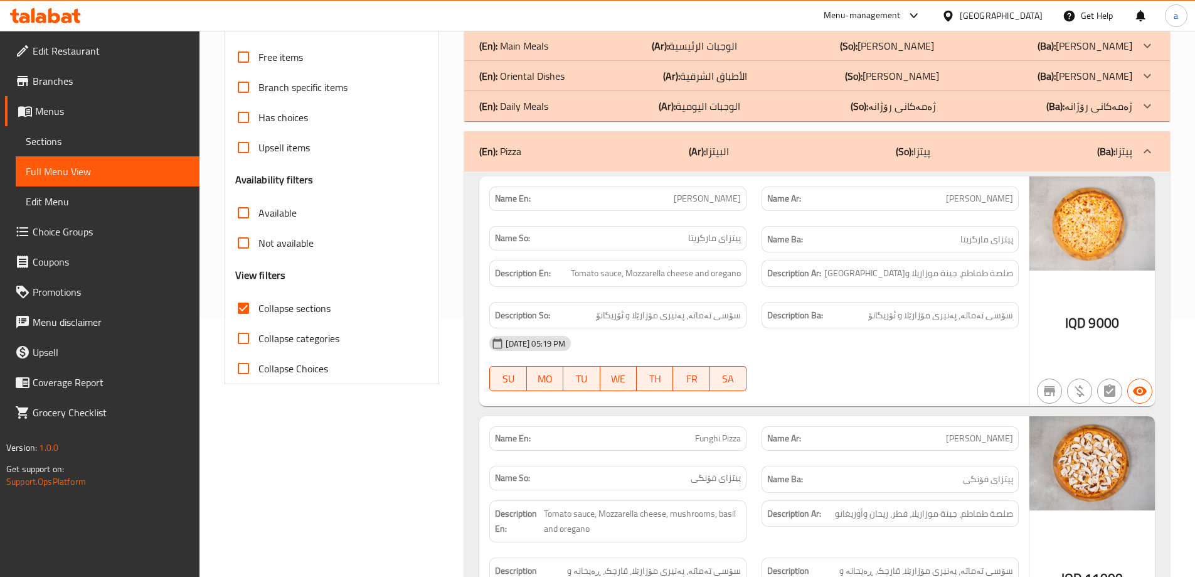
click at [1137, 136] on div "(En): Pizza (Ar): البيتزا (So): پیتزا (Ba): پیتزا" at bounding box center [817, 151] width 706 height 40
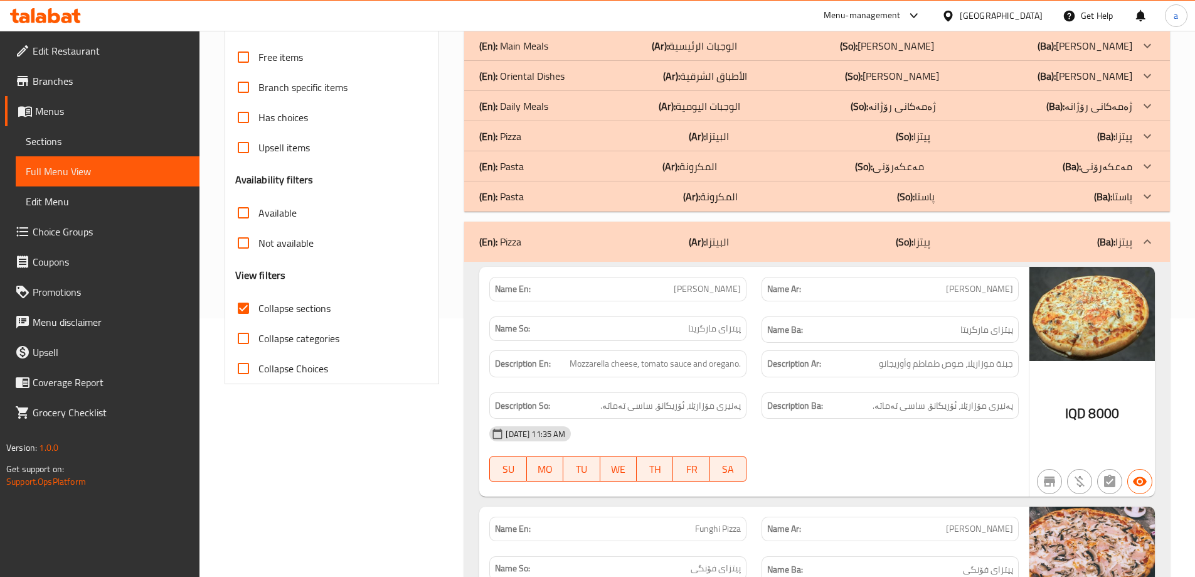
click at [1138, 247] on div at bounding box center [1148, 242] width 30 height 30
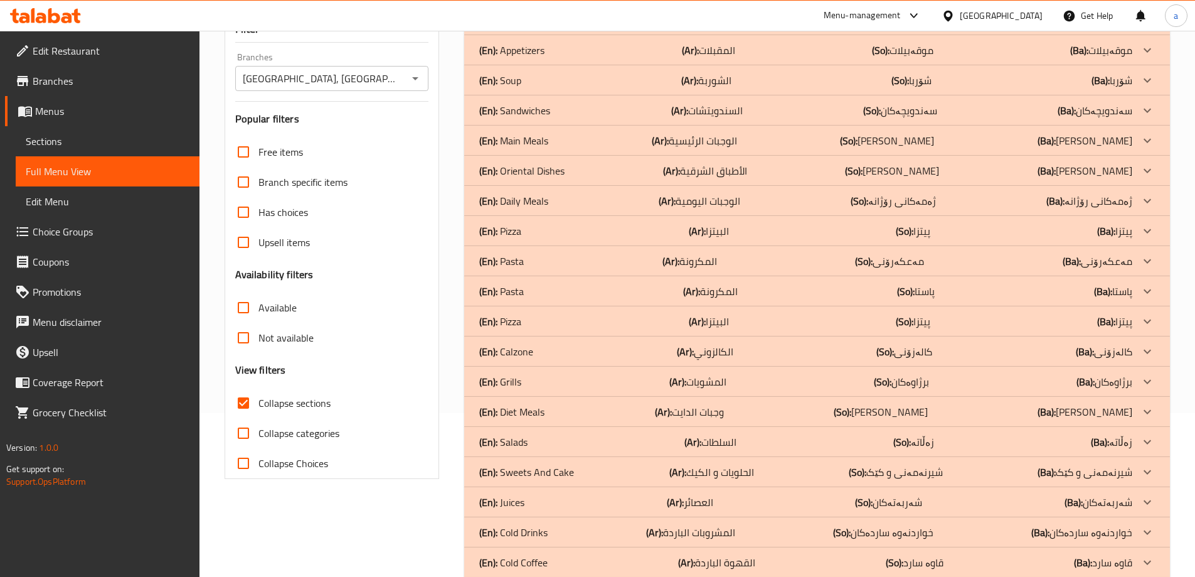
scroll to position [136, 0]
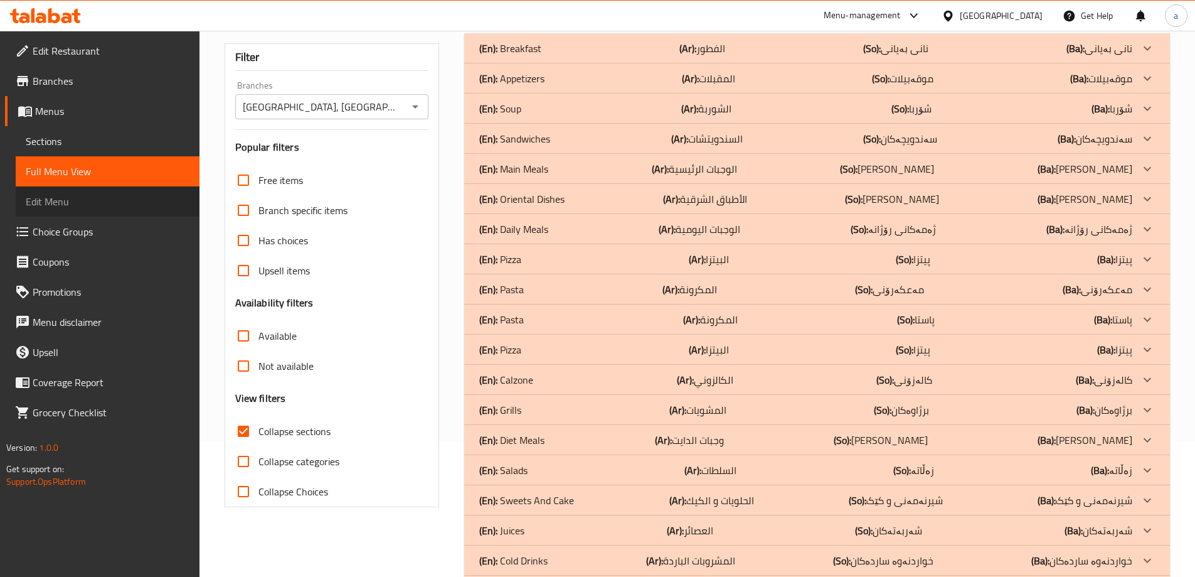
click at [80, 198] on span "Edit Menu" at bounding box center [108, 201] width 164 height 15
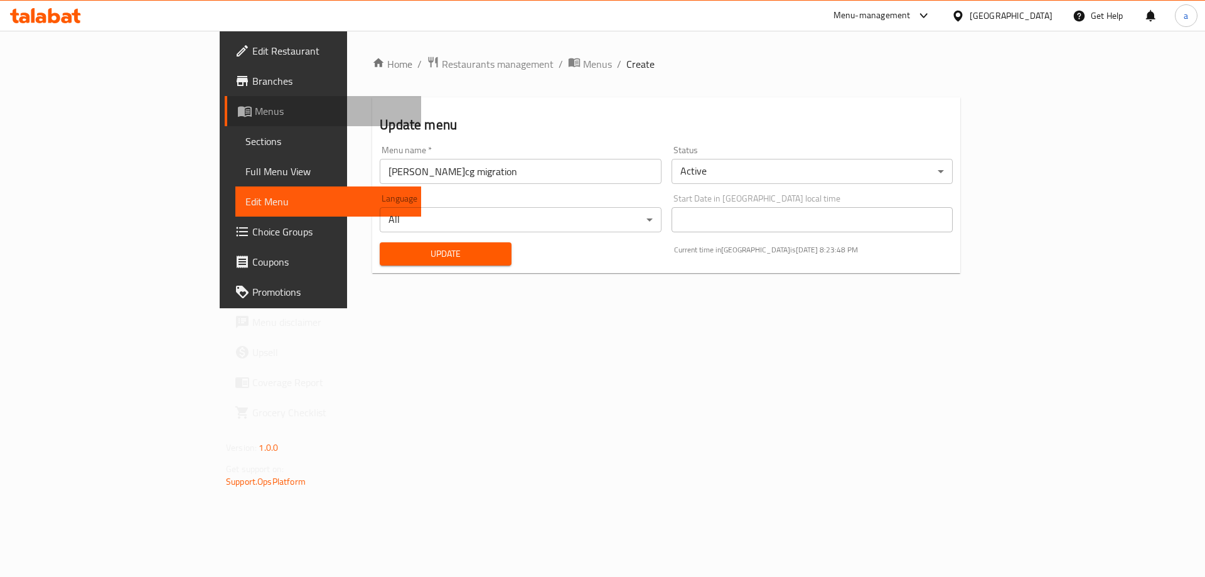
click at [255, 116] on span "Menus" at bounding box center [333, 111] width 156 height 15
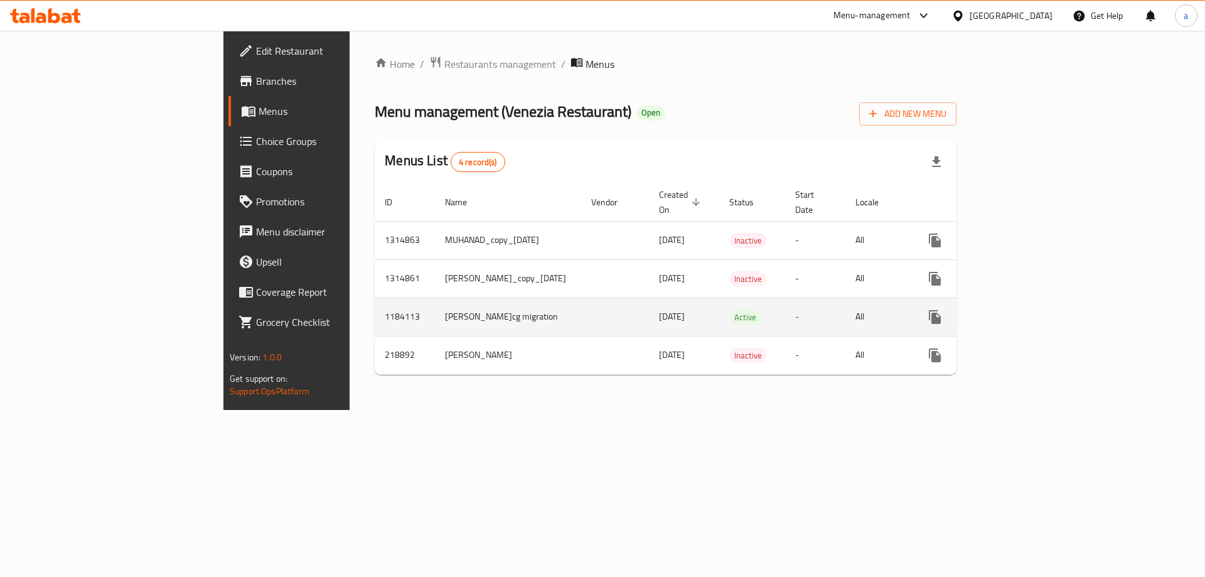
click at [1033, 309] on icon "enhanced table" at bounding box center [1025, 316] width 15 height 15
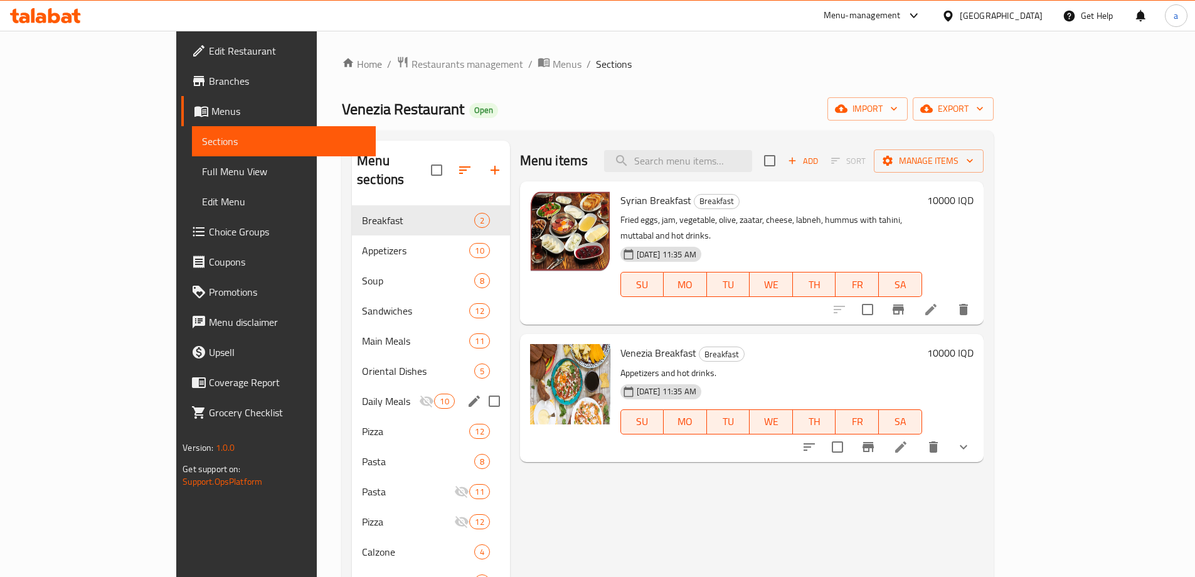
scroll to position [83, 0]
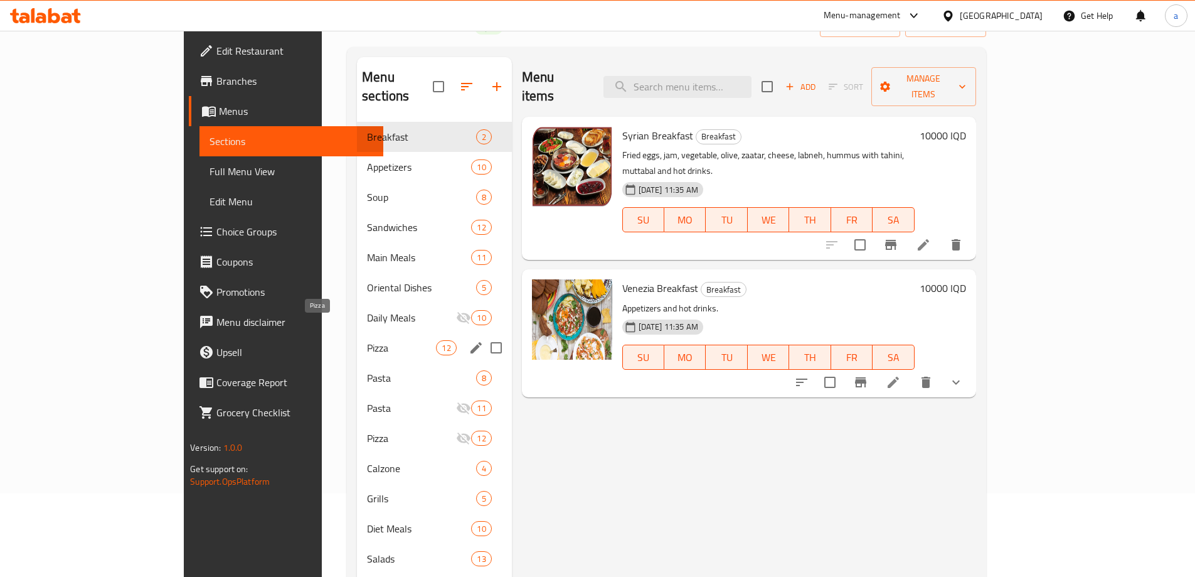
click at [367, 340] on span "Pizza" at bounding box center [401, 347] width 69 height 15
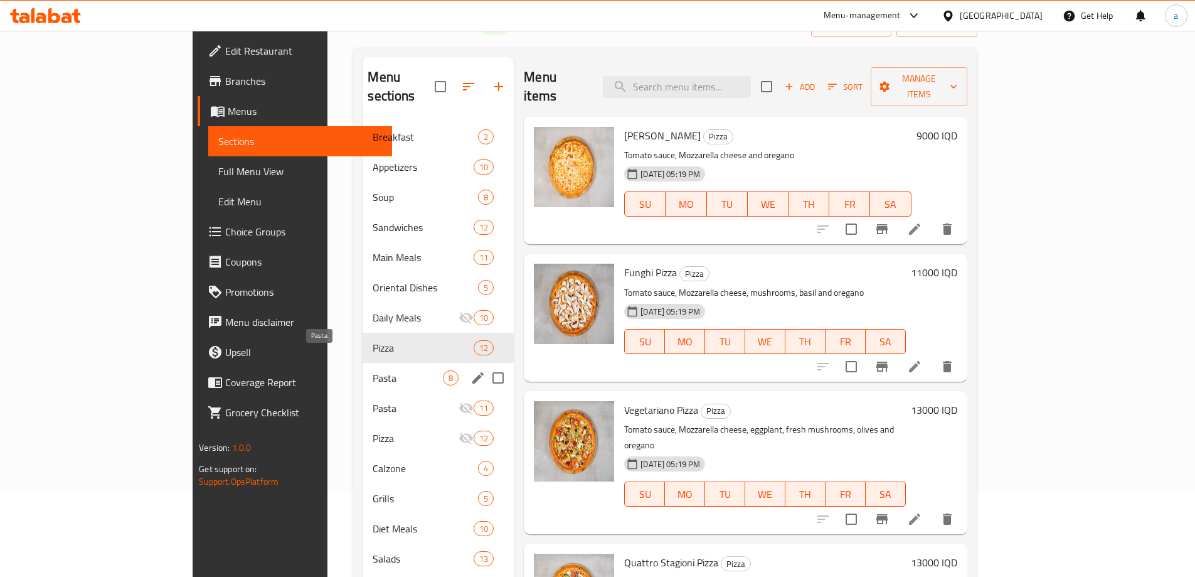
click at [373, 370] on span "Pasta" at bounding box center [408, 377] width 70 height 15
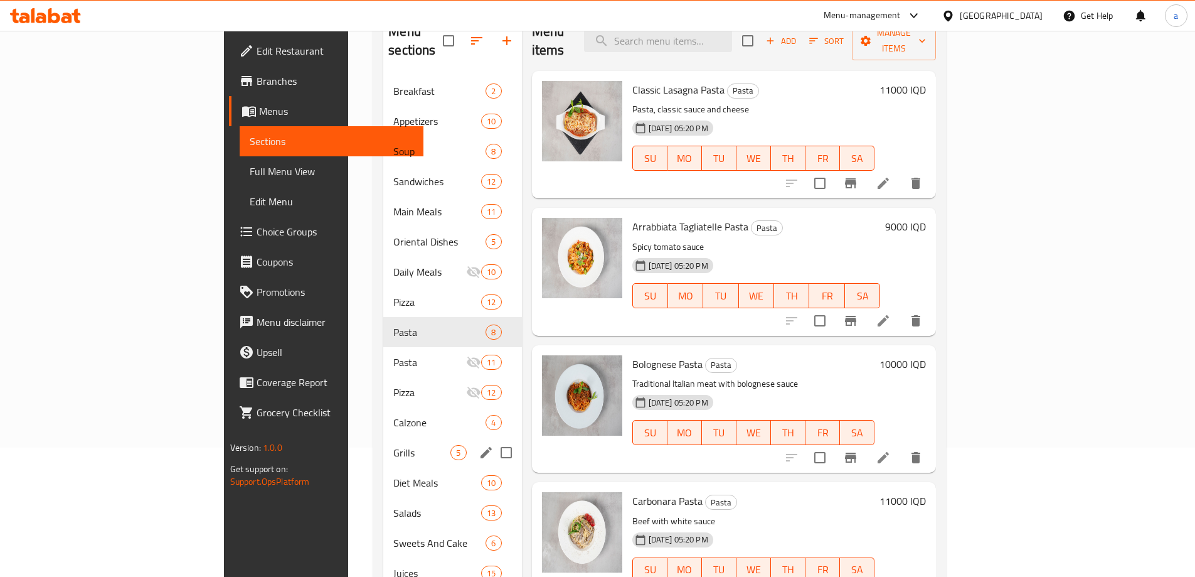
scroll to position [251, 0]
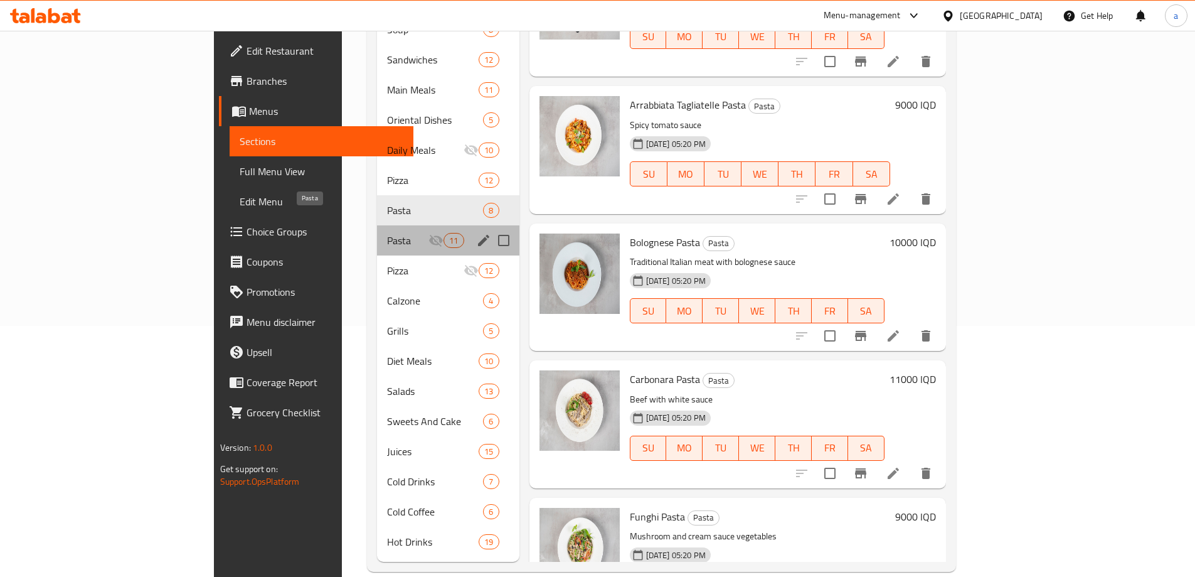
click at [387, 233] on span "Pasta" at bounding box center [407, 240] width 41 height 15
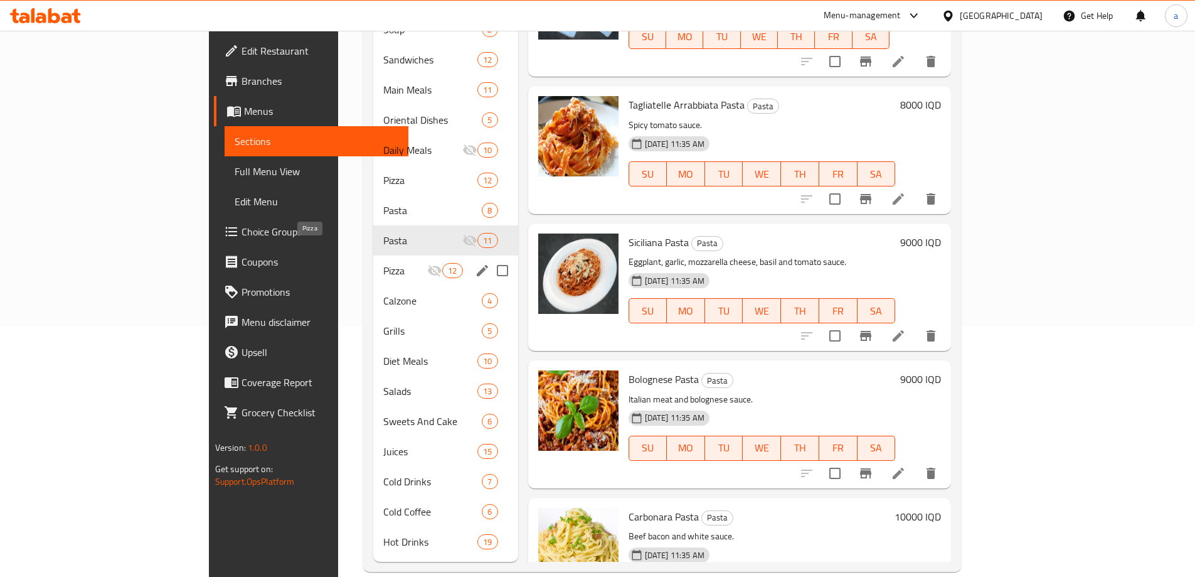
click at [383, 263] on span "Pizza" at bounding box center [405, 270] width 44 height 15
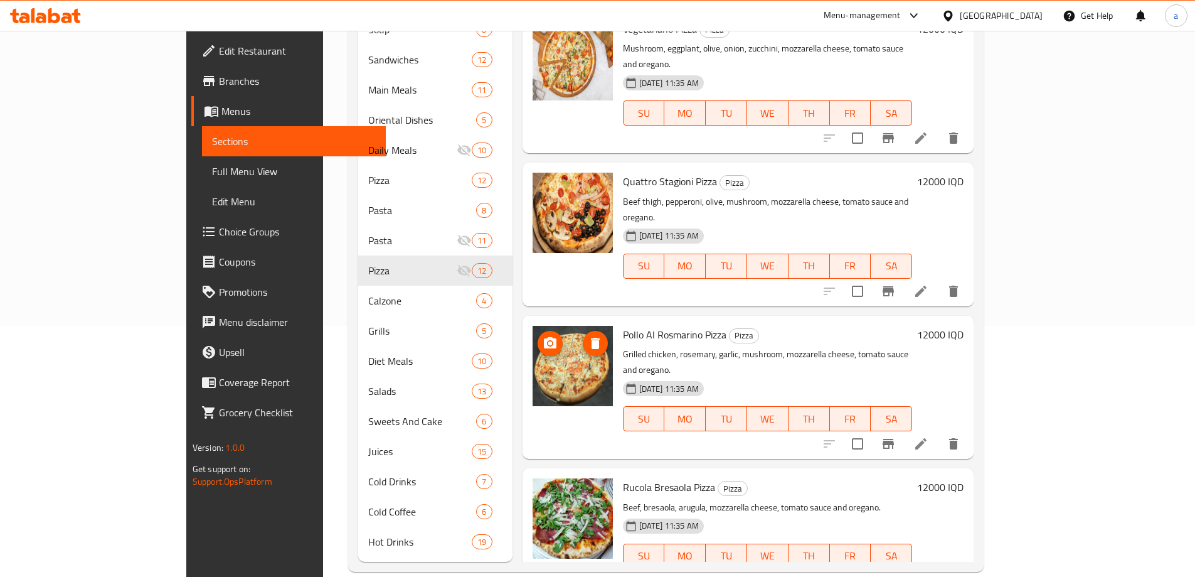
scroll to position [251, 0]
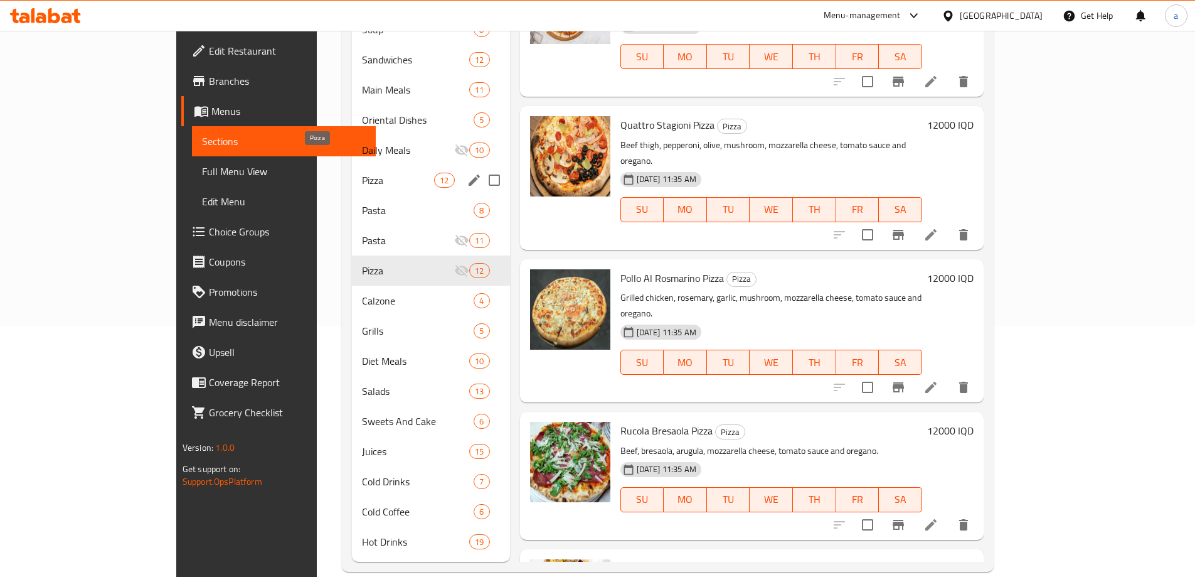
click at [362, 173] on span "Pizza" at bounding box center [398, 180] width 73 height 15
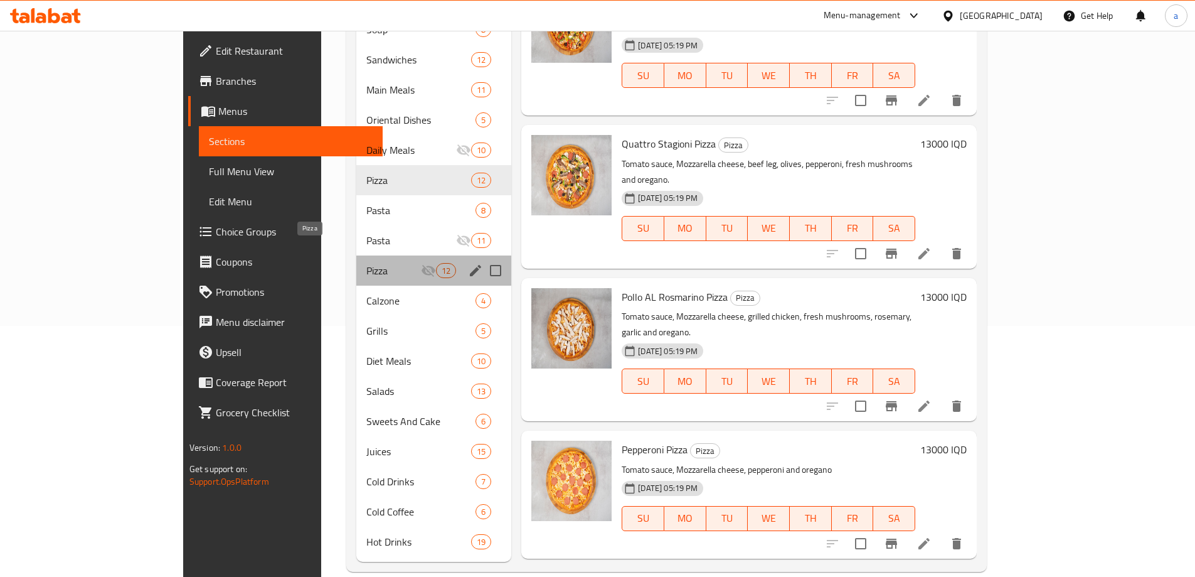
click at [366, 263] on span "Pizza" at bounding box center [393, 270] width 55 height 15
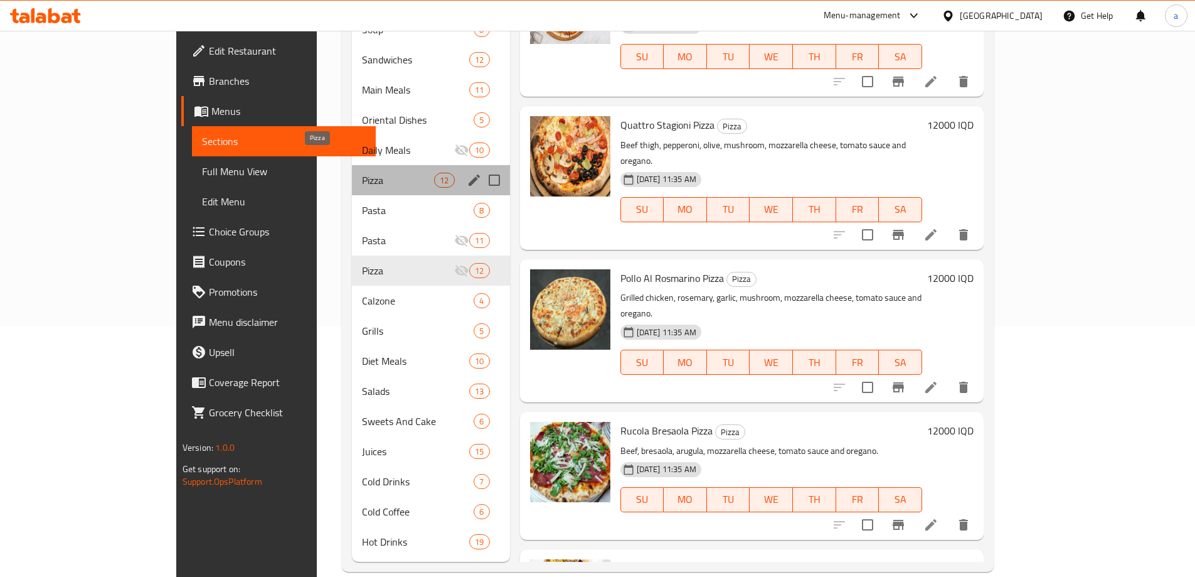
click at [362, 173] on span "Pizza" at bounding box center [398, 180] width 73 height 15
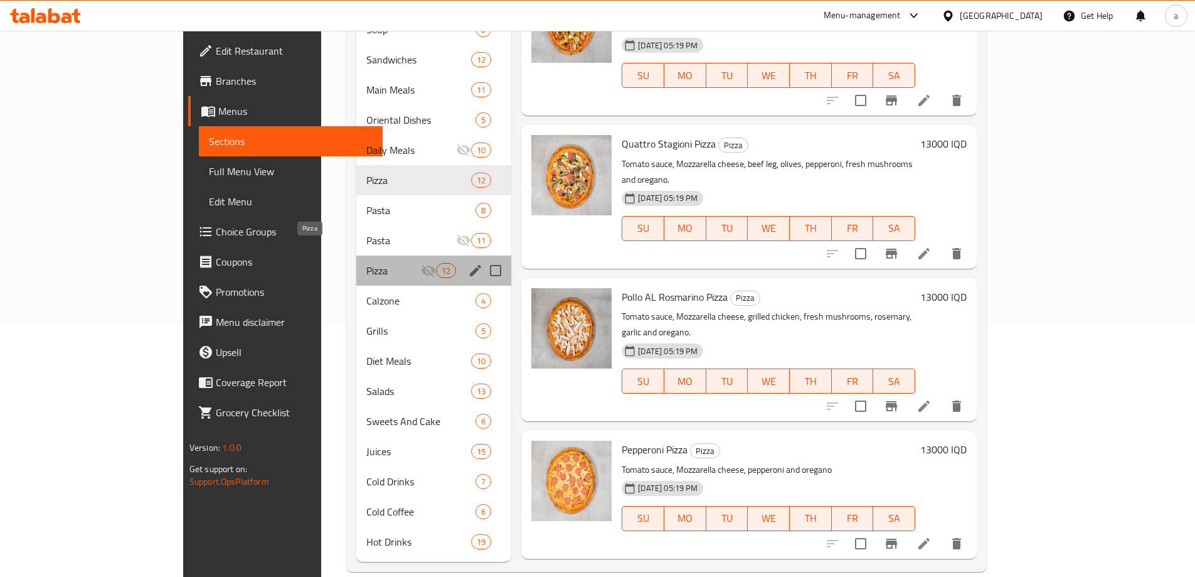
click at [366, 263] on span "Pizza" at bounding box center [393, 270] width 55 height 15
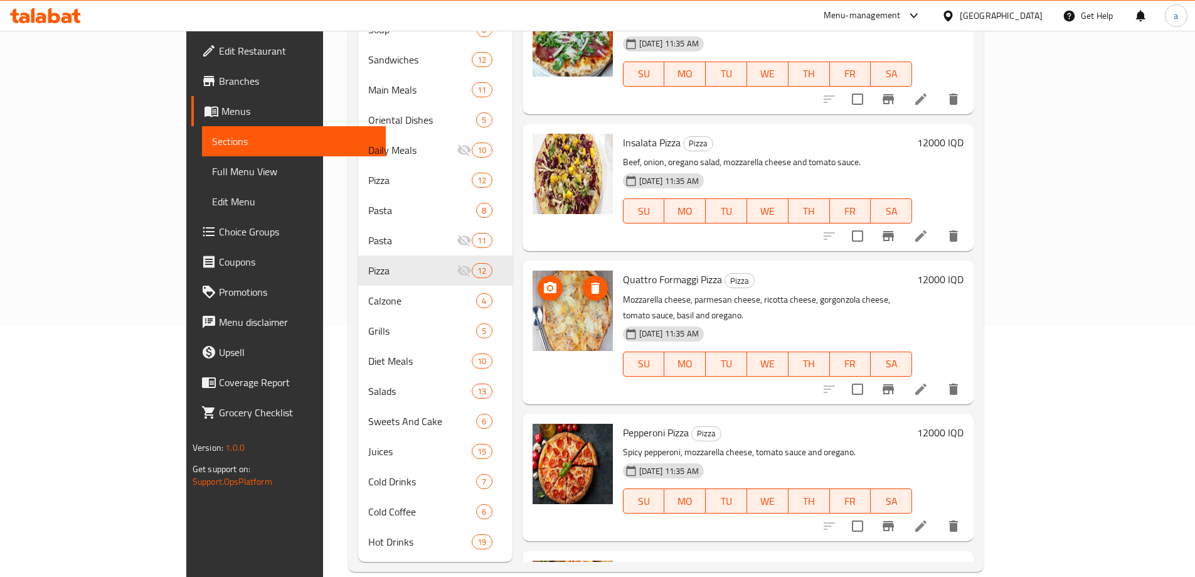
scroll to position [836, 0]
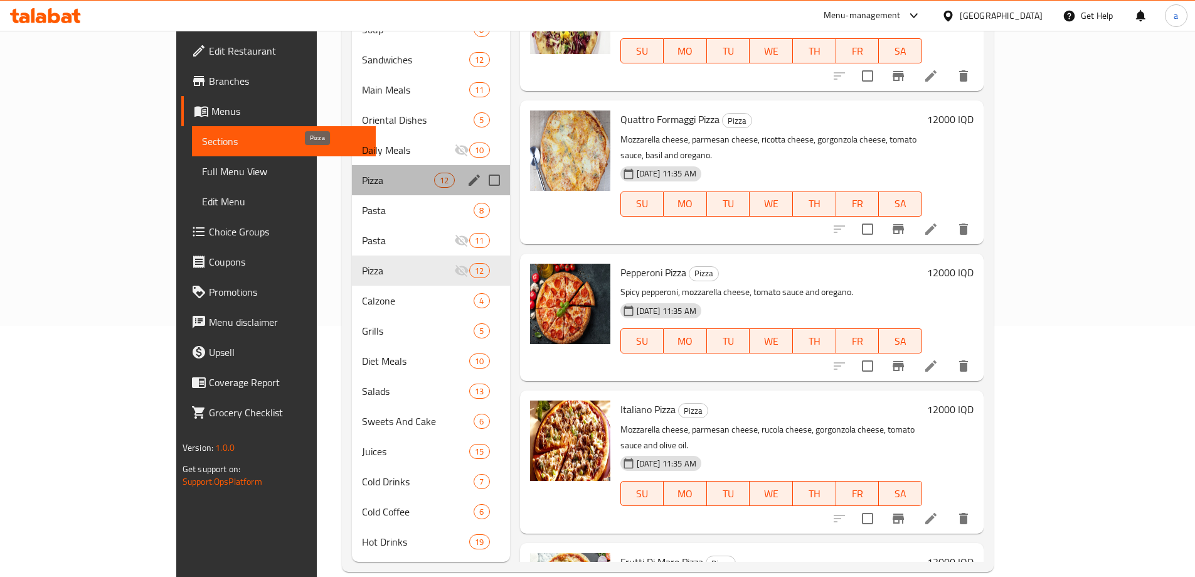
click at [362, 173] on span "Pizza" at bounding box center [398, 180] width 73 height 15
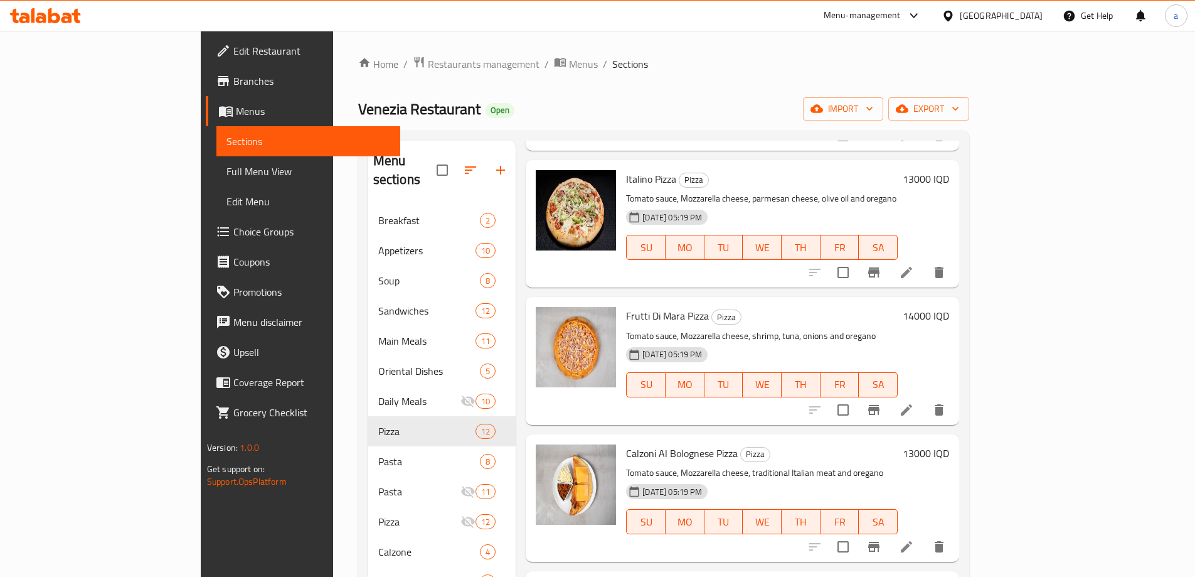
scroll to position [688, 0]
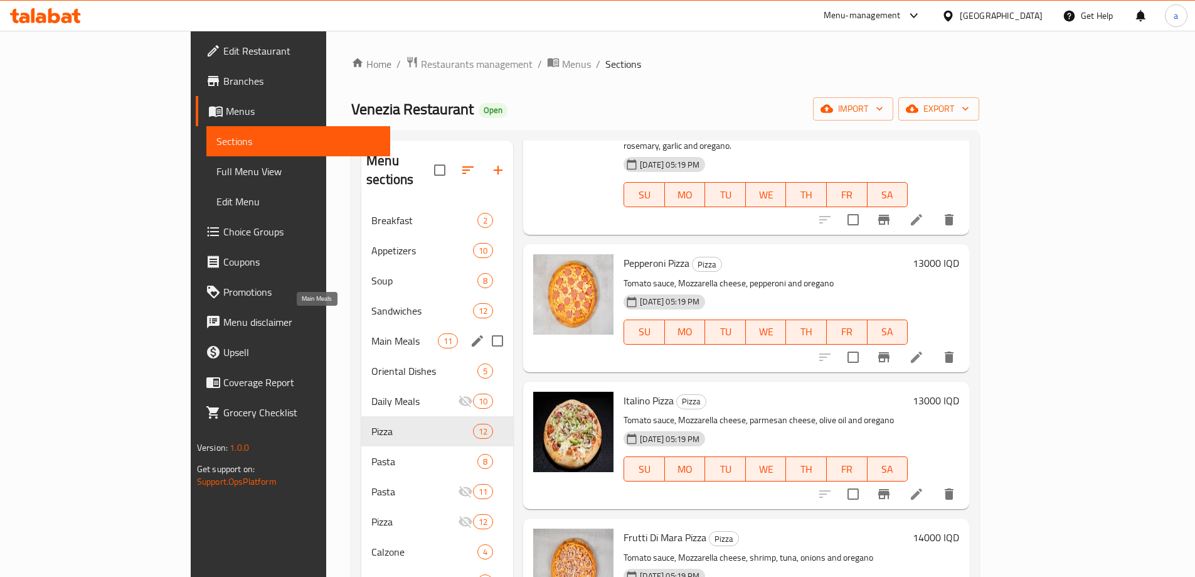
click at [371, 333] on span "Main Meals" at bounding box center [404, 340] width 67 height 15
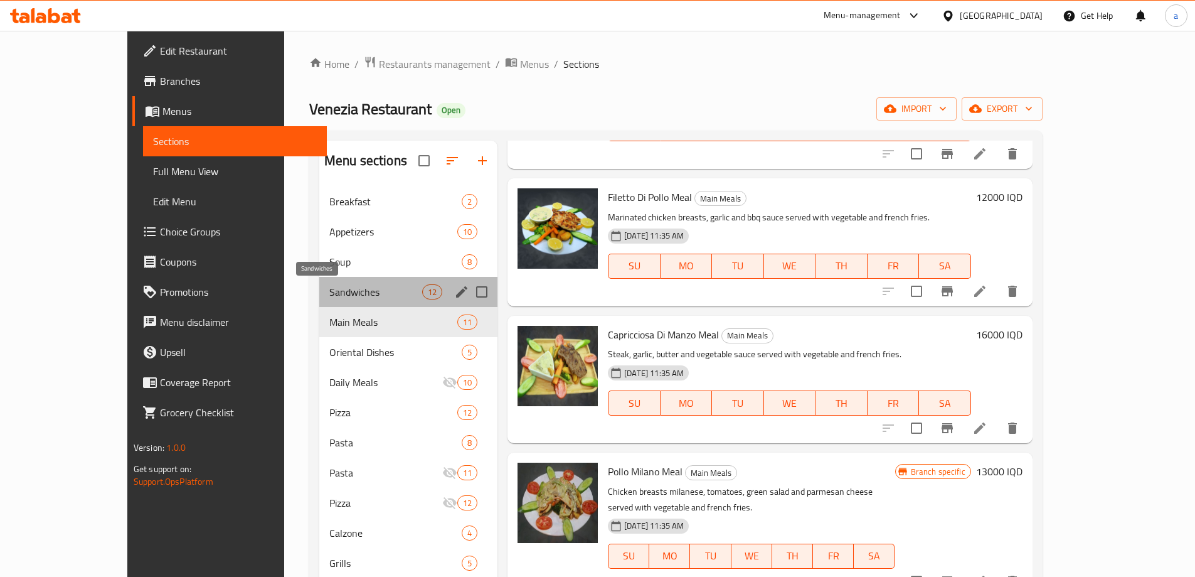
click at [329, 291] on span "Sandwiches" at bounding box center [375, 291] width 93 height 15
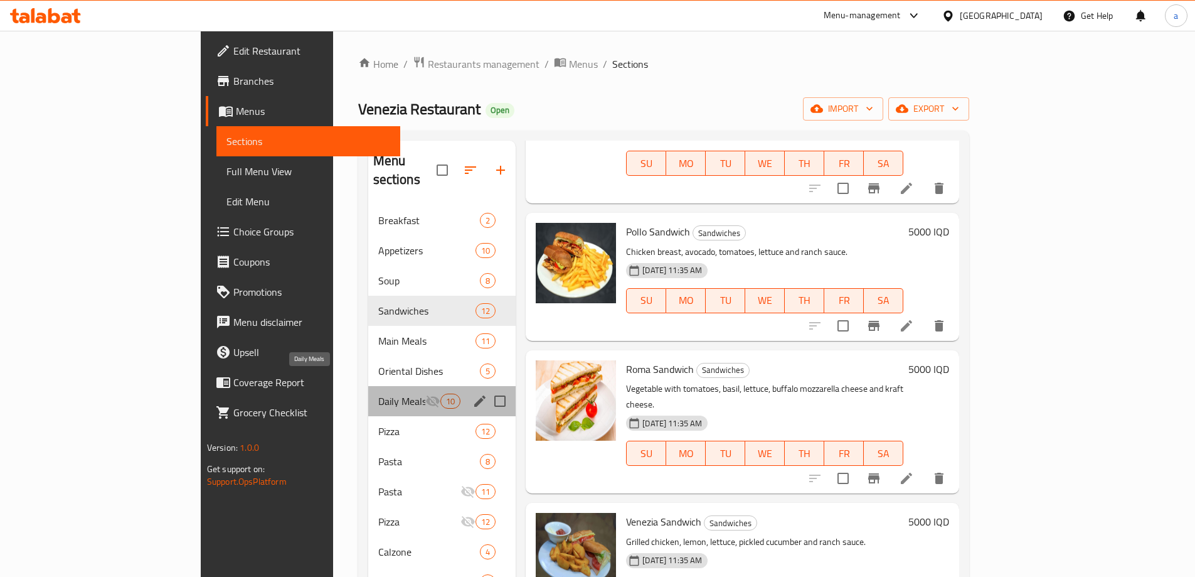
click at [378, 393] on span "Daily Meals" at bounding box center [401, 400] width 47 height 15
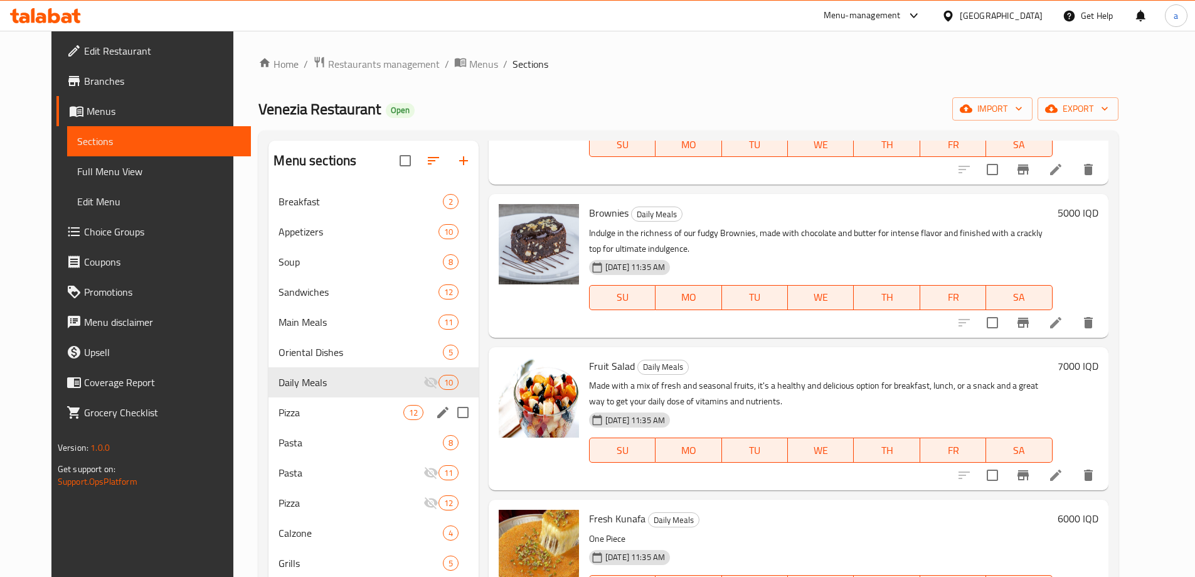
click at [324, 405] on span "Pizza" at bounding box center [341, 412] width 124 height 15
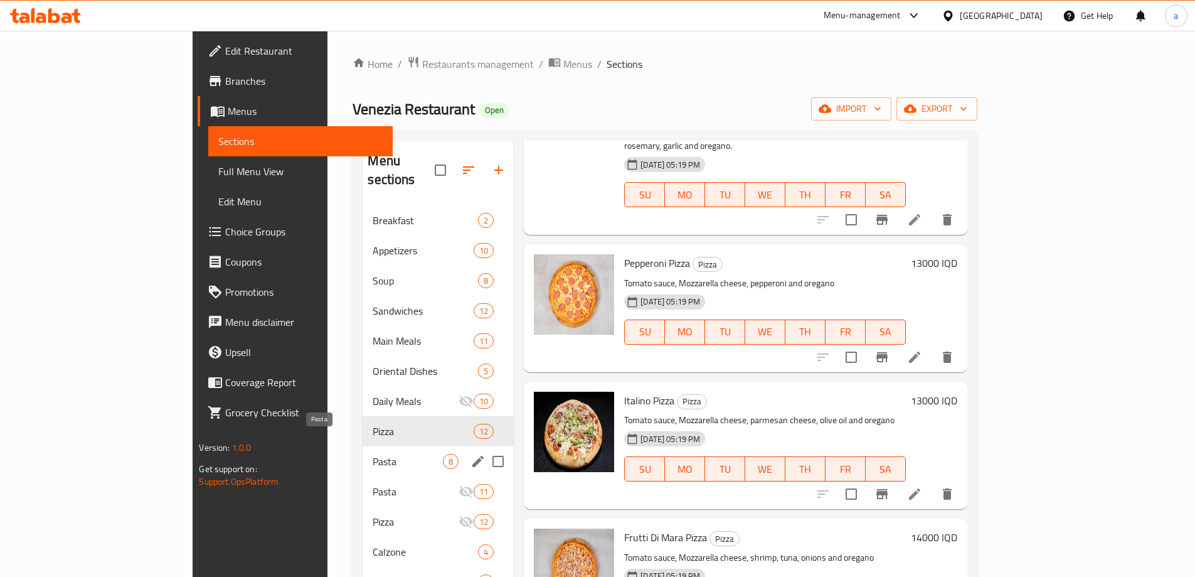
click at [373, 454] on span "Pasta" at bounding box center [408, 461] width 70 height 15
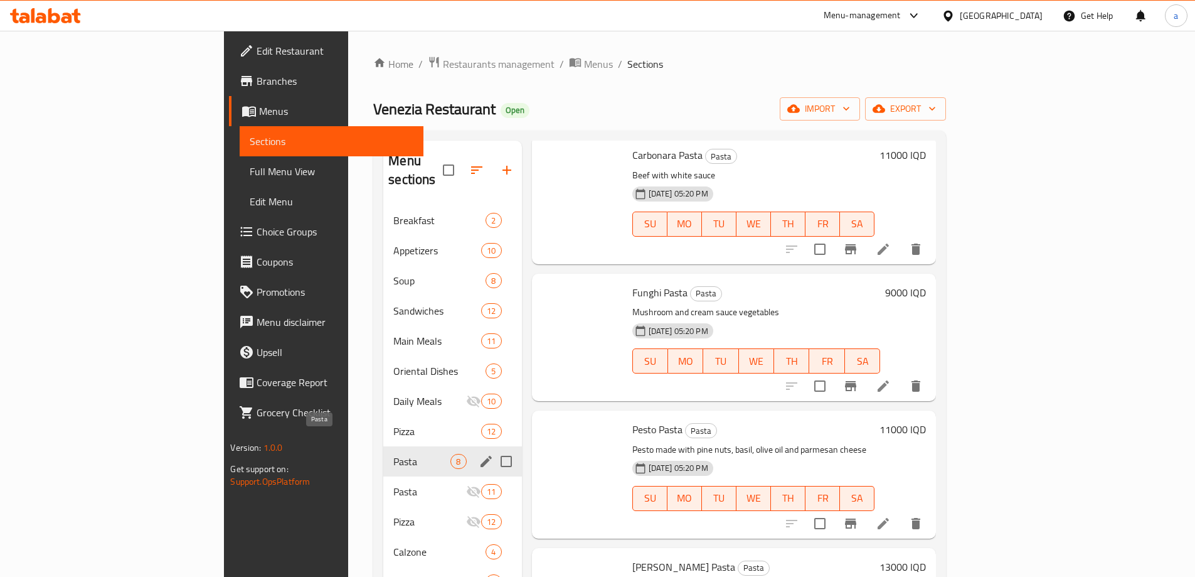
scroll to position [475, 0]
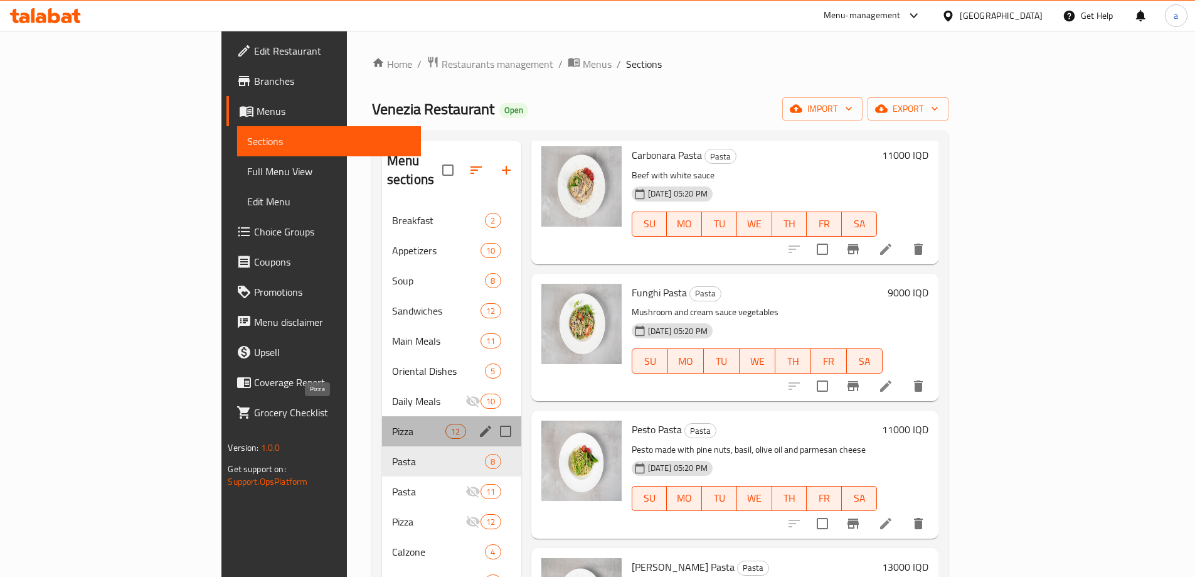
click at [392, 424] on span "Pizza" at bounding box center [418, 431] width 53 height 15
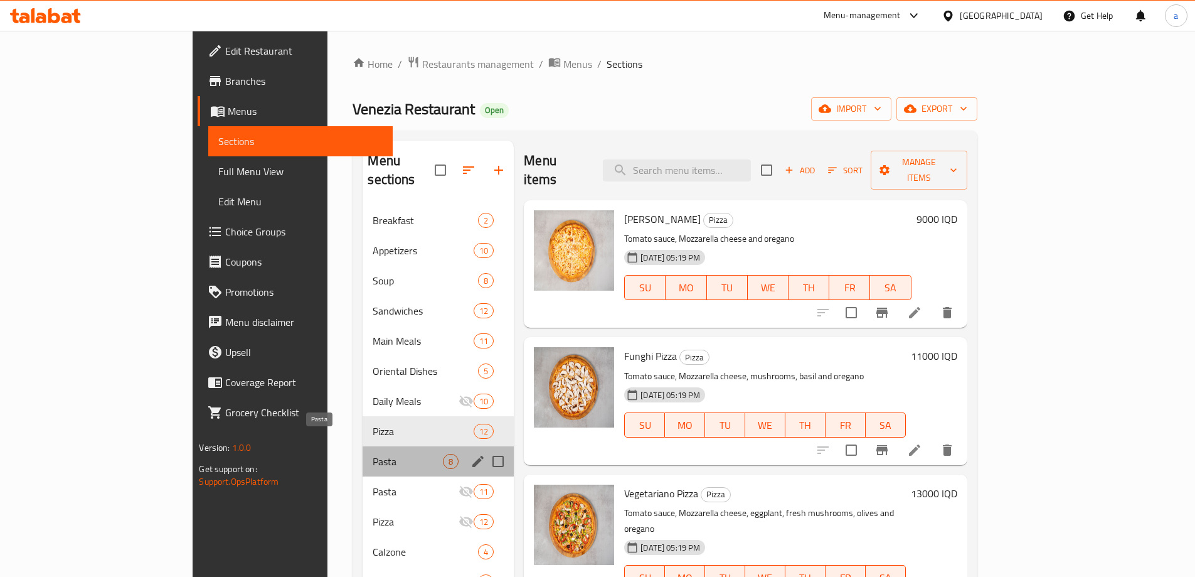
click at [373, 454] on span "Pasta" at bounding box center [408, 461] width 70 height 15
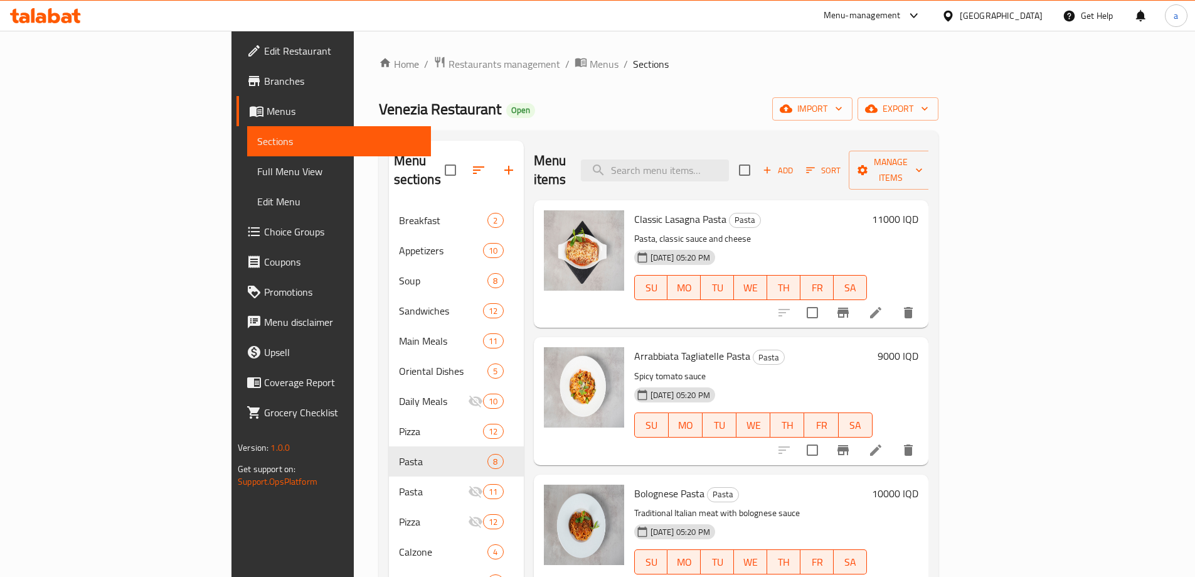
click at [257, 176] on span "Full Menu View" at bounding box center [339, 171] width 164 height 15
click at [257, 173] on span "Full Menu View" at bounding box center [339, 171] width 164 height 15
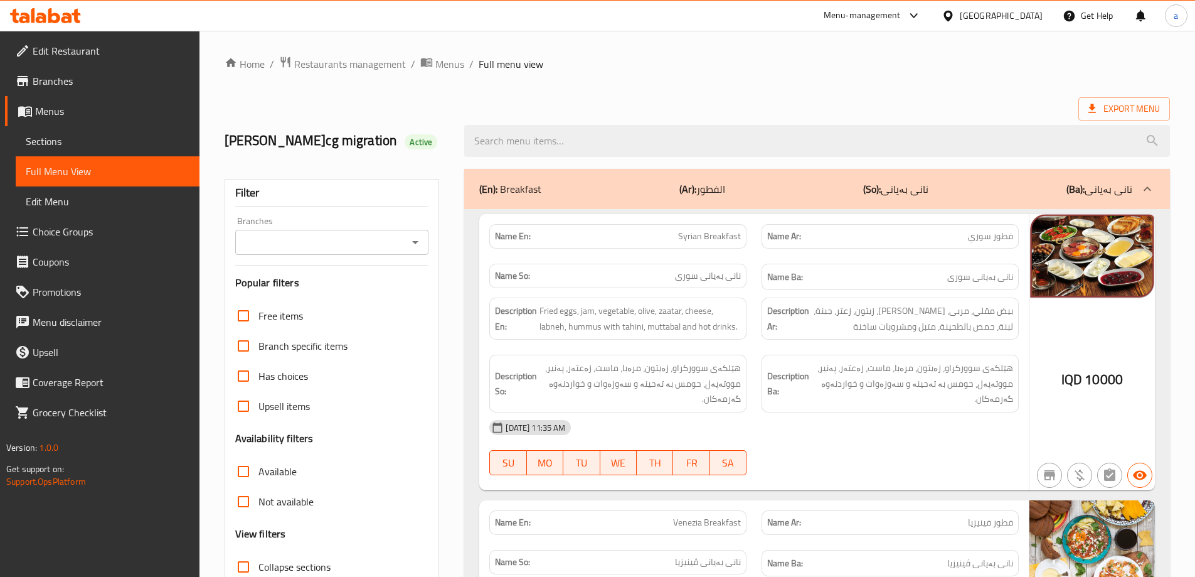
click at [422, 245] on icon "Open" at bounding box center [415, 242] width 15 height 15
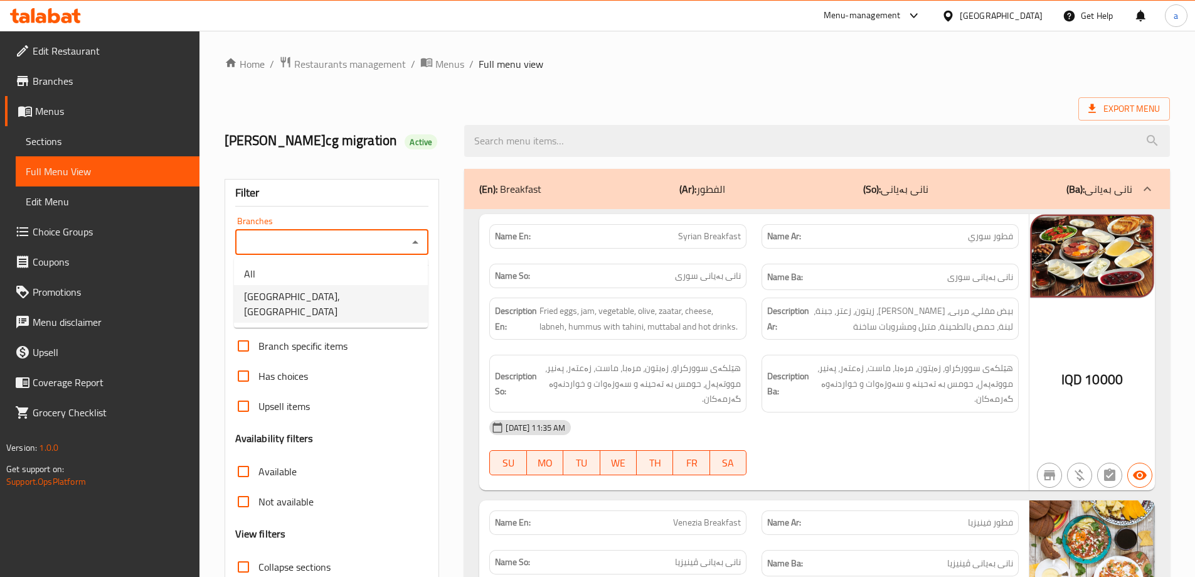
click at [395, 305] on li "Venezia Restaurant, Havalan" at bounding box center [331, 304] width 194 height 38
type input "Venezia Restaurant, Havalan"
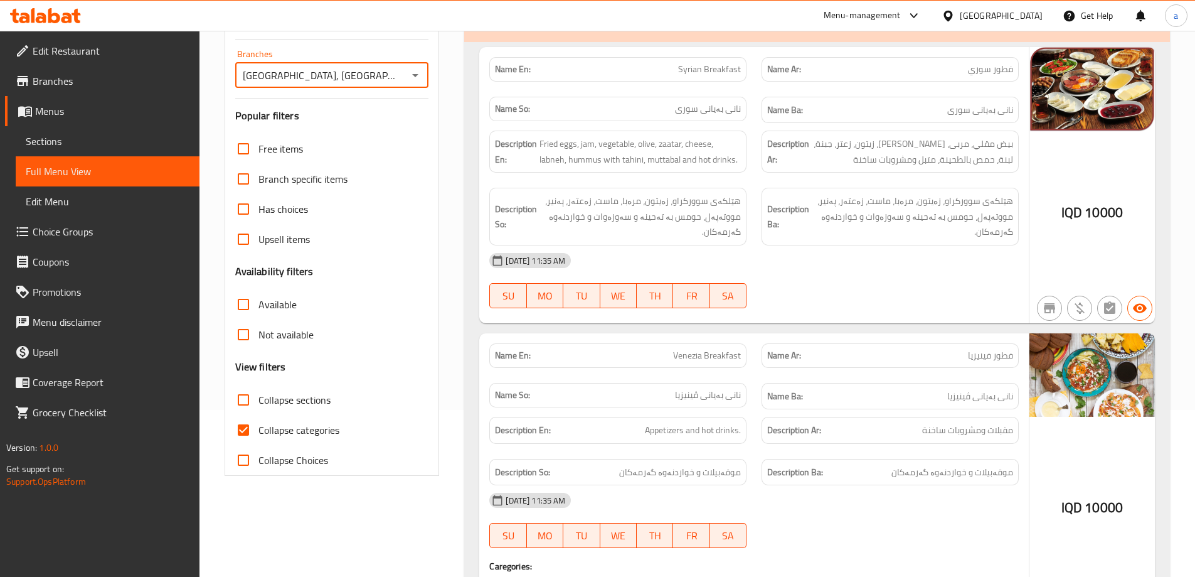
scroll to position [168, 0]
click at [322, 424] on span "Collapse categories" at bounding box center [299, 429] width 81 height 15
click at [259, 424] on input "Collapse categories" at bounding box center [243, 429] width 30 height 30
checkbox input "false"
click at [320, 393] on span "Collapse sections" at bounding box center [295, 399] width 72 height 15
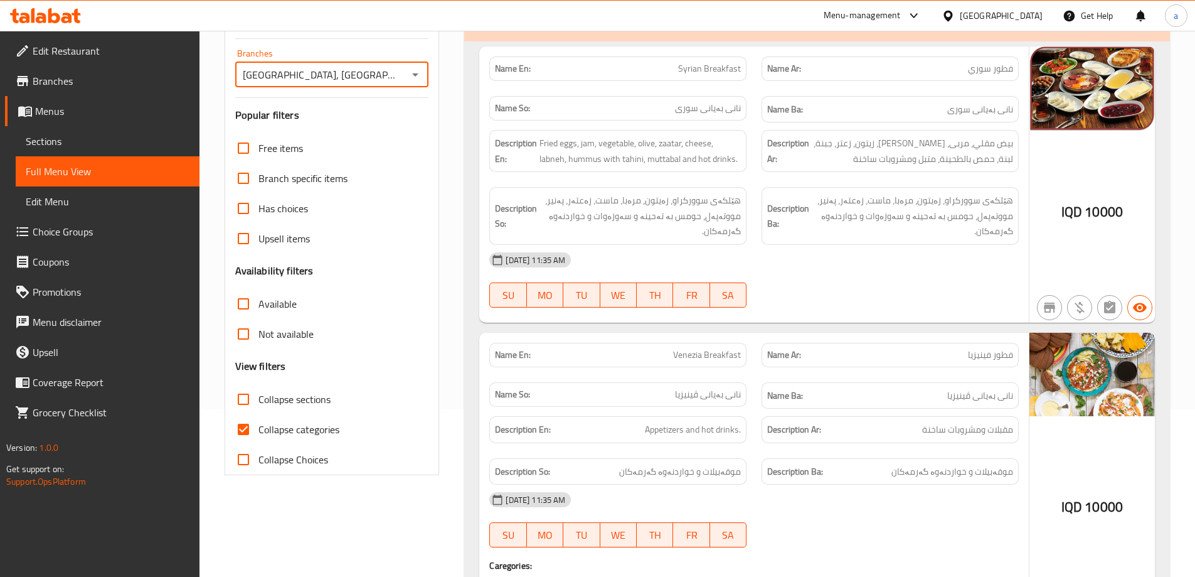
click at [259, 393] on input "Collapse sections" at bounding box center [243, 399] width 30 height 30
checkbox input "true"
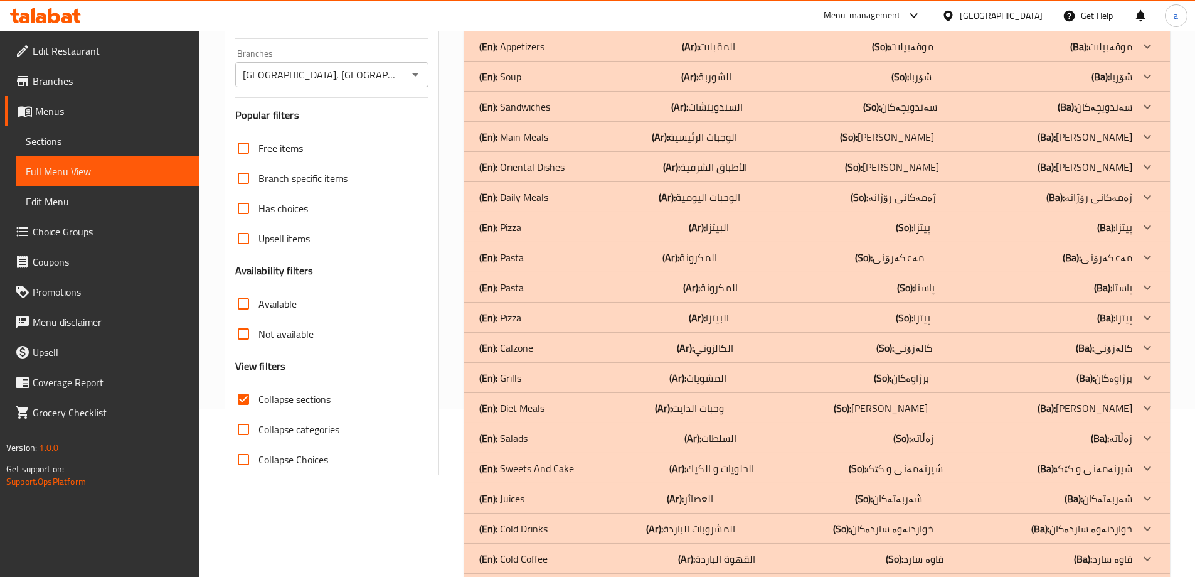
click at [1126, 225] on p "(Ba): پیتزا" at bounding box center [1114, 227] width 35 height 15
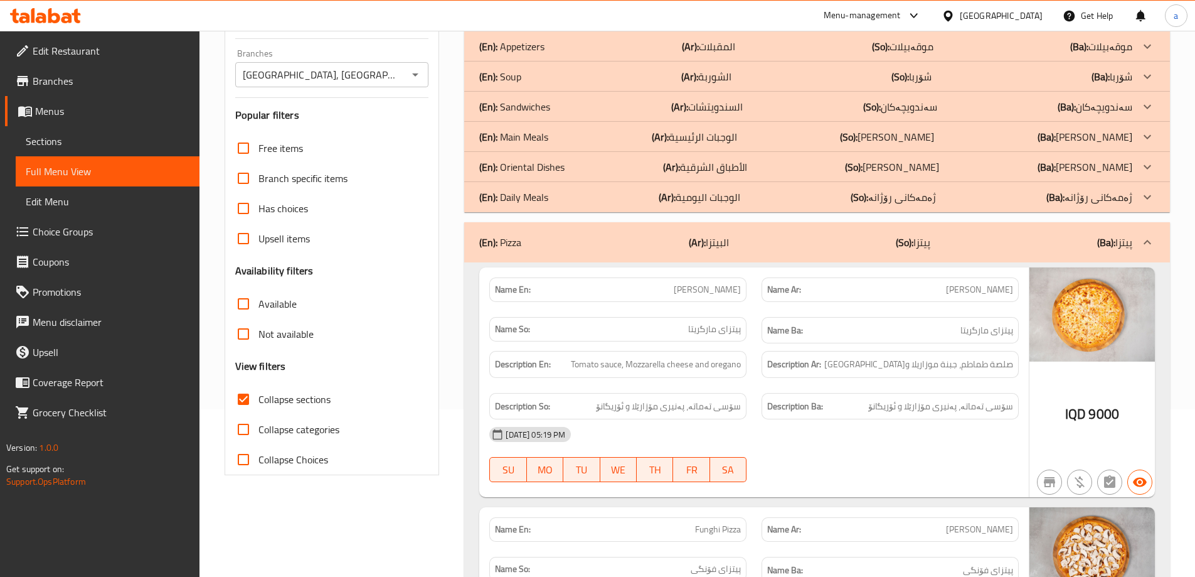
click at [1121, 237] on p "(Ba): پیتزا" at bounding box center [1114, 242] width 35 height 15
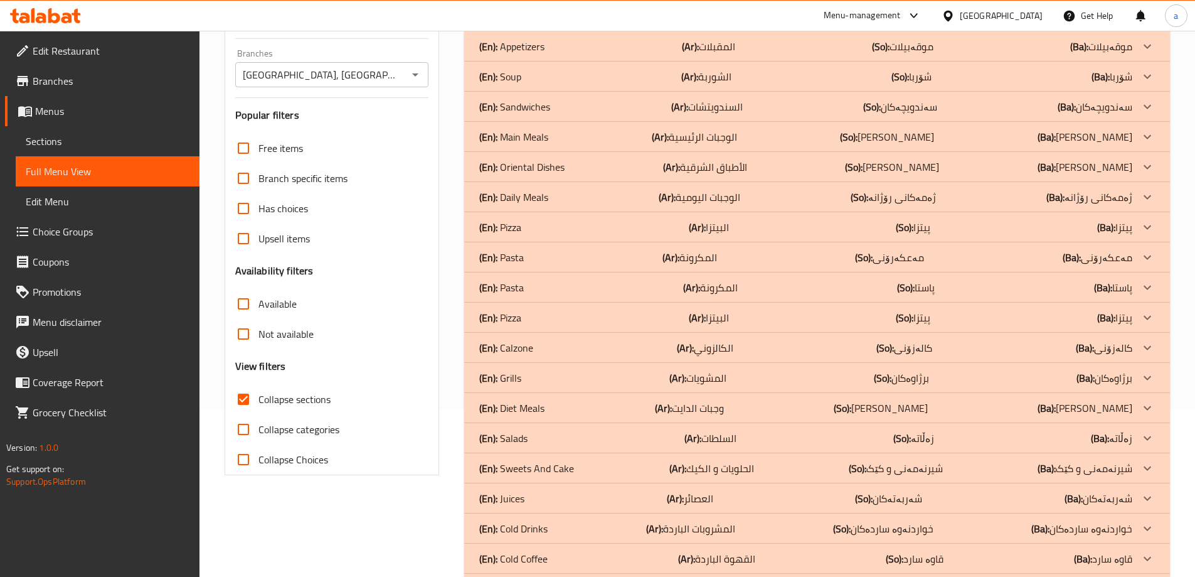
click at [1141, 259] on icon at bounding box center [1147, 257] width 15 height 15
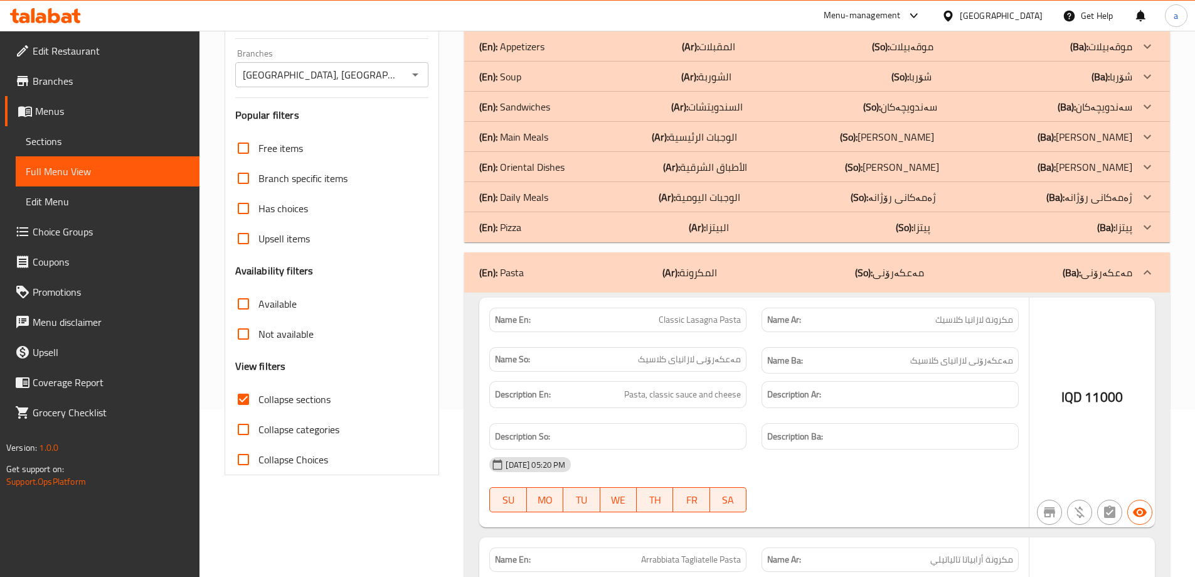
click at [1135, 227] on div at bounding box center [1148, 227] width 30 height 30
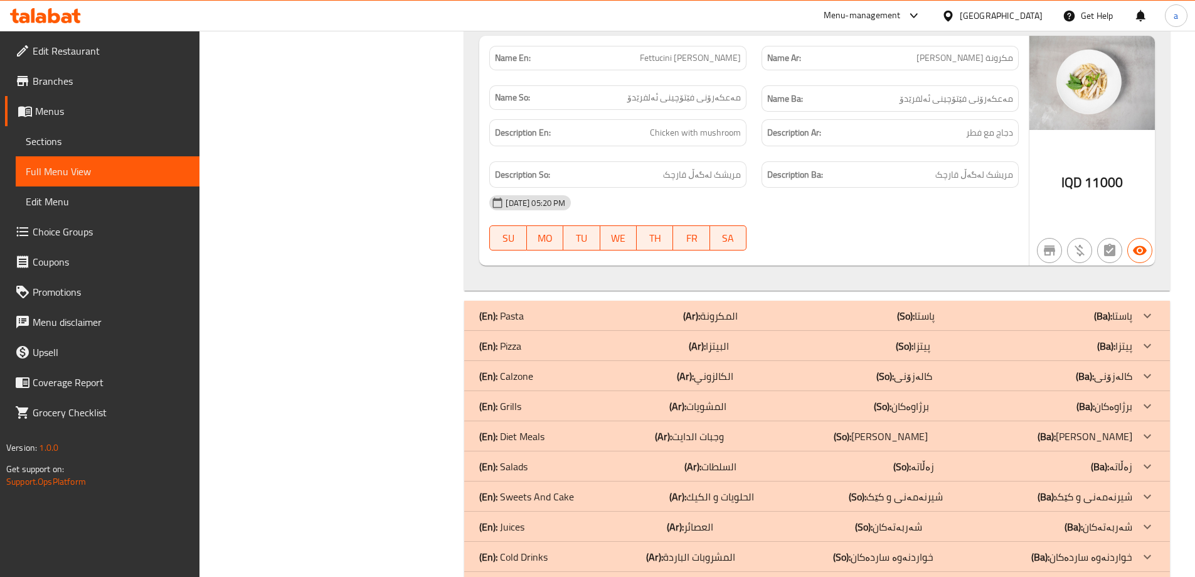
scroll to position [5198, 0]
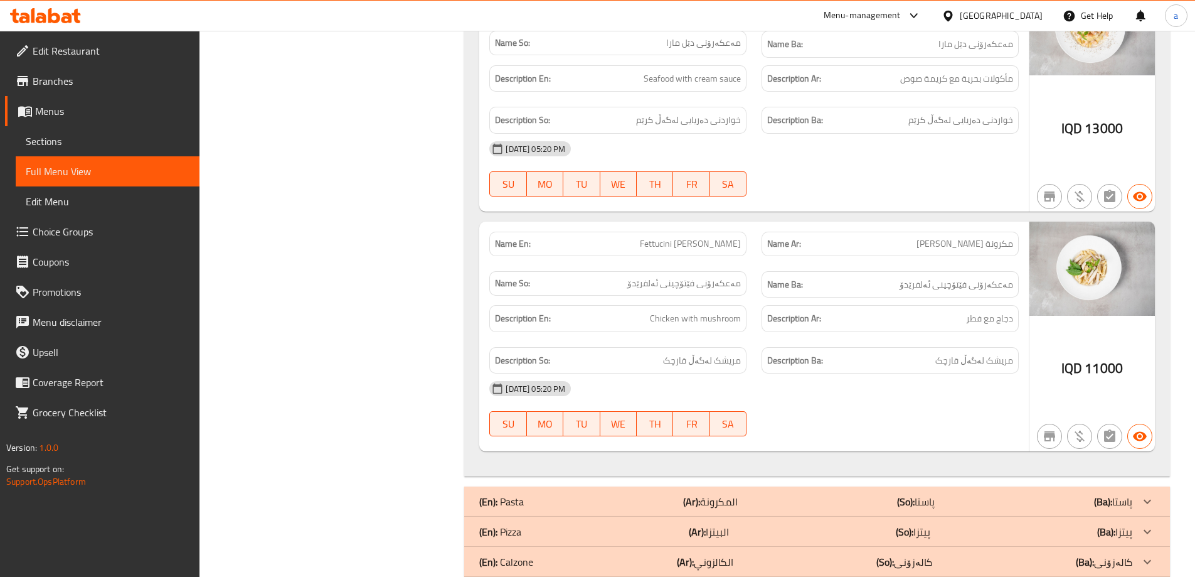
click at [106, 85] on span "Branches" at bounding box center [111, 80] width 157 height 15
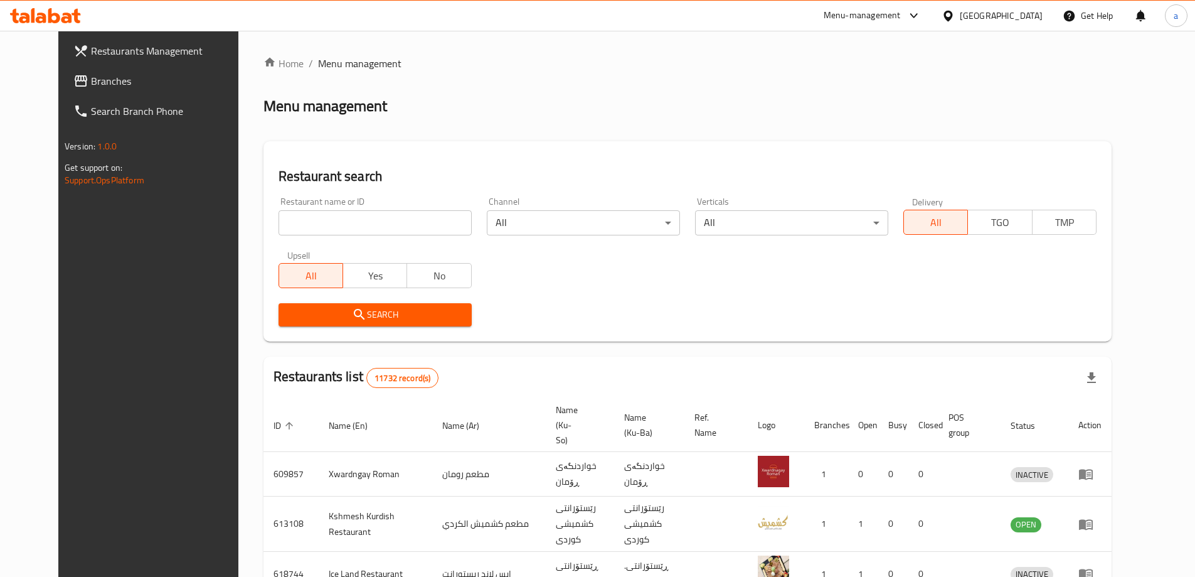
click at [130, 82] on span "Branches" at bounding box center [169, 80] width 157 height 15
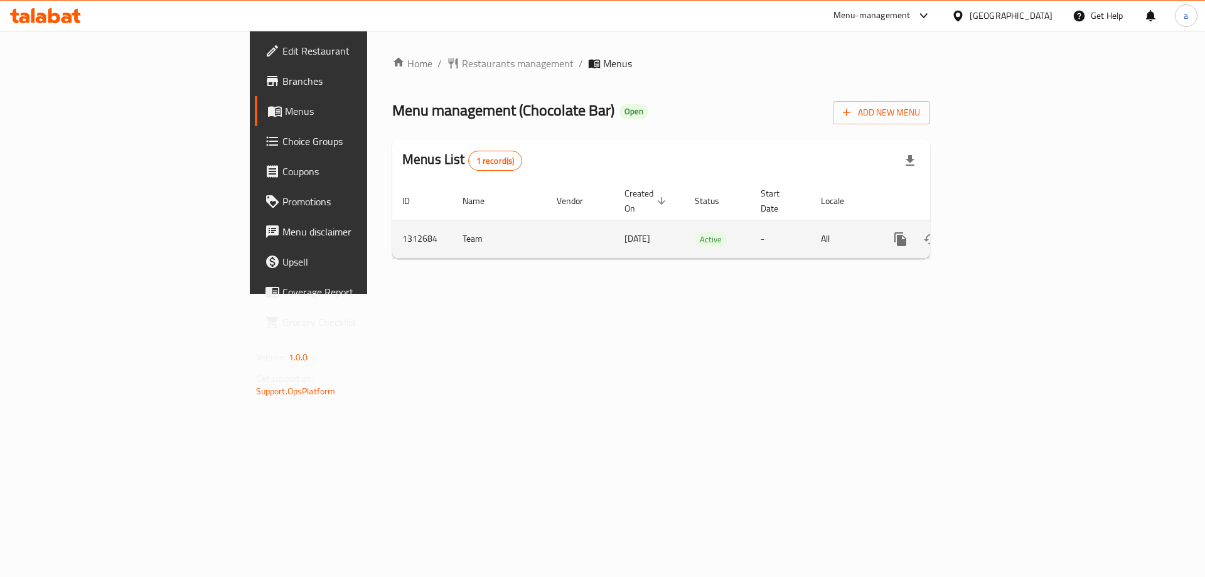
click at [998, 232] on icon "enhanced table" at bounding box center [990, 239] width 15 height 15
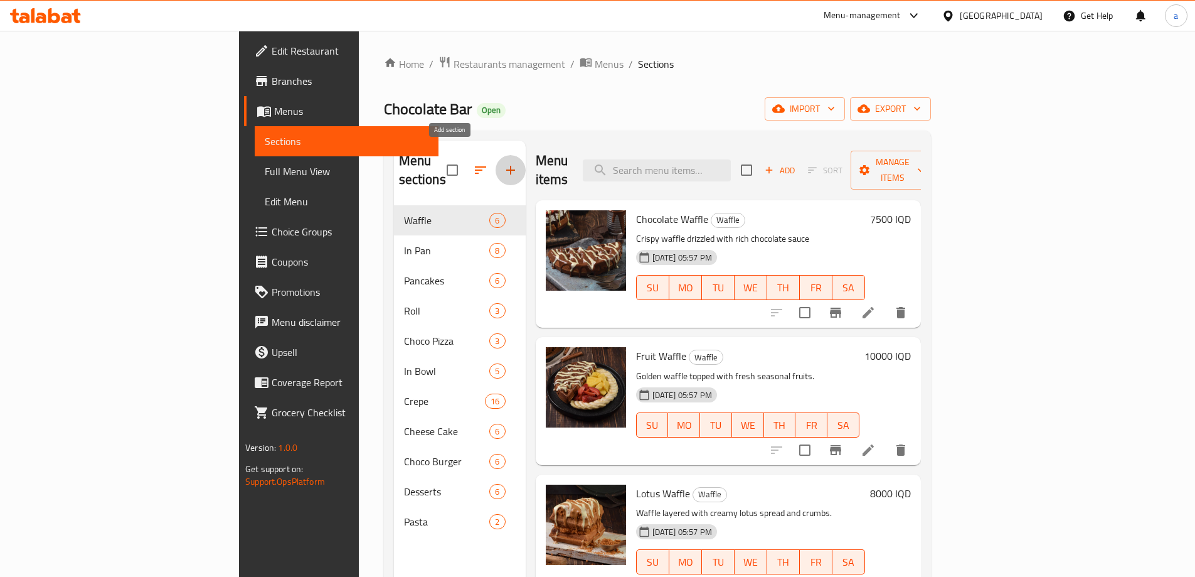
click at [503, 163] on icon "button" at bounding box center [510, 170] width 15 height 15
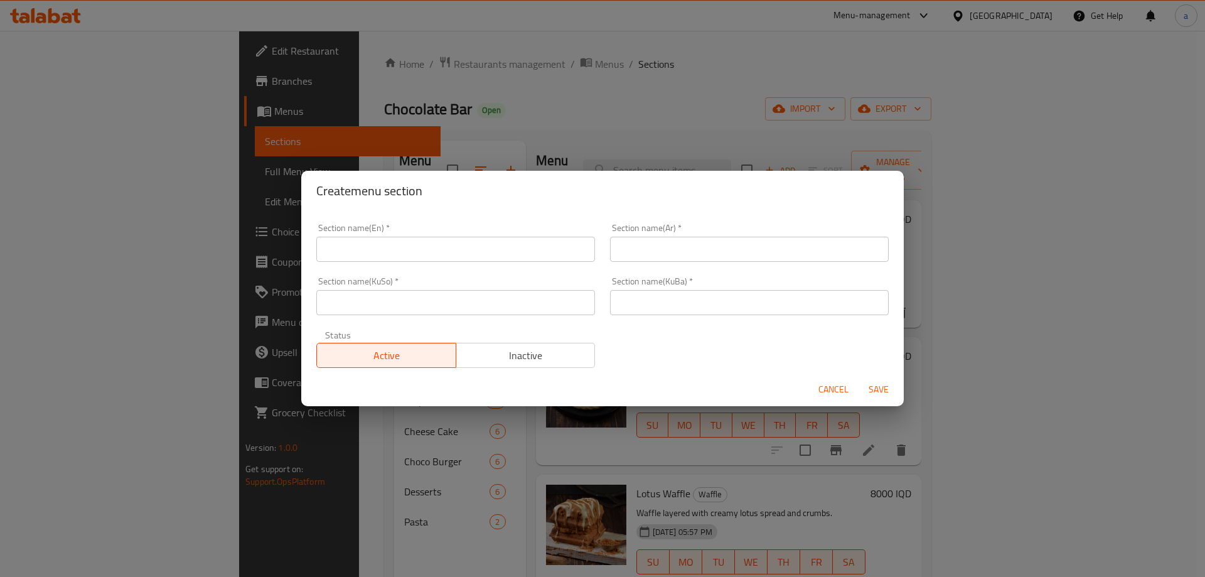
click at [456, 100] on div "Create menu section Section name(En)   * Section name(En) * Section name(Ar)   …" at bounding box center [602, 288] width 1205 height 577
drag, startPoint x: 820, startPoint y: 391, endPoint x: 572, endPoint y: 312, distance: 260.8
click at [820, 391] on span "Cancel" at bounding box center [833, 390] width 30 height 16
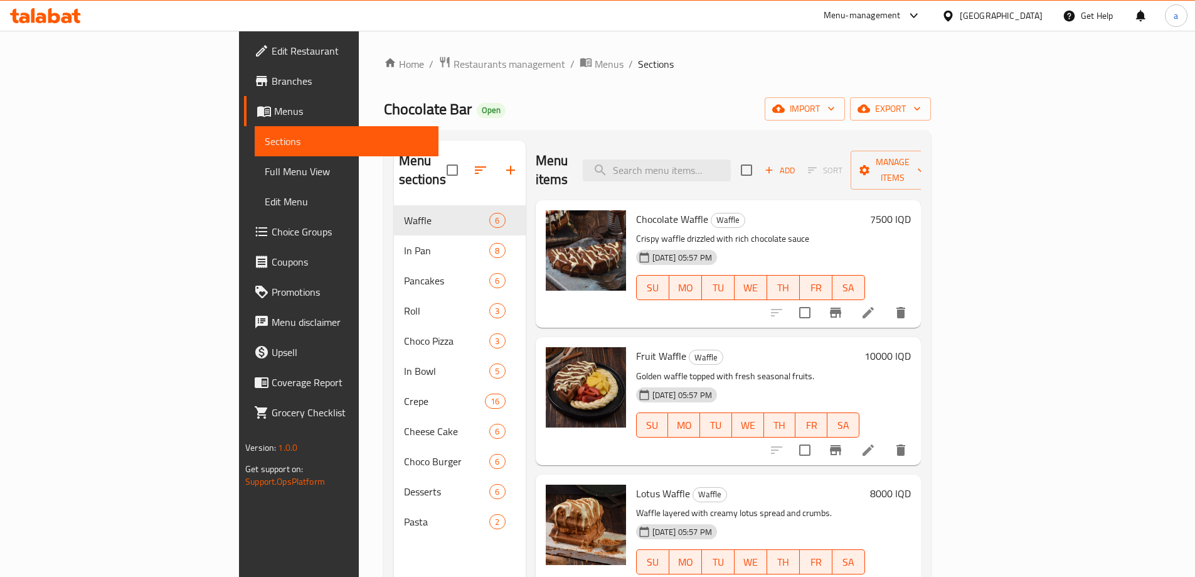
click at [272, 83] on span "Branches" at bounding box center [350, 80] width 157 height 15
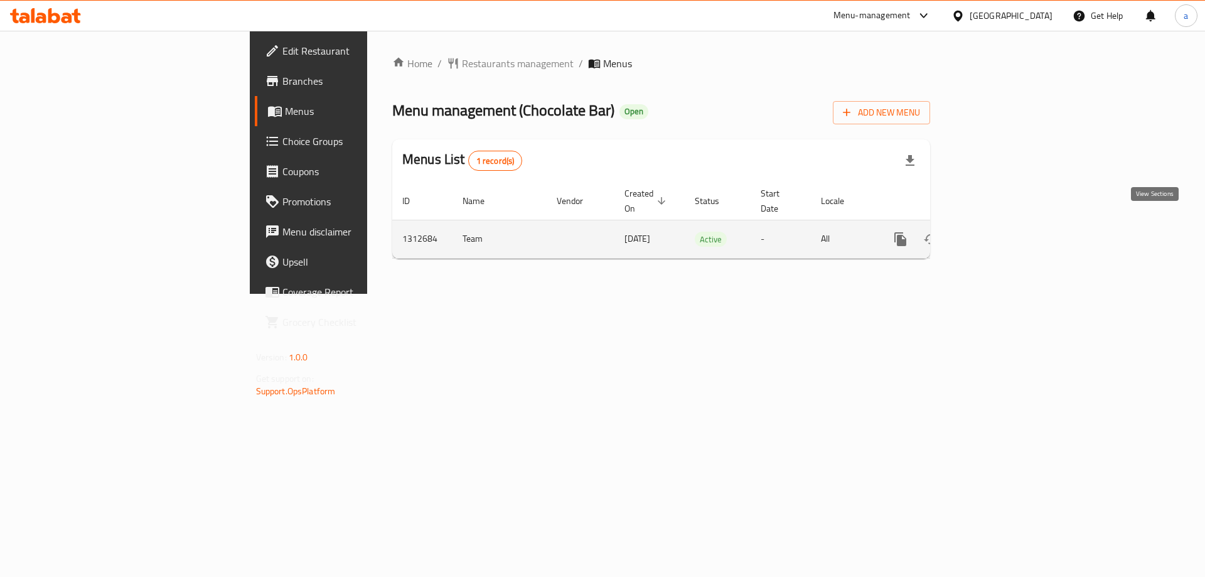
click at [996, 233] on icon "enhanced table" at bounding box center [990, 238] width 11 height 11
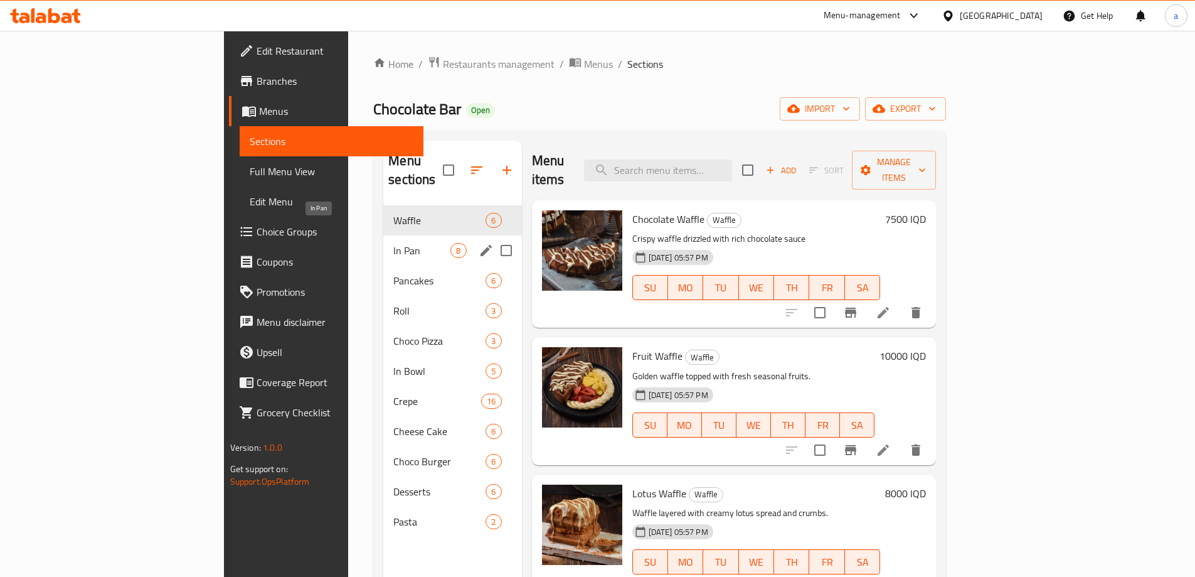
click at [393, 243] on span "In Pan" at bounding box center [421, 250] width 57 height 15
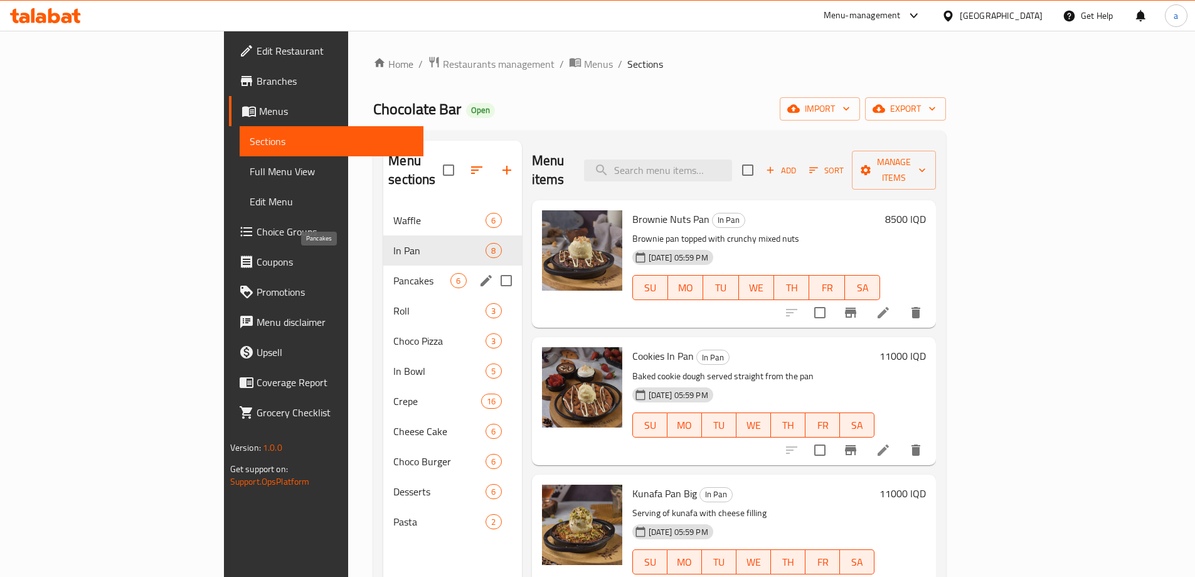
click at [393, 273] on span "Pancakes" at bounding box center [421, 280] width 57 height 15
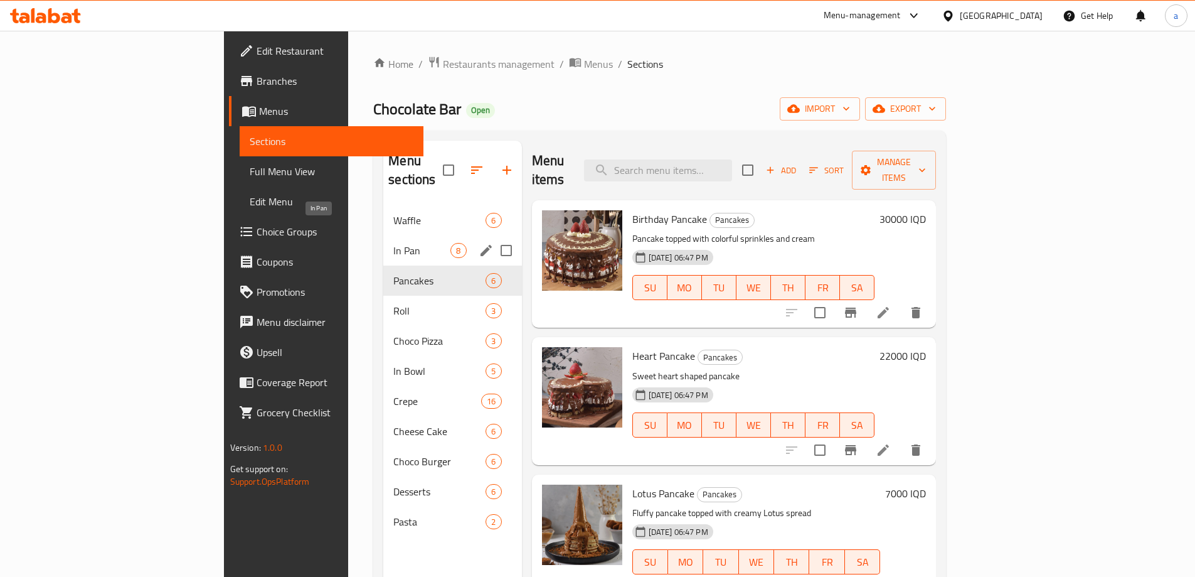
click at [393, 243] on span "In Pan" at bounding box center [421, 250] width 57 height 15
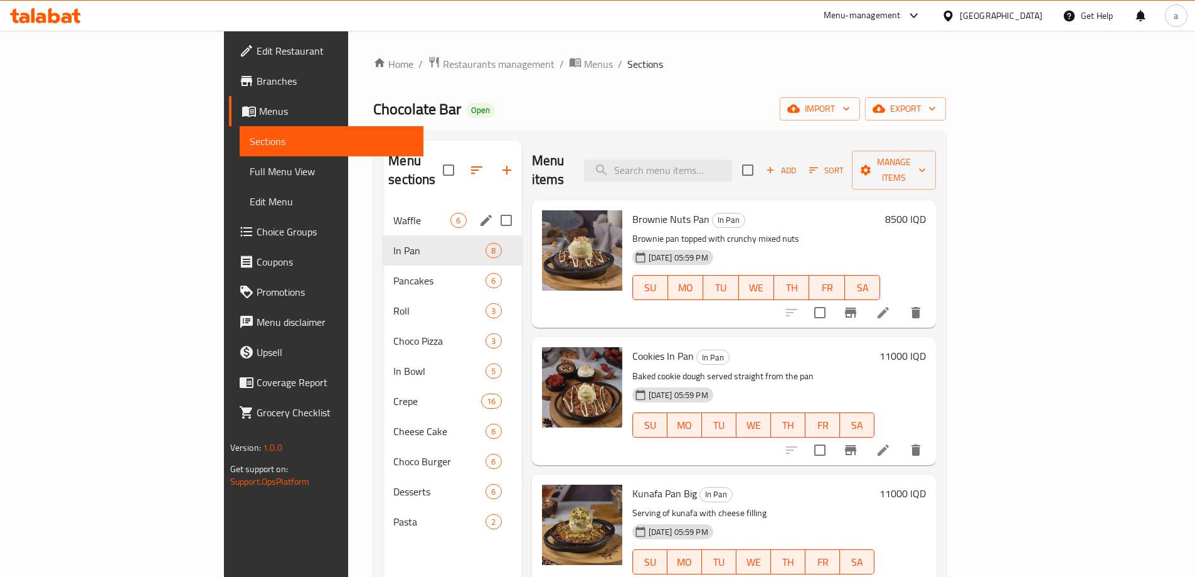
click at [383, 211] on div "Waffle 6" at bounding box center [452, 220] width 138 height 30
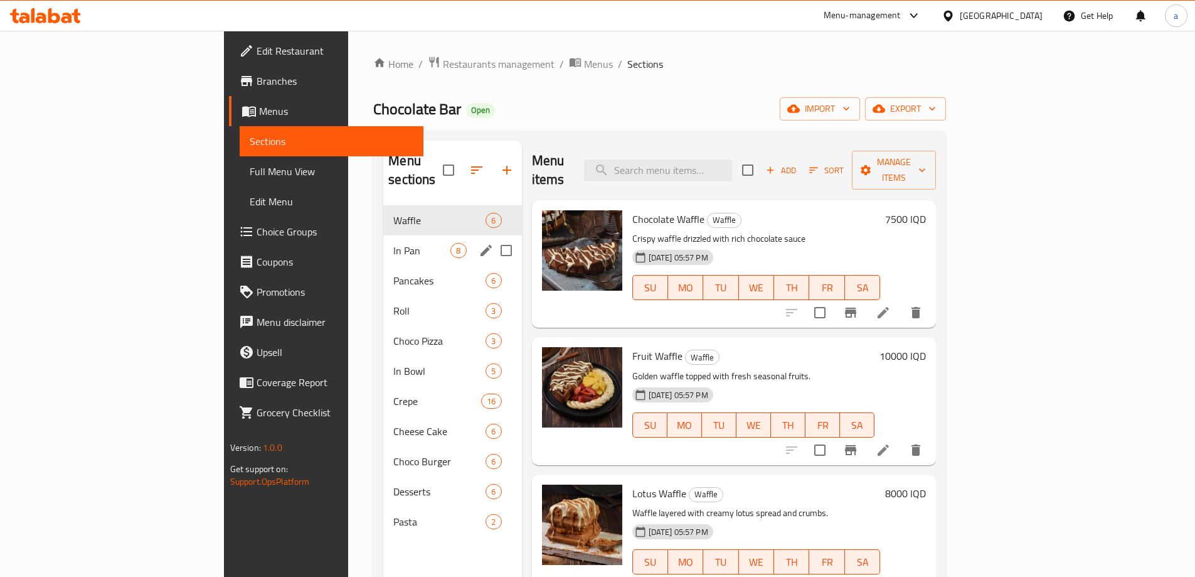
click at [383, 235] on div "In Pan 8" at bounding box center [452, 250] width 138 height 30
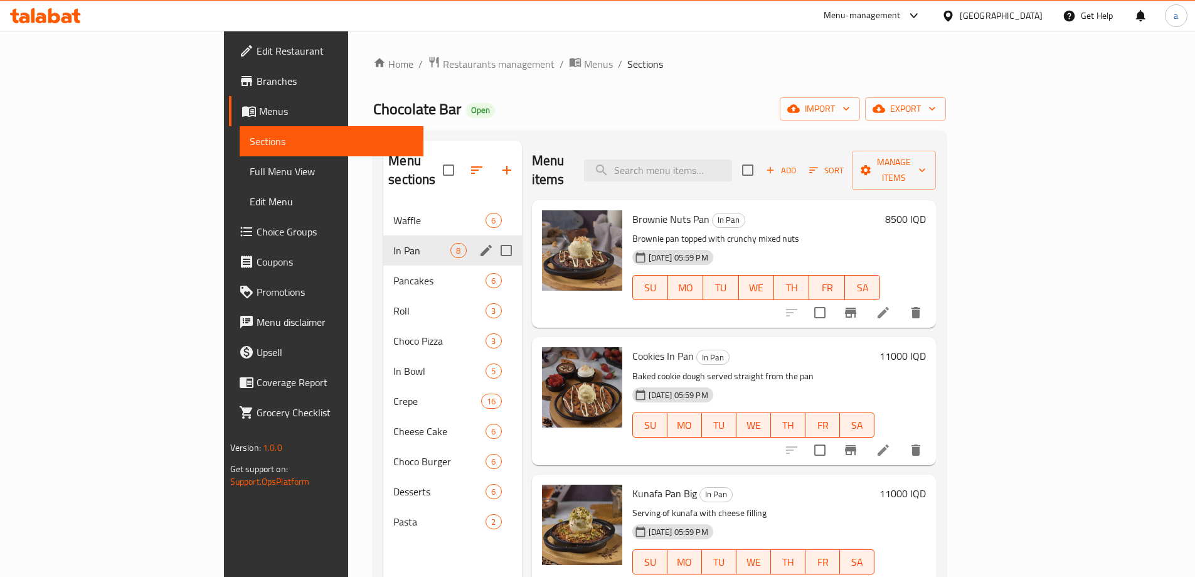
click at [383, 265] on div "Pancakes 6" at bounding box center [452, 280] width 138 height 30
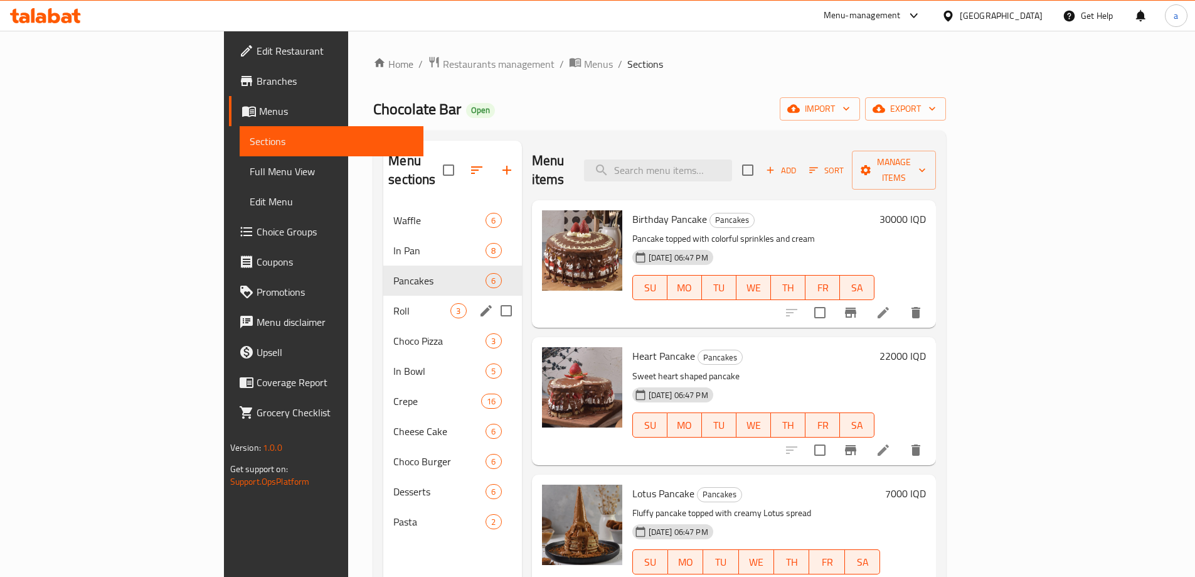
click at [383, 296] on div "Roll 3" at bounding box center [452, 311] width 138 height 30
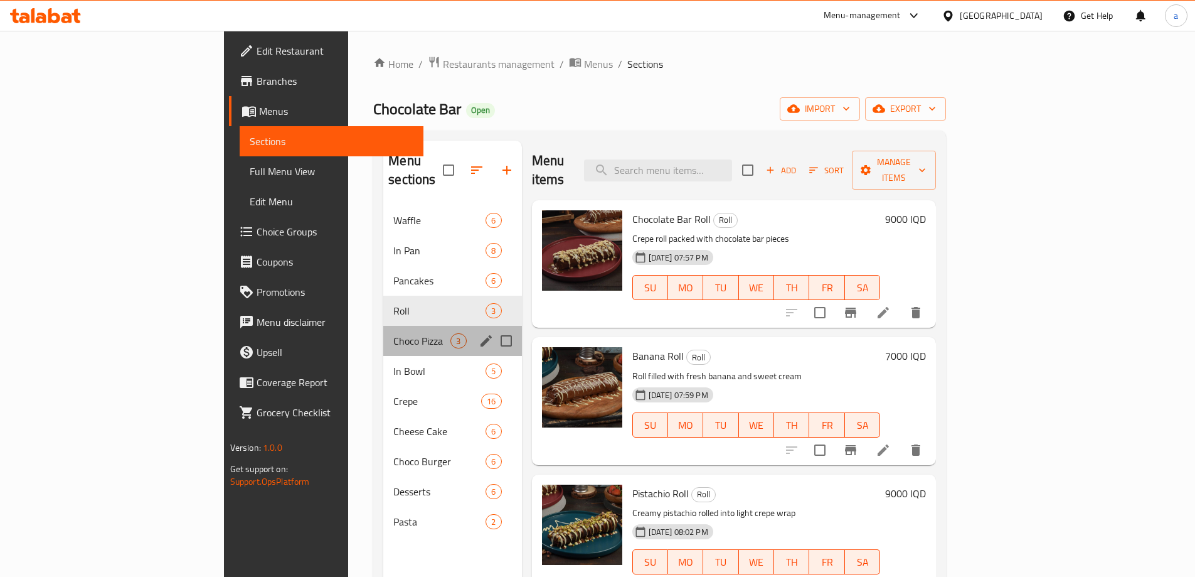
click at [384, 326] on div "Choco Pizza 3" at bounding box center [452, 341] width 138 height 30
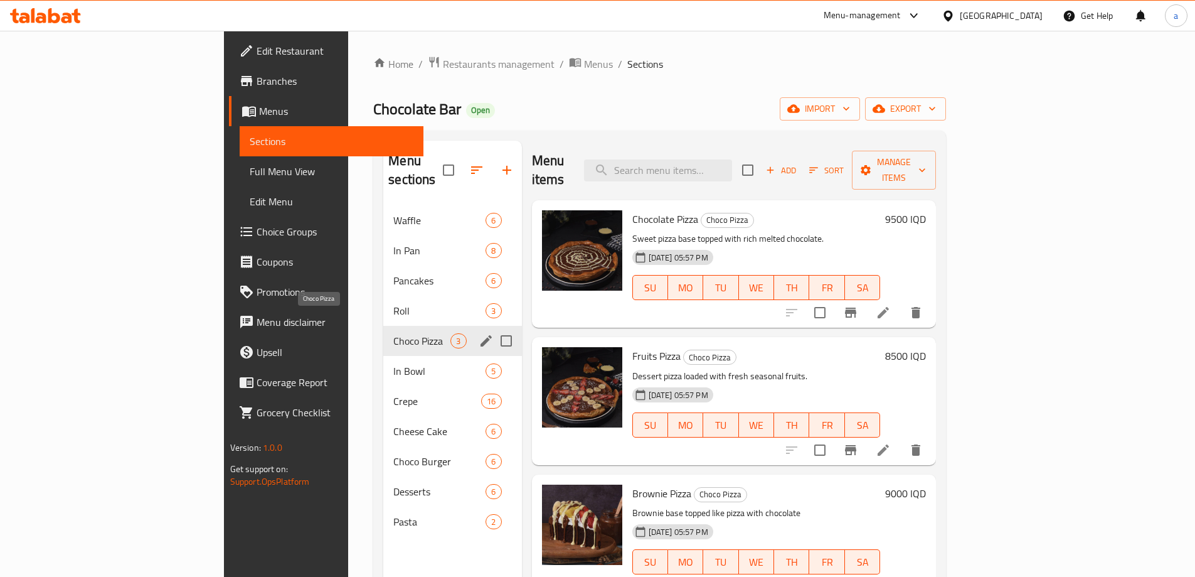
click at [387, 334] on div "Choco Pizza 3" at bounding box center [452, 341] width 138 height 30
click at [393, 363] on span "In Bowl" at bounding box center [421, 370] width 57 height 15
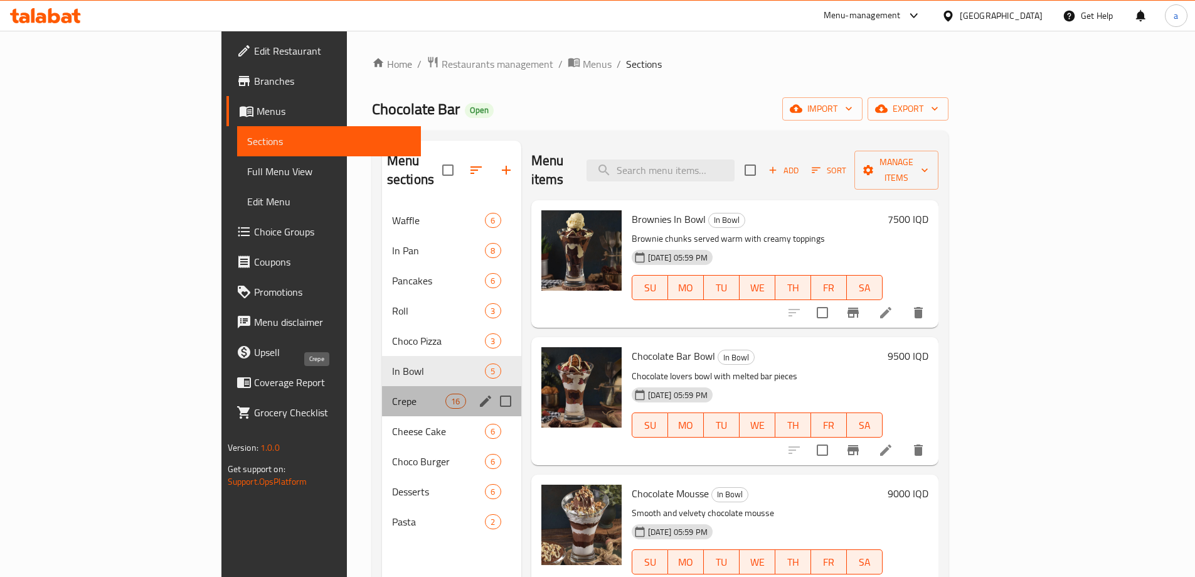
click at [392, 393] on span "Crepe" at bounding box center [418, 400] width 53 height 15
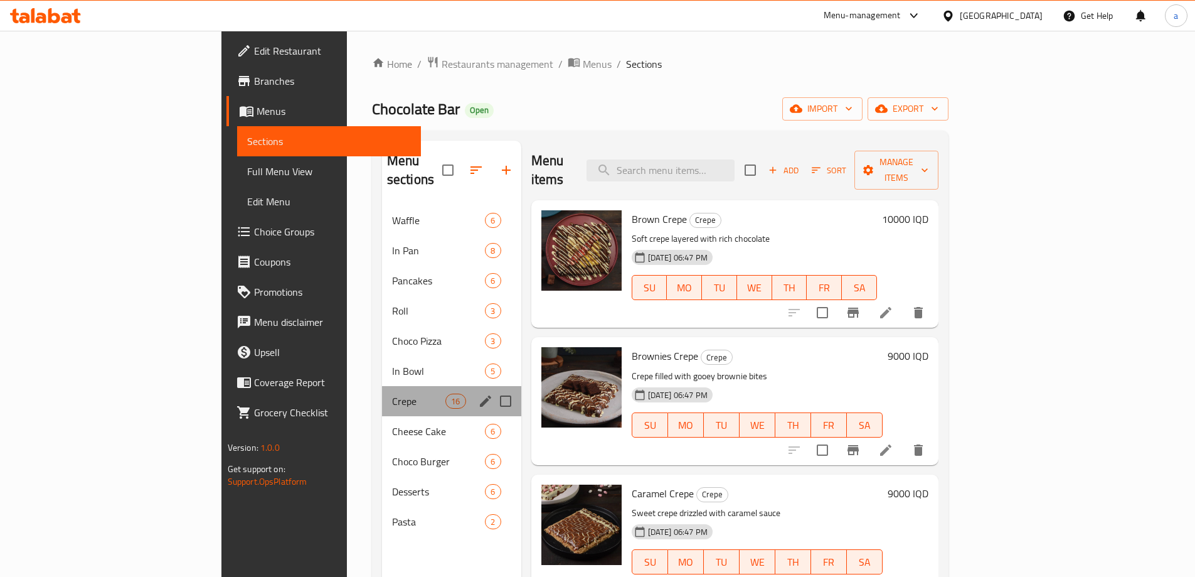
click at [391, 394] on div "Crepe 16" at bounding box center [451, 401] width 139 height 30
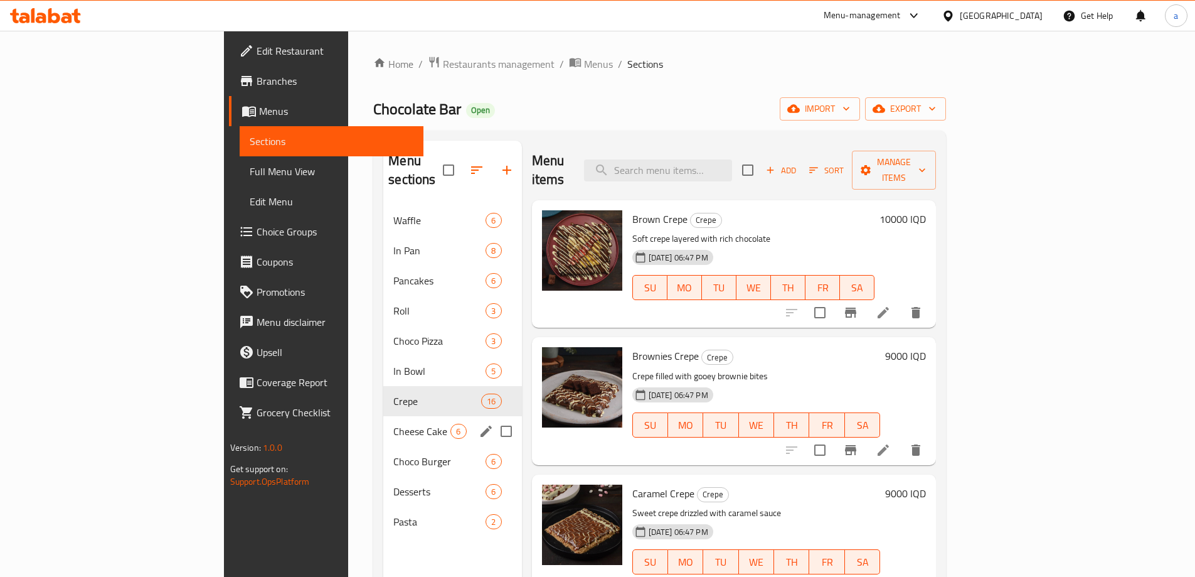
click at [394, 420] on div "Cheese Cake 6" at bounding box center [452, 431] width 138 height 30
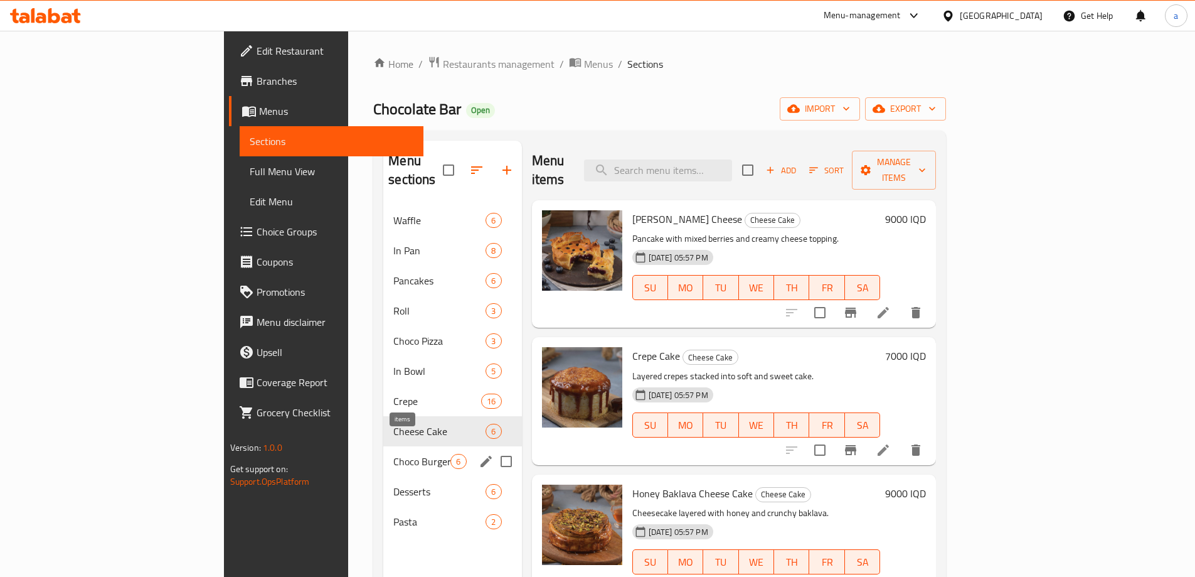
click at [451, 456] on span "6" at bounding box center [458, 462] width 14 height 12
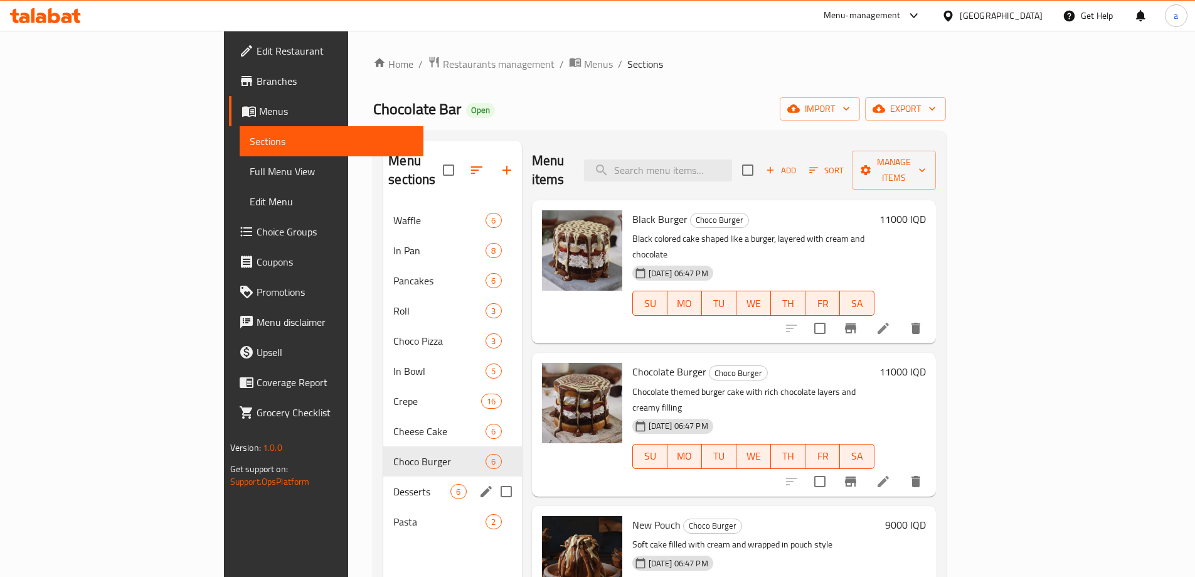
click at [398, 476] on div "Desserts 6" at bounding box center [452, 491] width 138 height 30
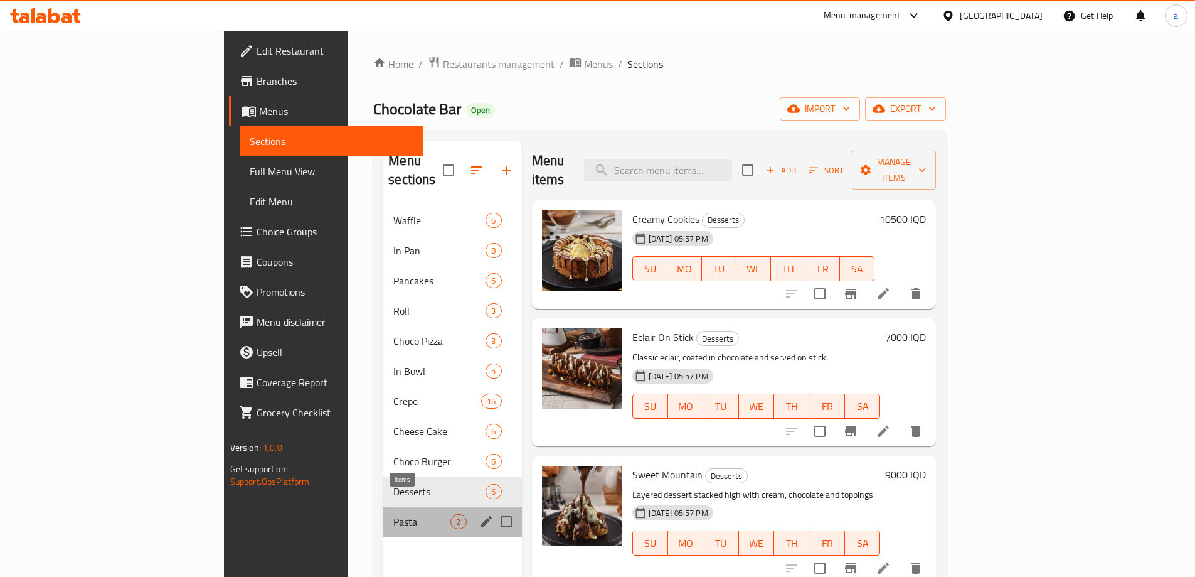
click at [398, 506] on div "Pasta 2" at bounding box center [452, 521] width 138 height 30
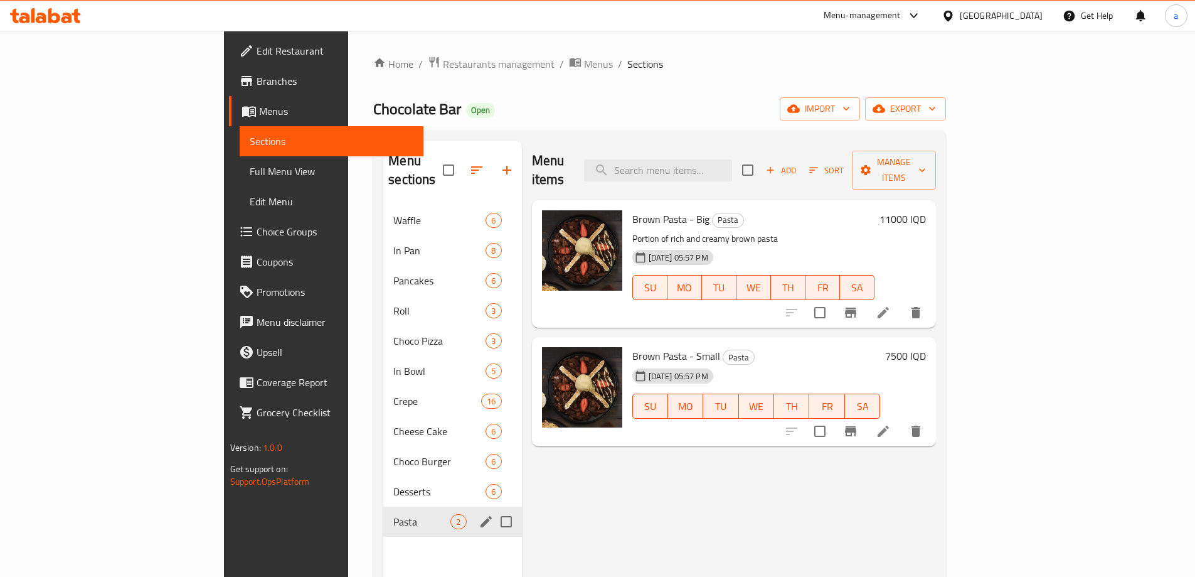
click at [394, 486] on div "Desserts 6" at bounding box center [452, 491] width 138 height 30
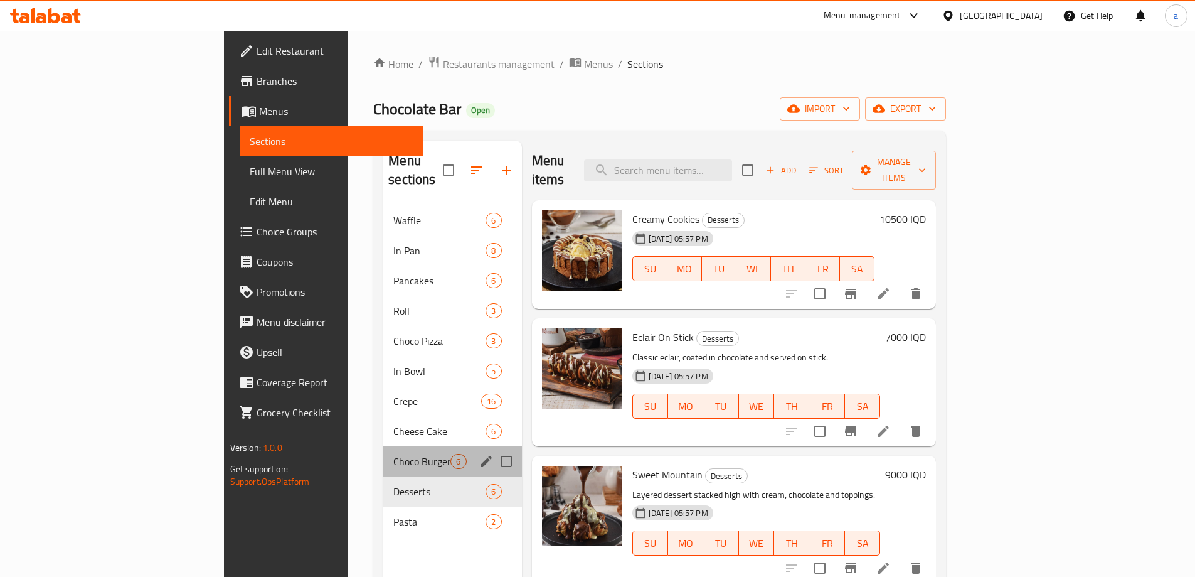
click at [388, 453] on div "Choco Burger 6" at bounding box center [452, 461] width 138 height 30
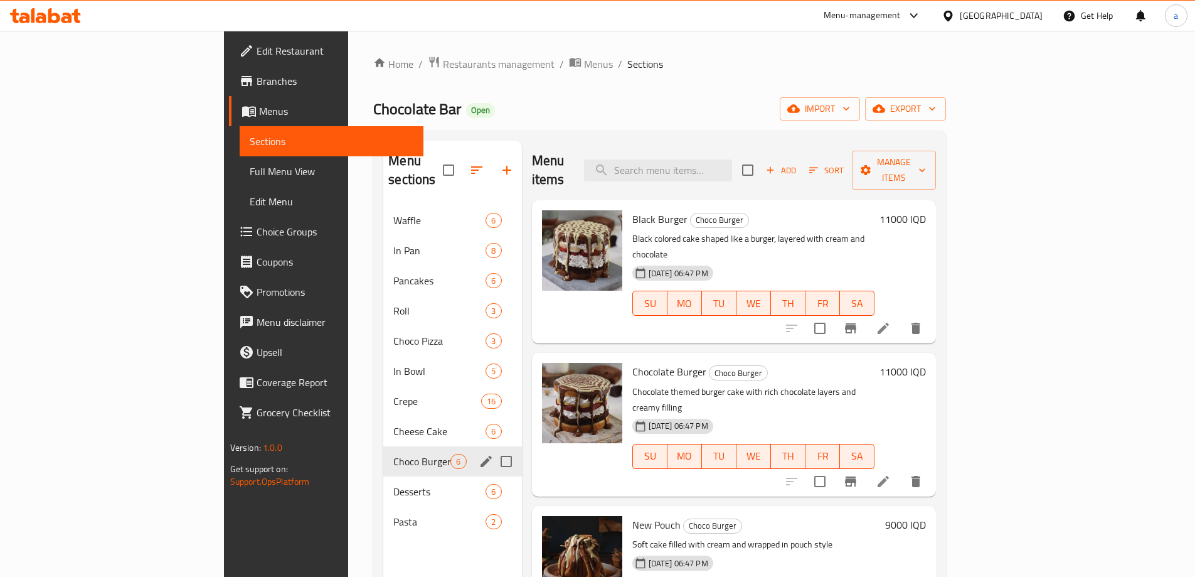
click at [388, 446] on div "Choco Burger 6" at bounding box center [452, 461] width 138 height 30
click at [391, 416] on div "Cheese Cake 6" at bounding box center [452, 431] width 138 height 30
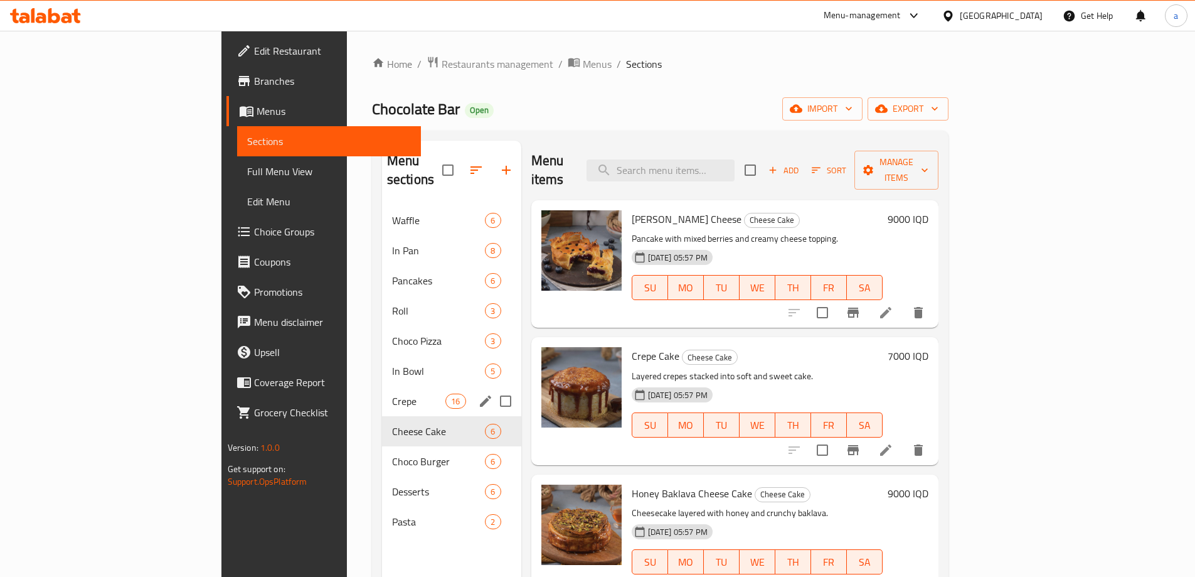
click at [392, 388] on div "Crepe 16" at bounding box center [451, 401] width 139 height 30
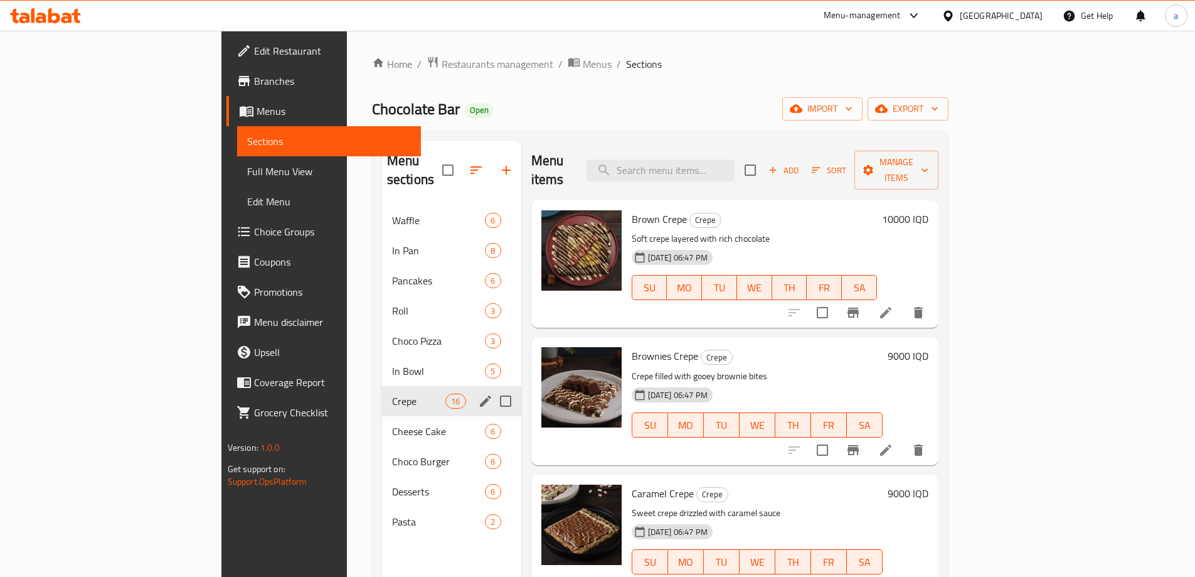
click at [395, 386] on div "Crepe 16" at bounding box center [451, 401] width 139 height 30
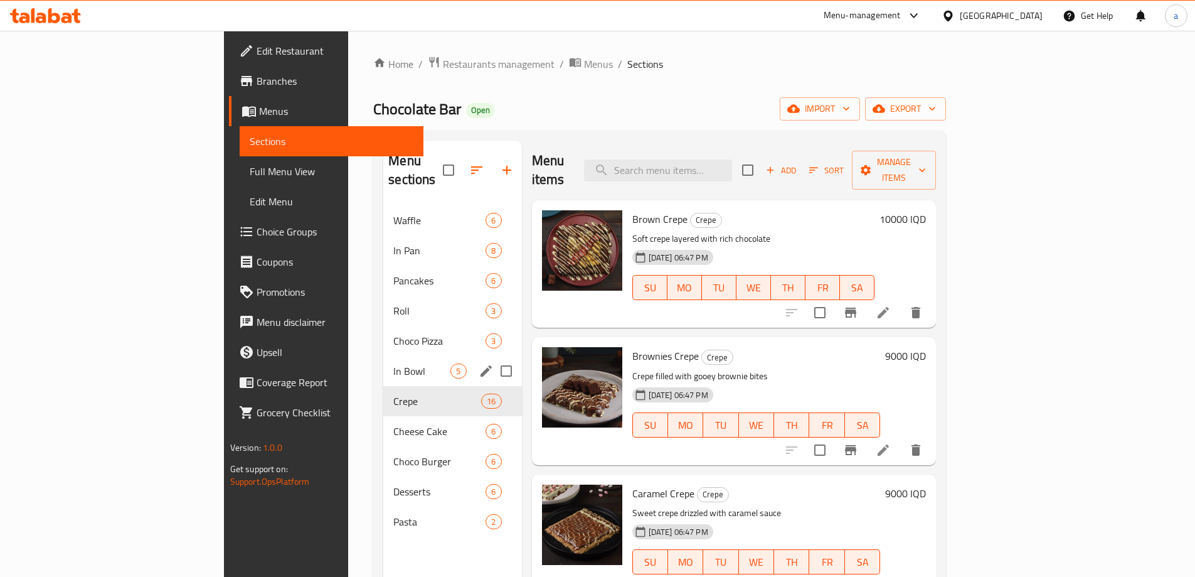
click at [395, 358] on div "In Bowl 5" at bounding box center [452, 371] width 138 height 30
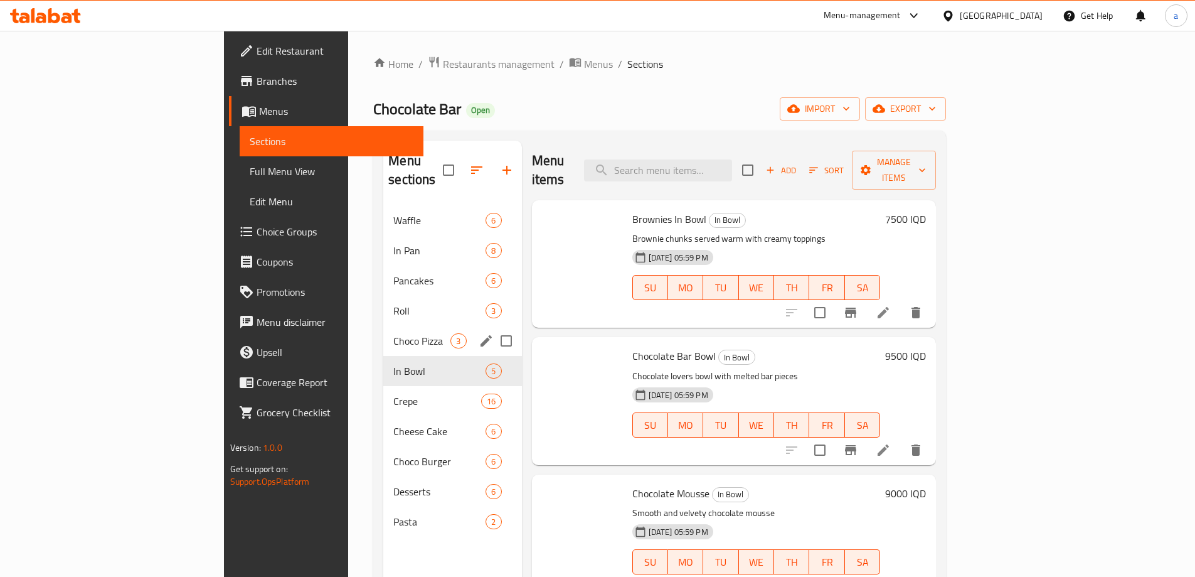
click at [451, 335] on span "3" at bounding box center [458, 341] width 14 height 12
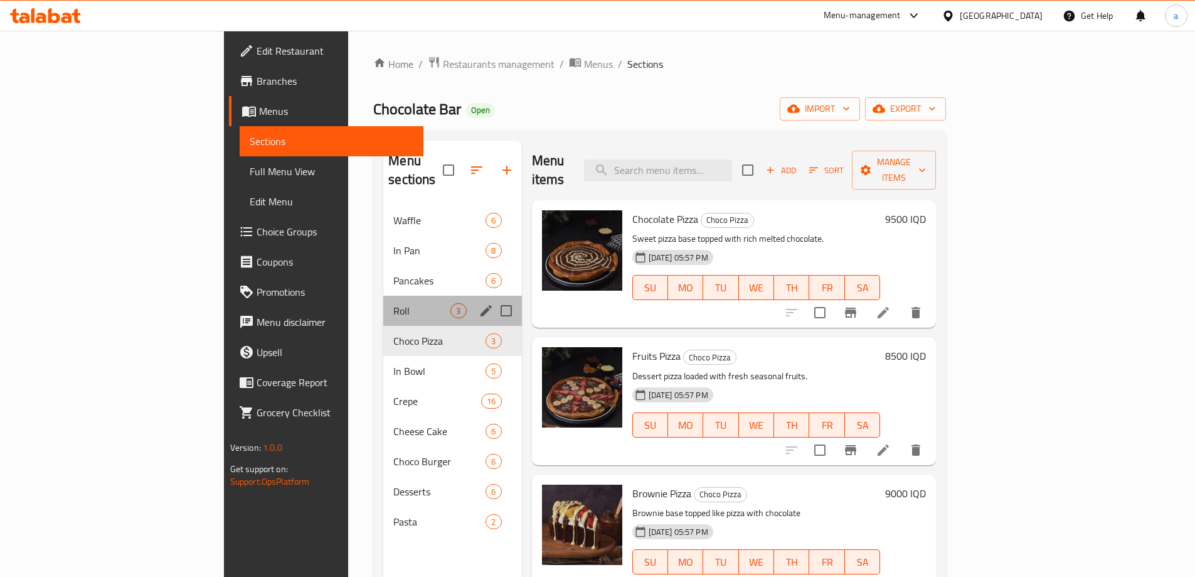
click at [403, 303] on div "Roll 3" at bounding box center [452, 311] width 138 height 30
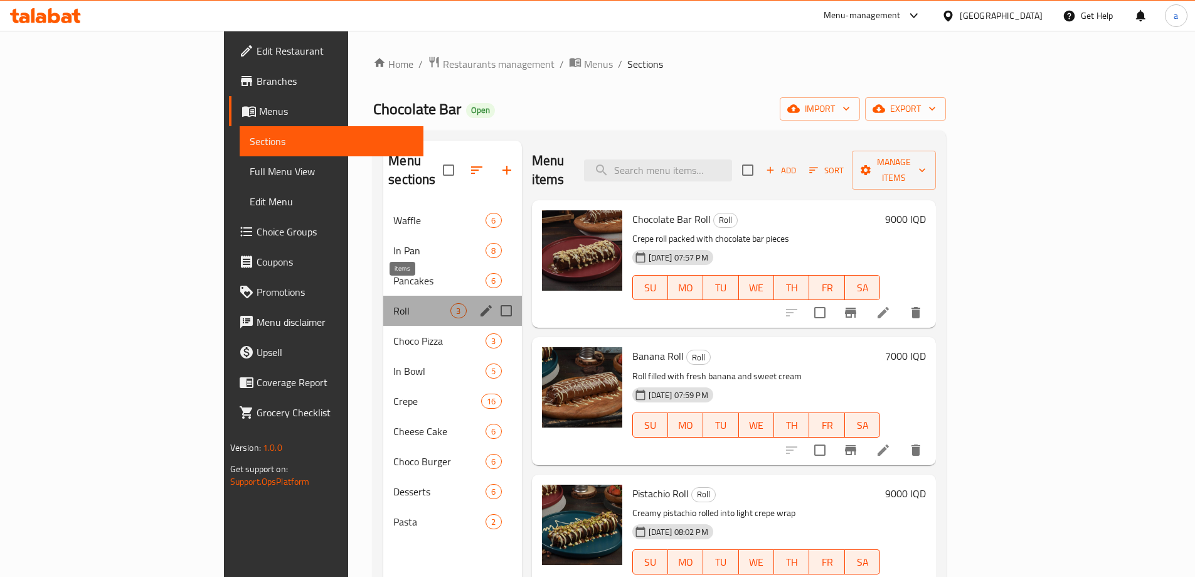
click at [451, 305] on span "3" at bounding box center [458, 311] width 14 height 12
click at [402, 275] on div "Pancakes 6" at bounding box center [452, 280] width 138 height 30
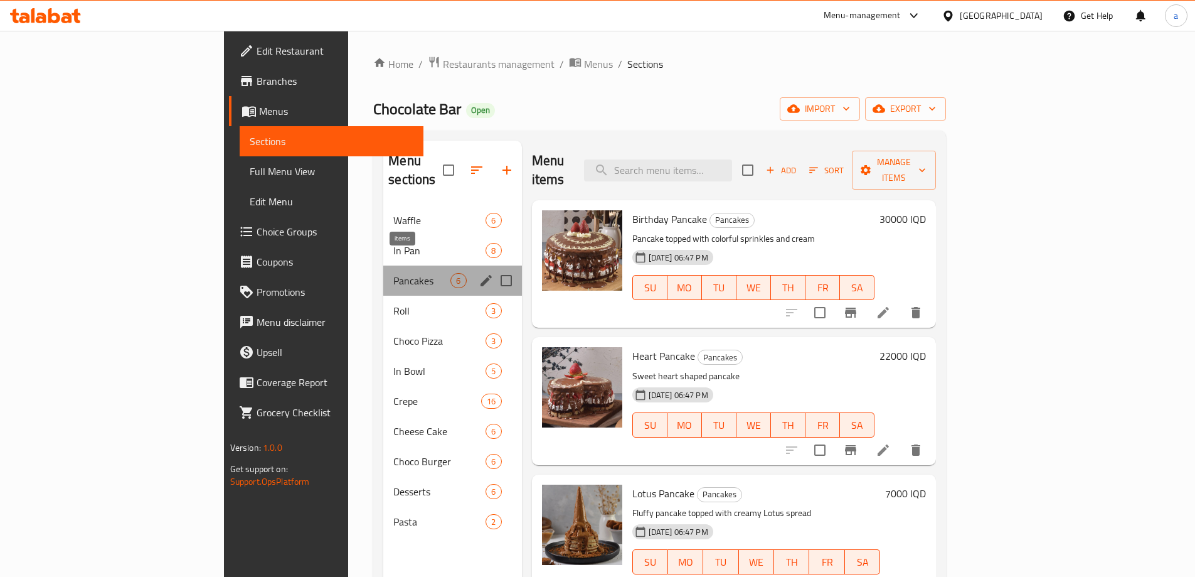
drag, startPoint x: 401, startPoint y: 267, endPoint x: 410, endPoint y: 230, distance: 38.0
click at [451, 275] on span "6" at bounding box center [458, 281] width 14 height 12
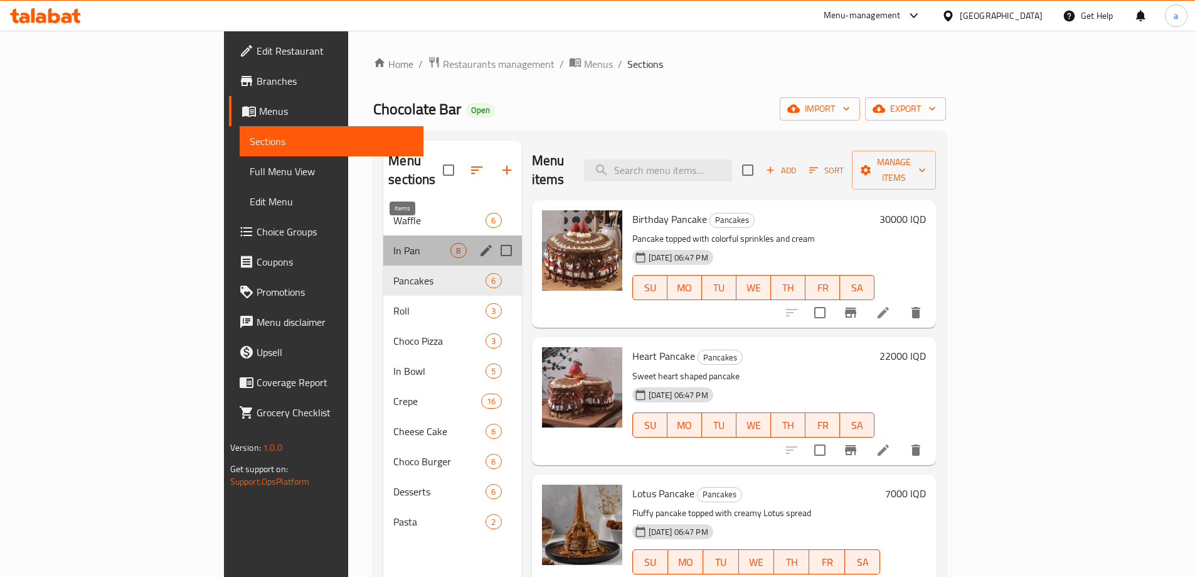
click at [451, 245] on span "8" at bounding box center [458, 251] width 14 height 12
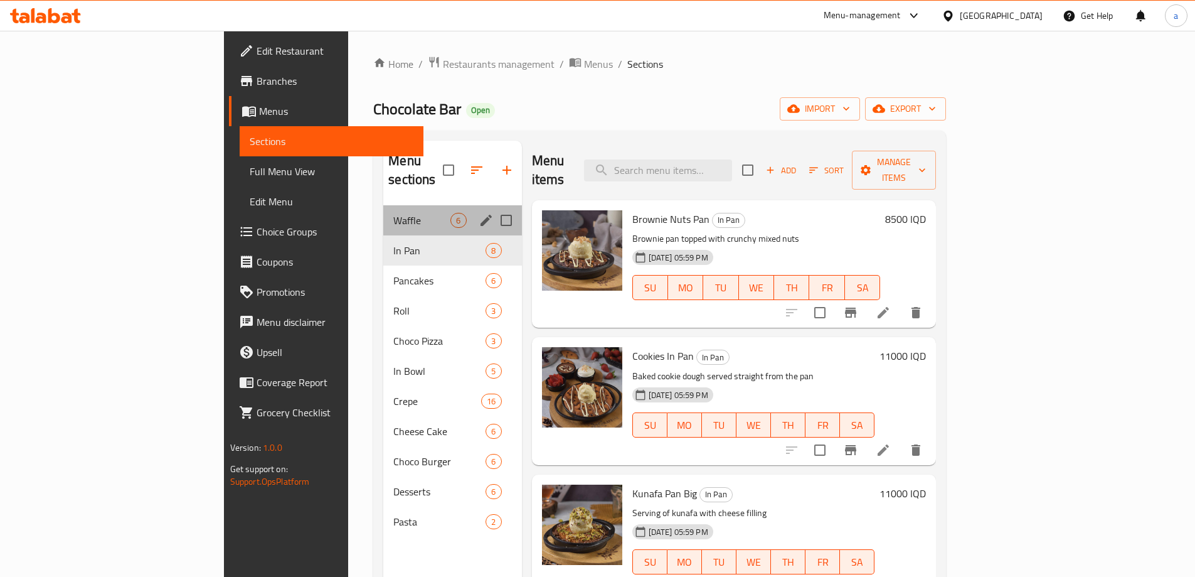
click at [403, 210] on div "Waffle 6" at bounding box center [452, 220] width 138 height 30
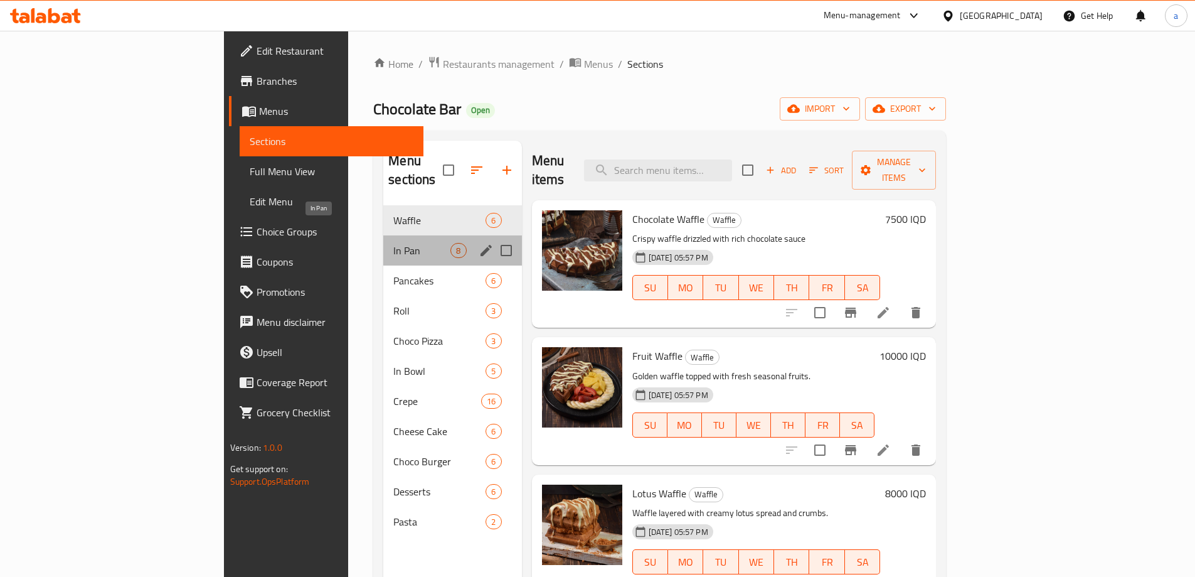
click at [393, 243] on span "In Pan" at bounding box center [421, 250] width 57 height 15
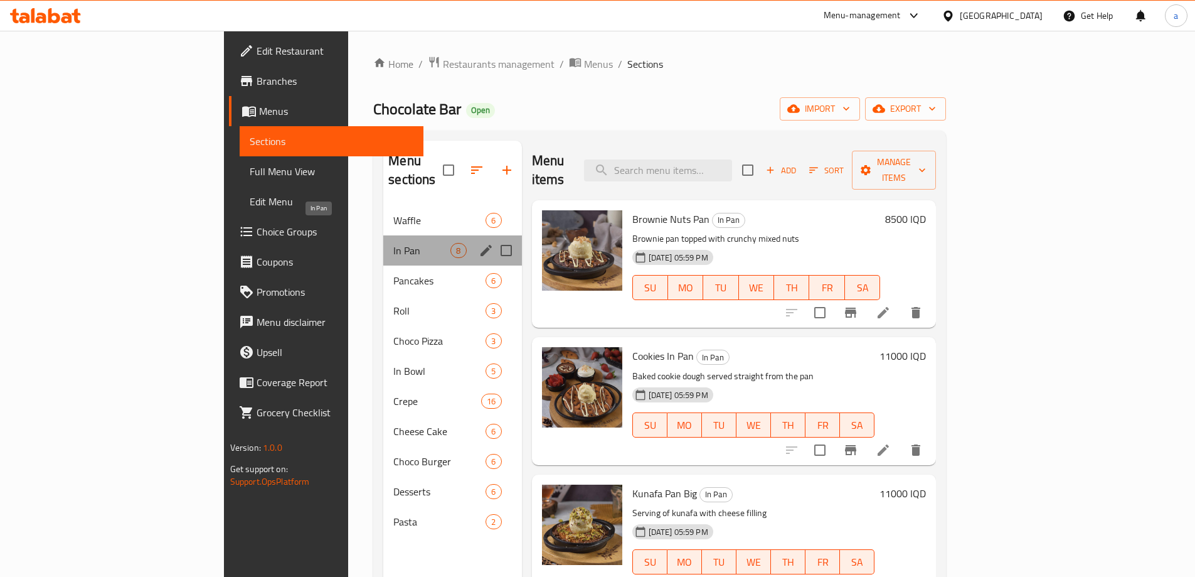
click at [393, 243] on span "In Pan" at bounding box center [421, 250] width 57 height 15
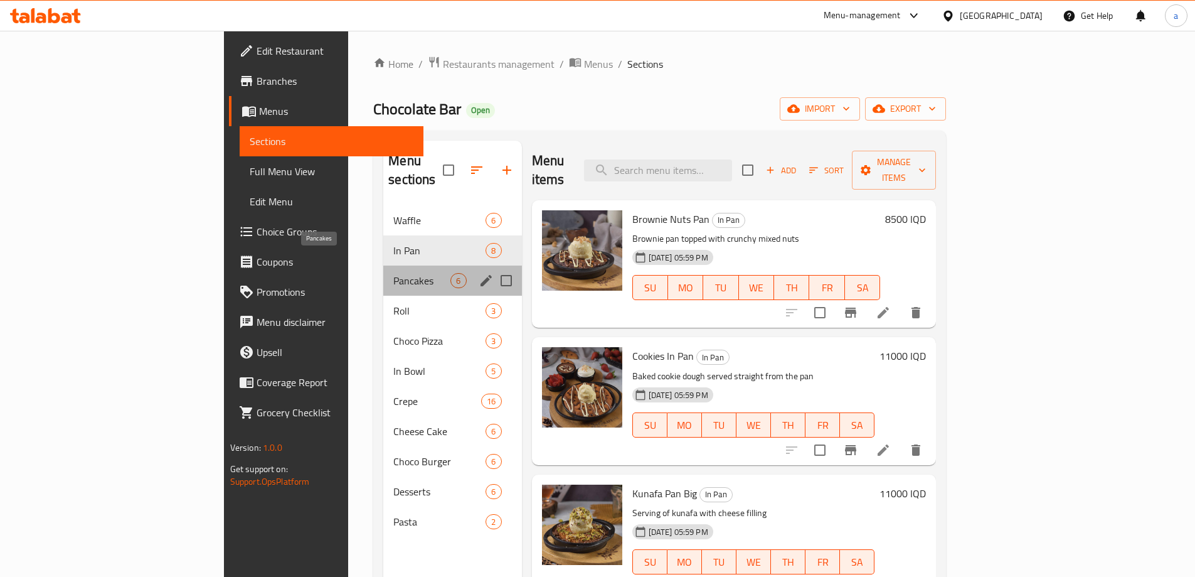
click at [393, 273] on span "Pancakes" at bounding box center [421, 280] width 57 height 15
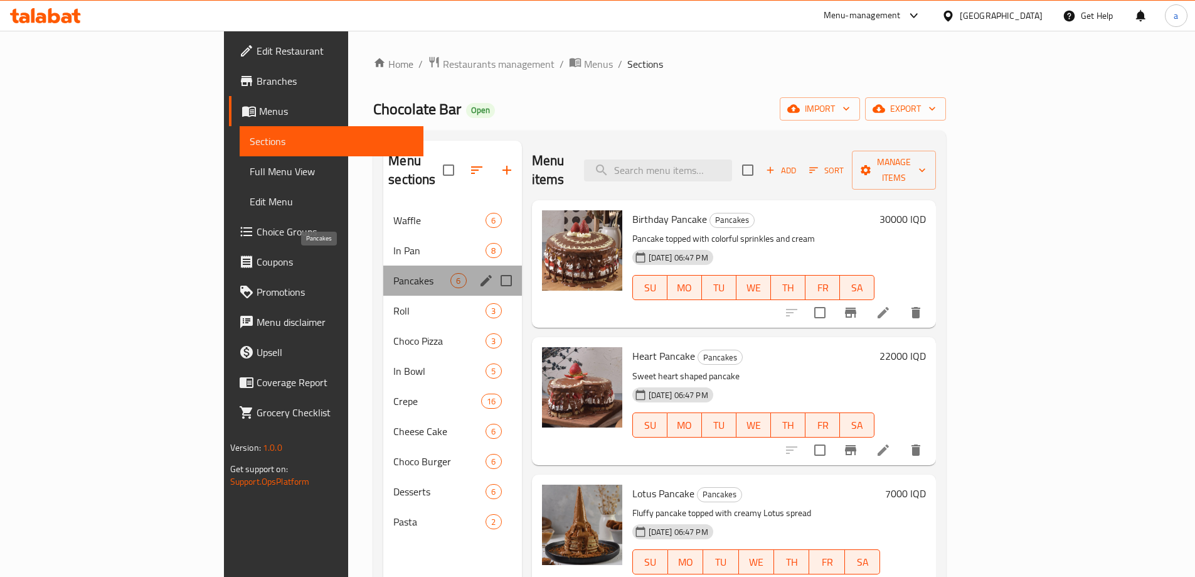
drag, startPoint x: 384, startPoint y: 258, endPoint x: 387, endPoint y: 275, distance: 17.2
click at [393, 273] on span "Pancakes" at bounding box center [421, 280] width 57 height 15
drag, startPoint x: 389, startPoint y: 287, endPoint x: 389, endPoint y: 300, distance: 12.5
click at [393, 303] on span "Roll" at bounding box center [421, 310] width 57 height 15
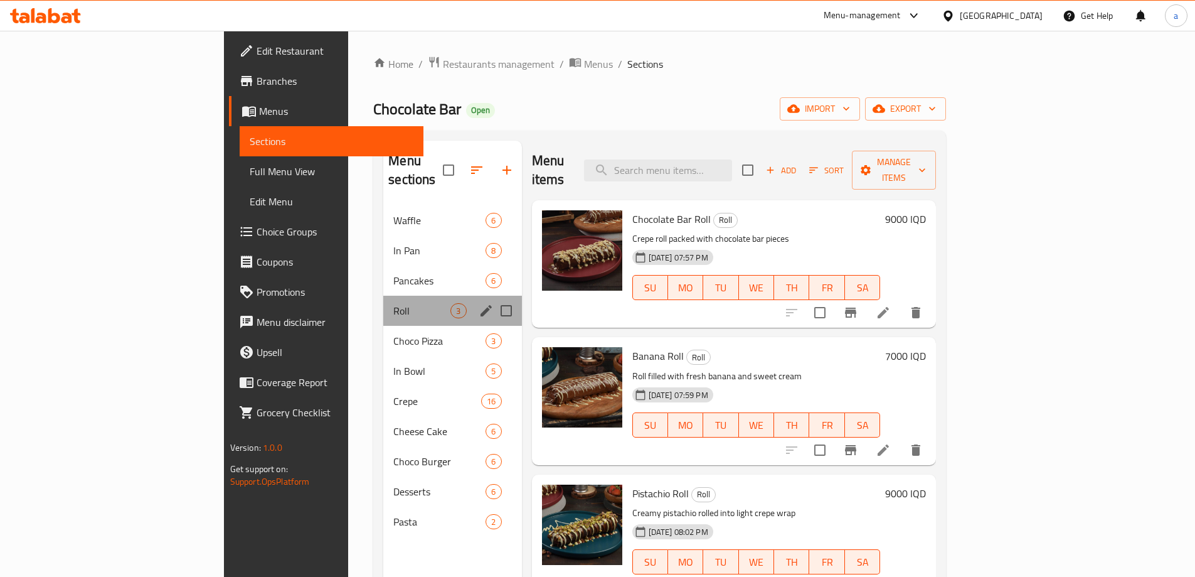
drag, startPoint x: 389, startPoint y: 301, endPoint x: 389, endPoint y: 309, distance: 8.2
click at [389, 306] on div "Roll 3" at bounding box center [452, 311] width 138 height 30
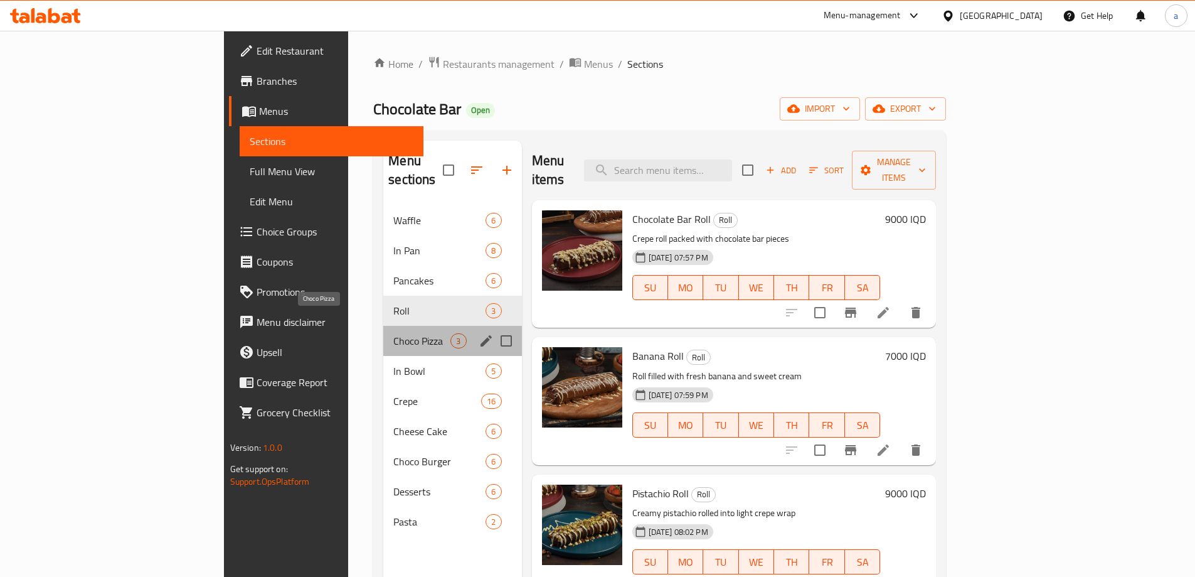
click at [393, 333] on span "Choco Pizza" at bounding box center [421, 340] width 57 height 15
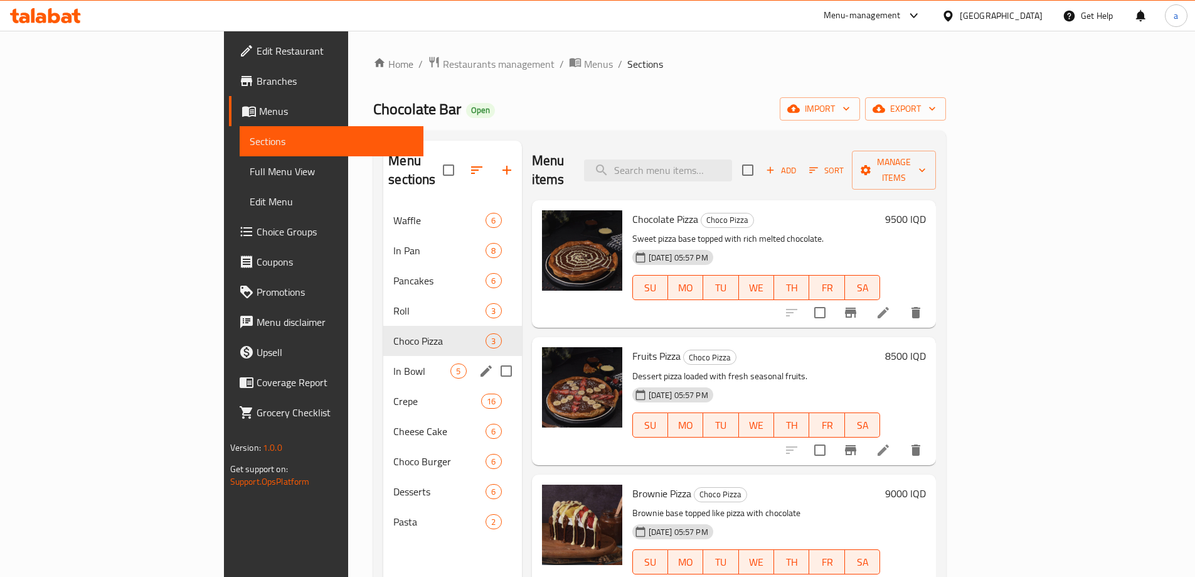
click at [389, 356] on div "In Bowl 5" at bounding box center [452, 371] width 138 height 30
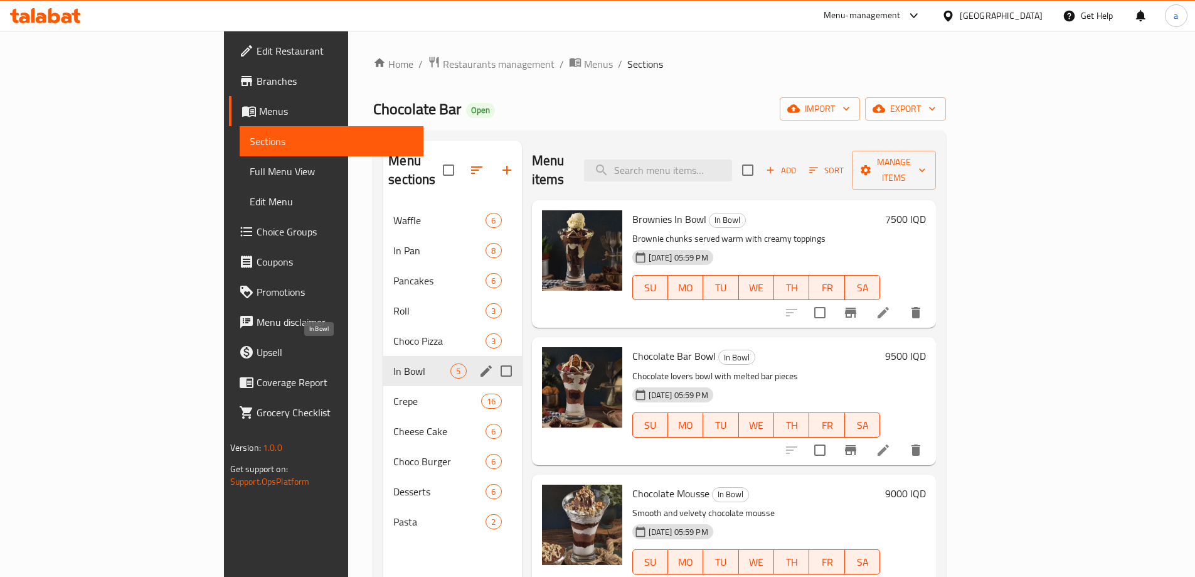
click at [393, 363] on span "In Bowl" at bounding box center [421, 370] width 57 height 15
click at [390, 362] on div "In Bowl 5" at bounding box center [452, 371] width 138 height 30
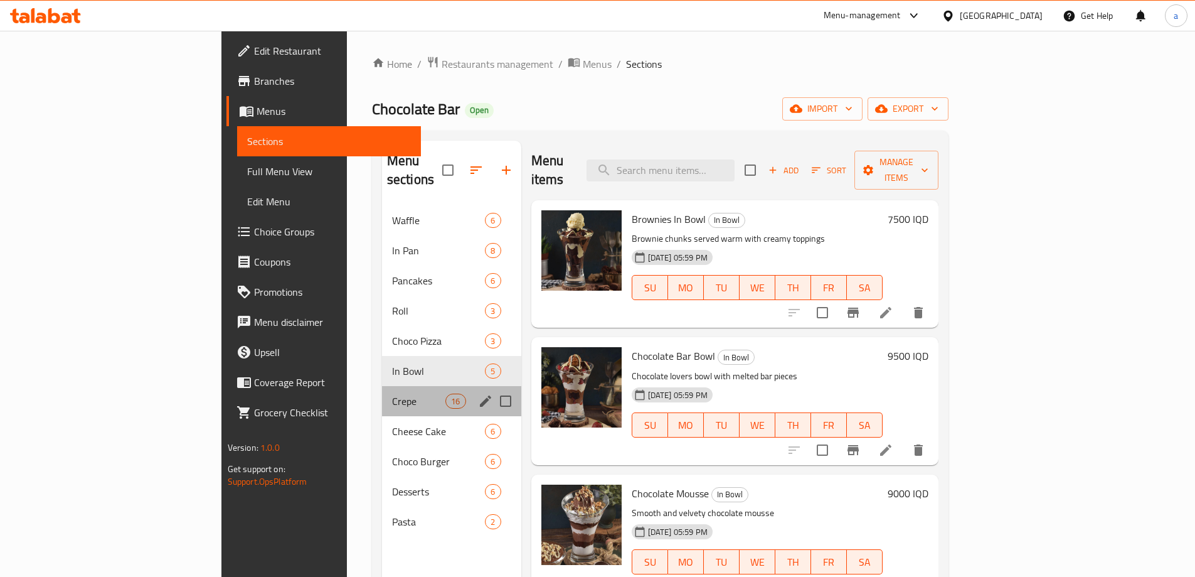
click at [390, 386] on div "Crepe 16" at bounding box center [451, 401] width 139 height 30
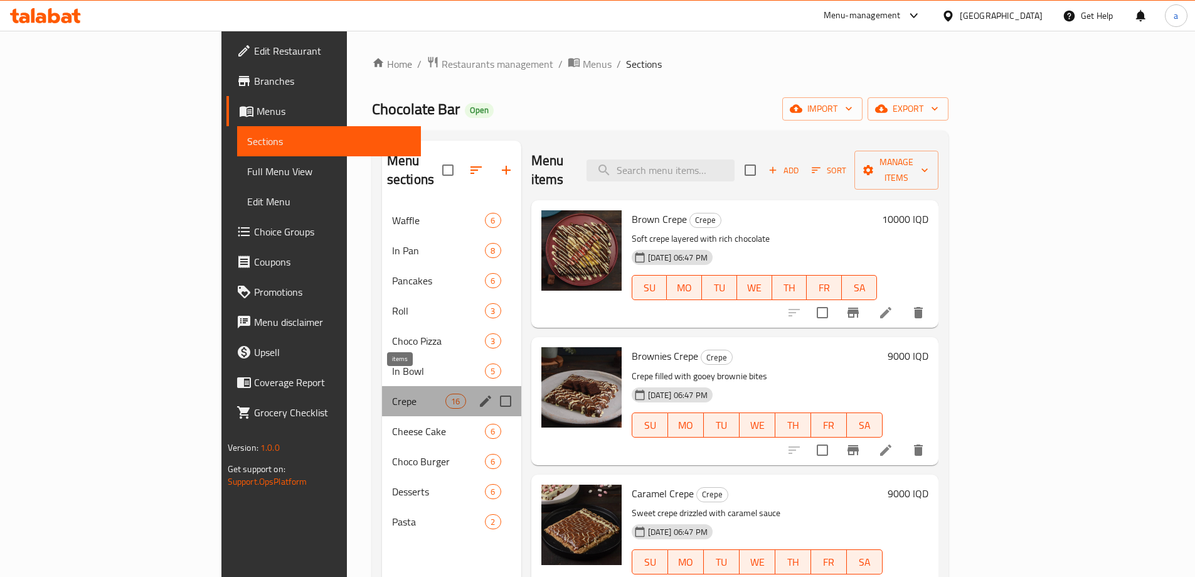
click at [446, 395] on span "16" at bounding box center [455, 401] width 19 height 12
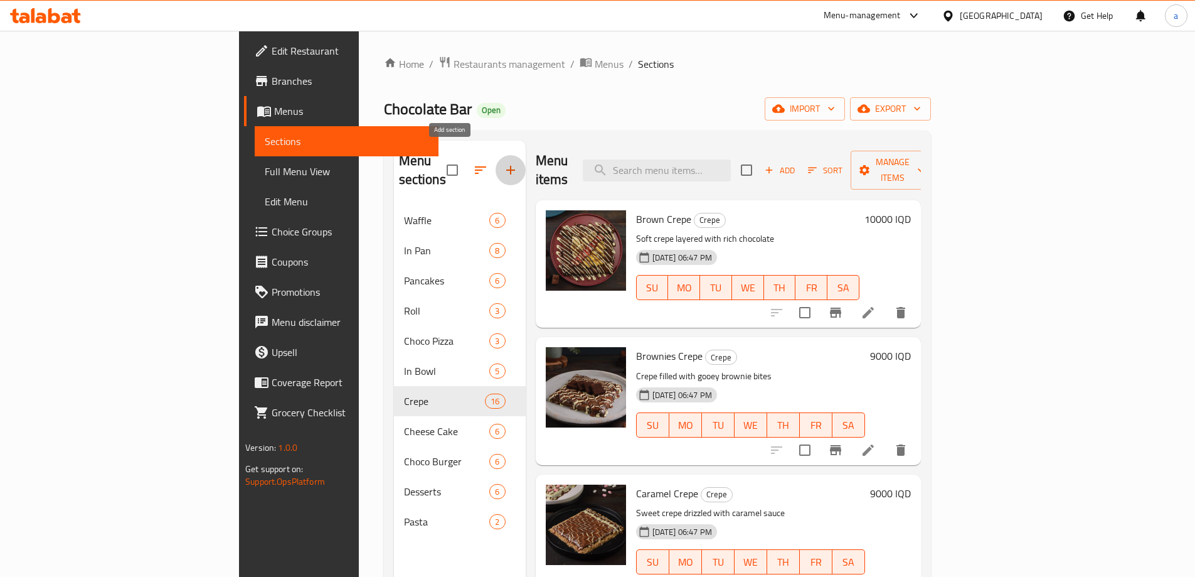
click at [503, 163] on icon "button" at bounding box center [510, 170] width 15 height 15
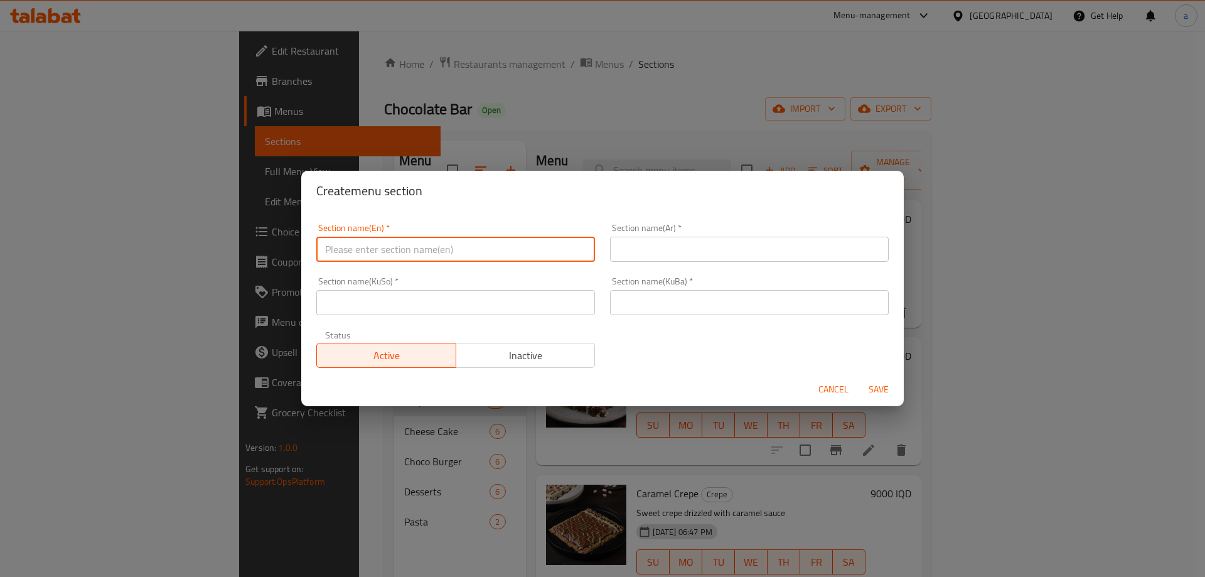
click at [535, 254] on input "text" at bounding box center [455, 249] width 279 height 25
type input "moj"
drag, startPoint x: 358, startPoint y: 255, endPoint x: 295, endPoint y: 259, distance: 62.8
click at [295, 259] on div "Create menu section Section name(En)   * moj Section name(En) * Section name(Ar…" at bounding box center [602, 288] width 1205 height 577
click at [828, 387] on button "Cancel" at bounding box center [833, 389] width 40 height 23
